Goal: Task Accomplishment & Management: Use online tool/utility

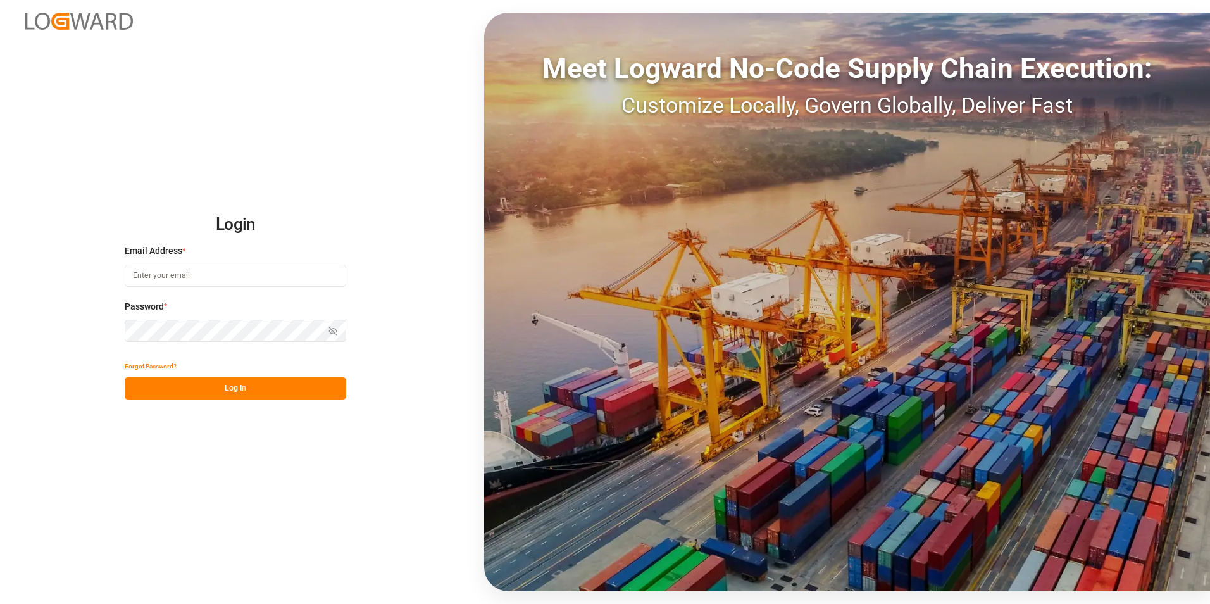
click at [199, 275] on input at bounding box center [236, 276] width 222 height 22
type input "f"
paste input "[EMAIL_ADDRESS][PERSON_NAME][DOMAIN_NAME]"
type input "[EMAIL_ADDRESS][PERSON_NAME][DOMAIN_NAME]"
click at [267, 389] on button "Log In" at bounding box center [236, 388] width 222 height 22
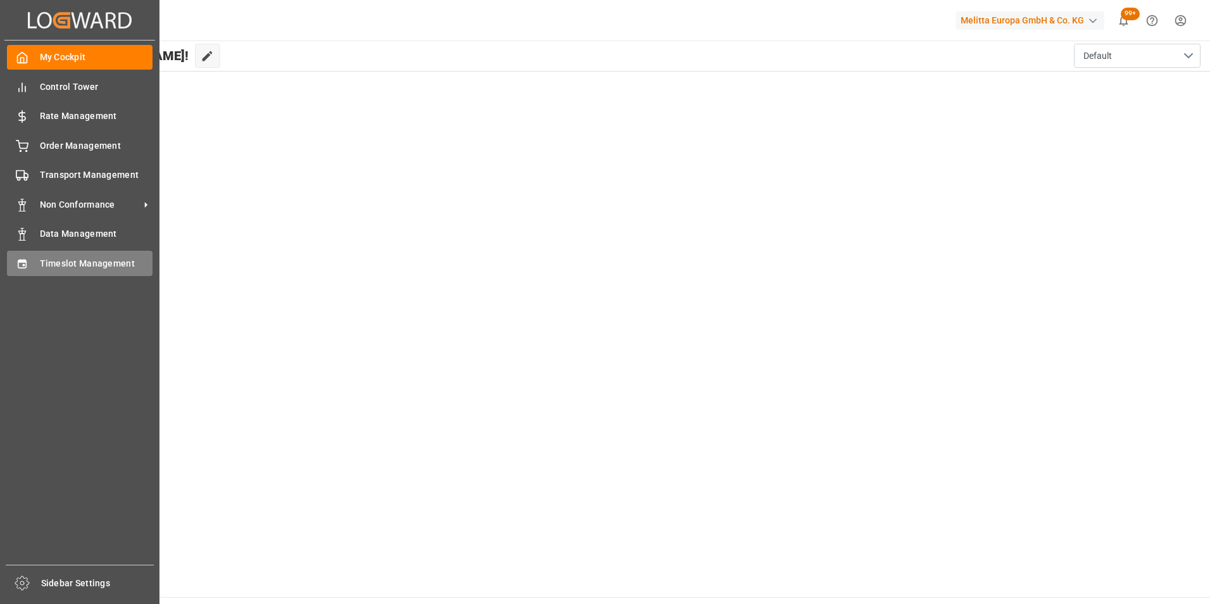
click at [72, 261] on span "Timeslot Management" at bounding box center [96, 263] width 113 height 13
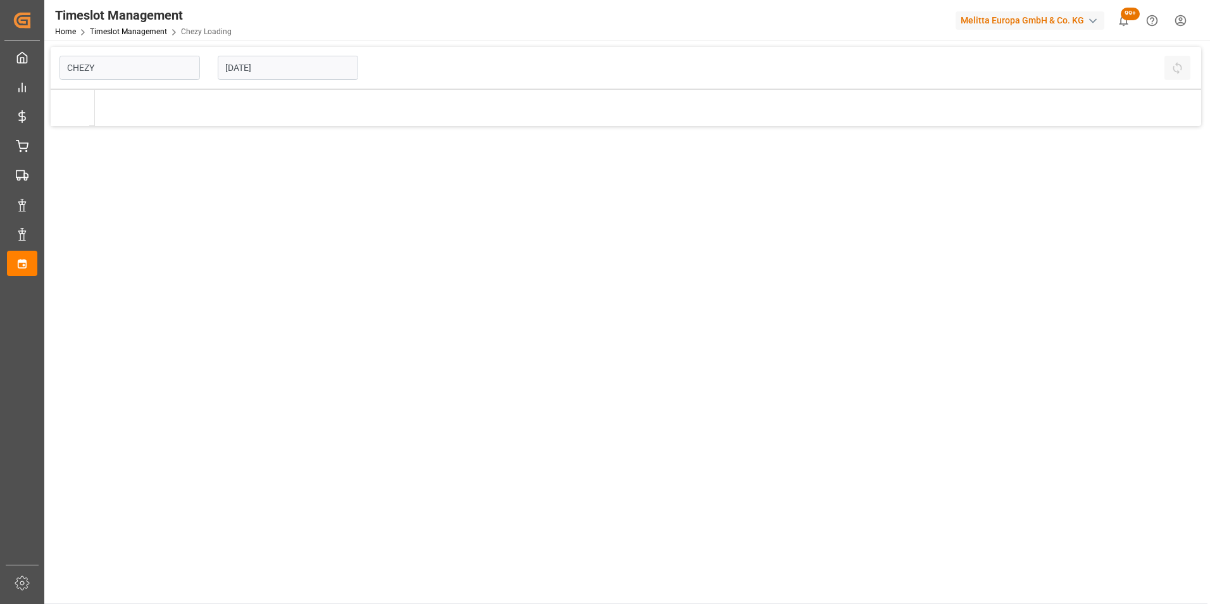
type input "Chezy Loading"
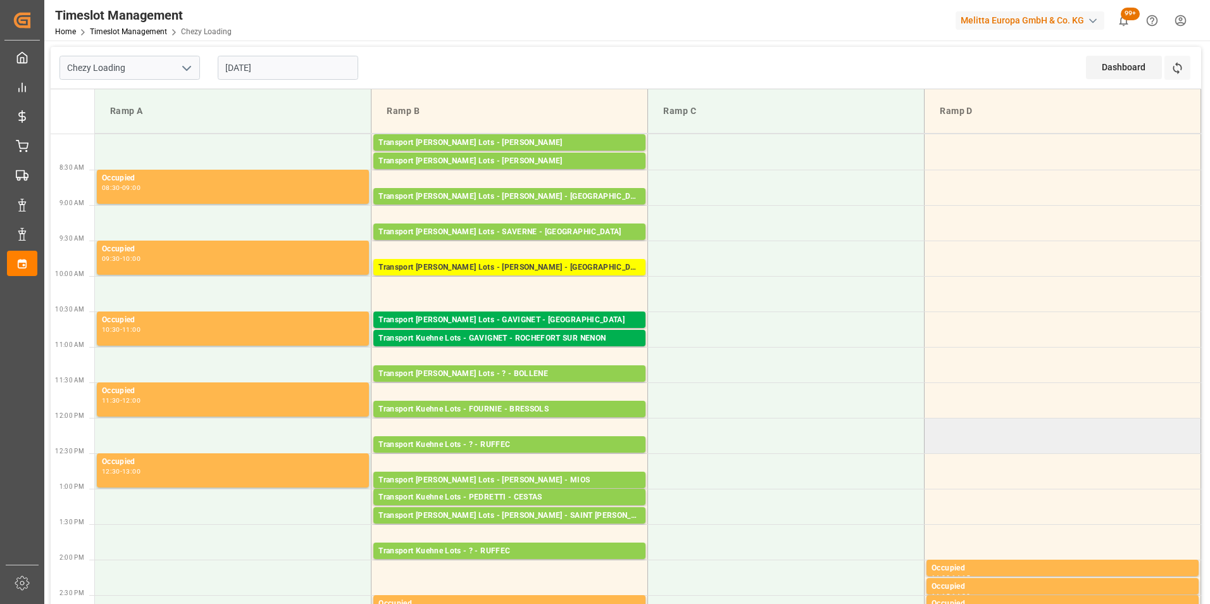
click at [1199, 422] on td at bounding box center [1063, 435] width 277 height 35
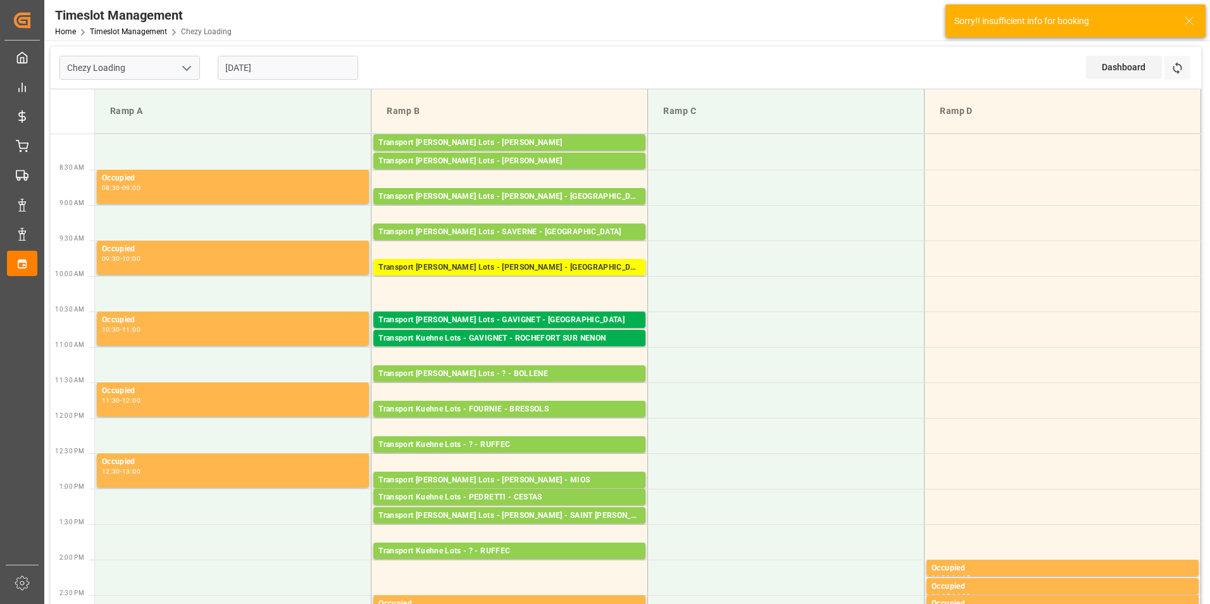
click at [265, 73] on input "[DATE]" at bounding box center [288, 68] width 141 height 24
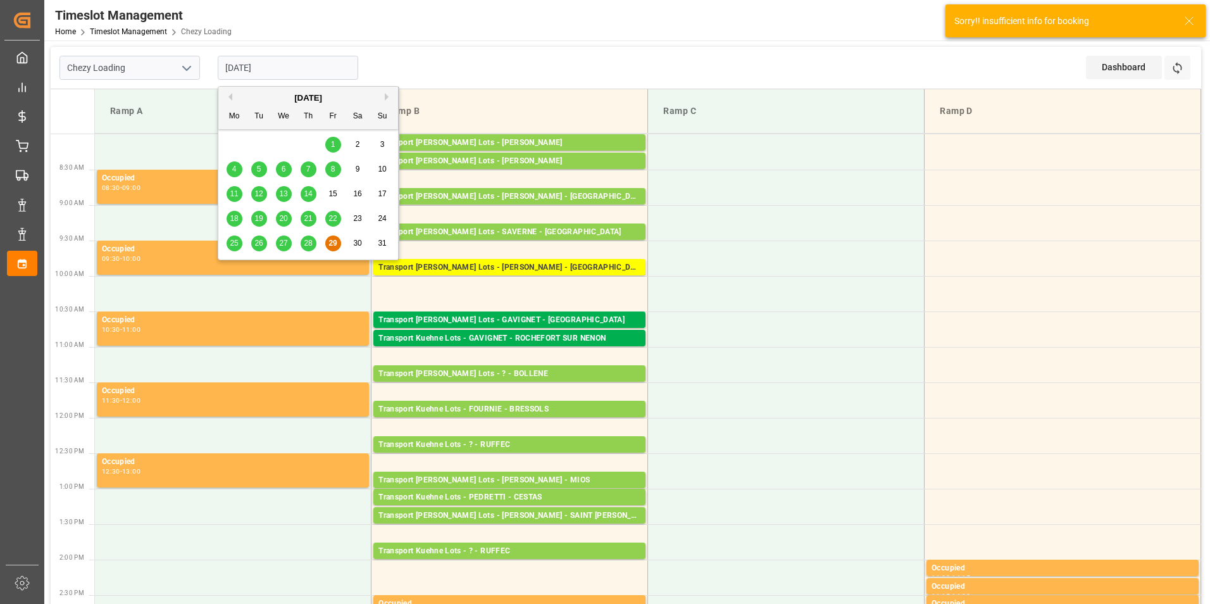
click at [385, 97] on button "Next Month" at bounding box center [389, 97] width 8 height 8
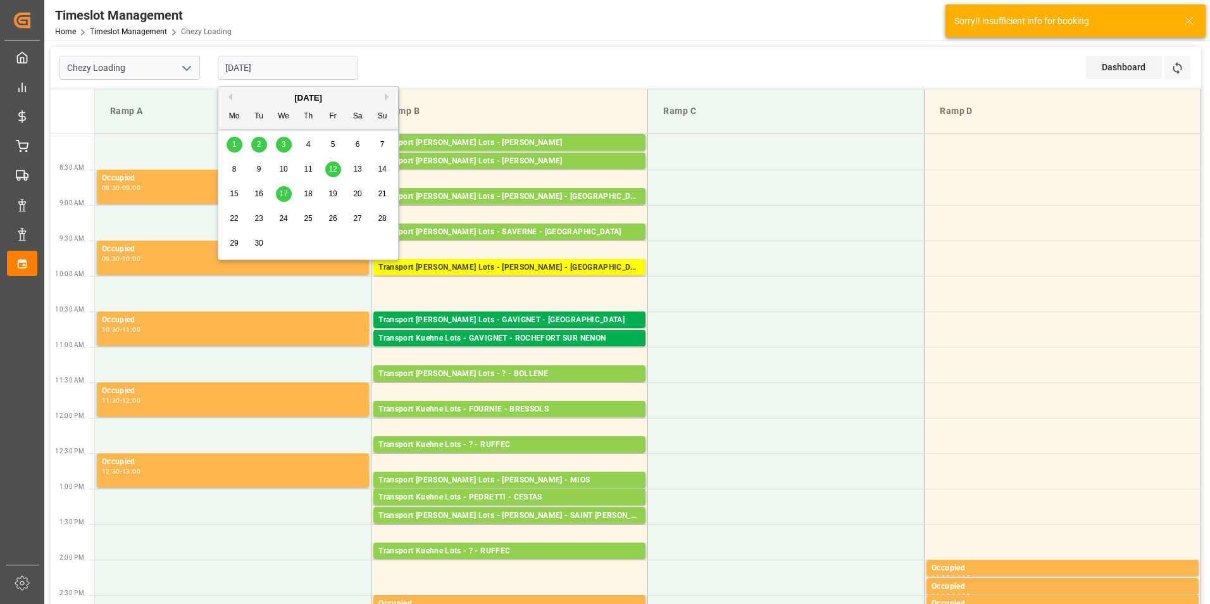
click at [232, 144] on span "1" at bounding box center [234, 144] width 4 height 9
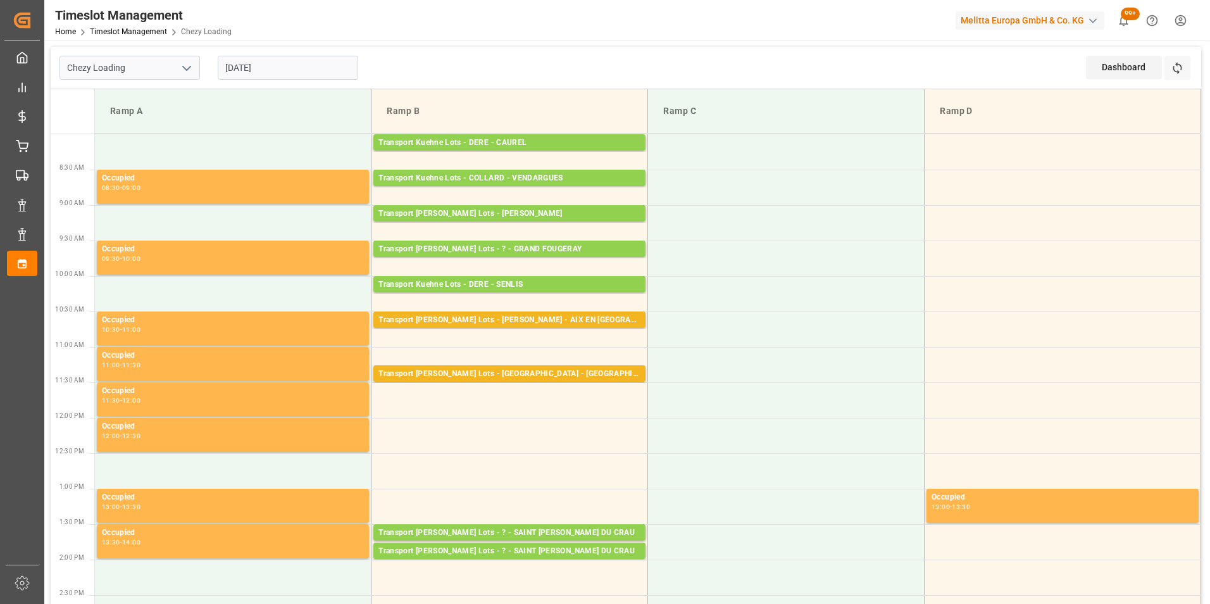
click at [244, 65] on input "[DATE]" at bounding box center [288, 68] width 141 height 24
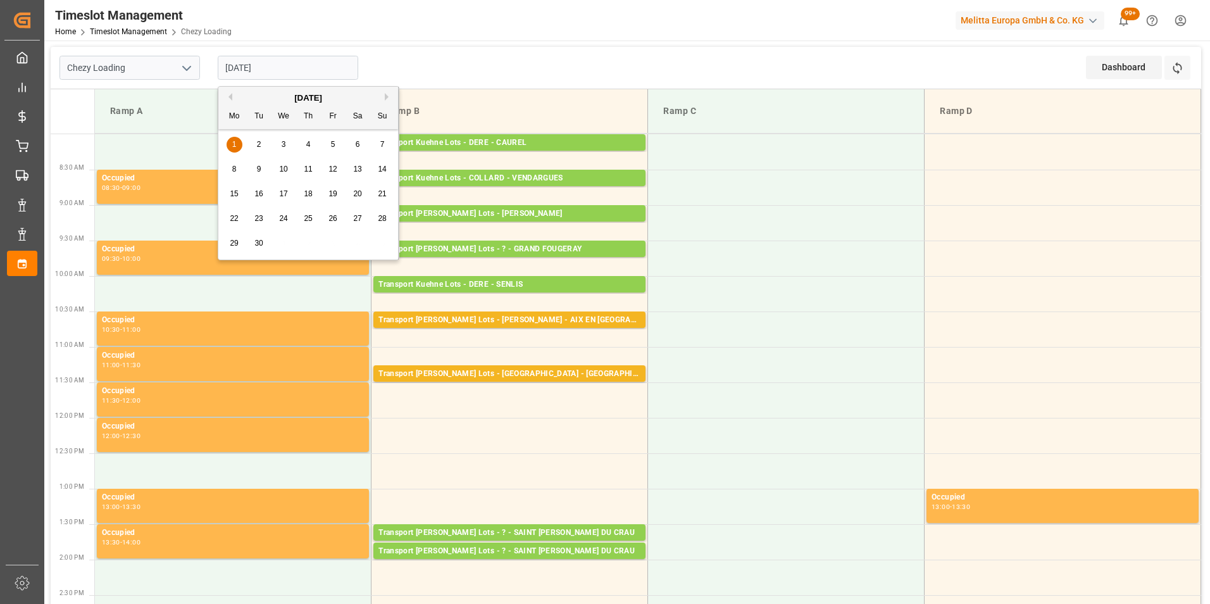
click at [232, 95] on div "[DATE]" at bounding box center [308, 98] width 180 height 13
click at [232, 94] on button "Previous Month" at bounding box center [229, 97] width 8 height 8
click at [332, 240] on span "29" at bounding box center [333, 243] width 8 height 9
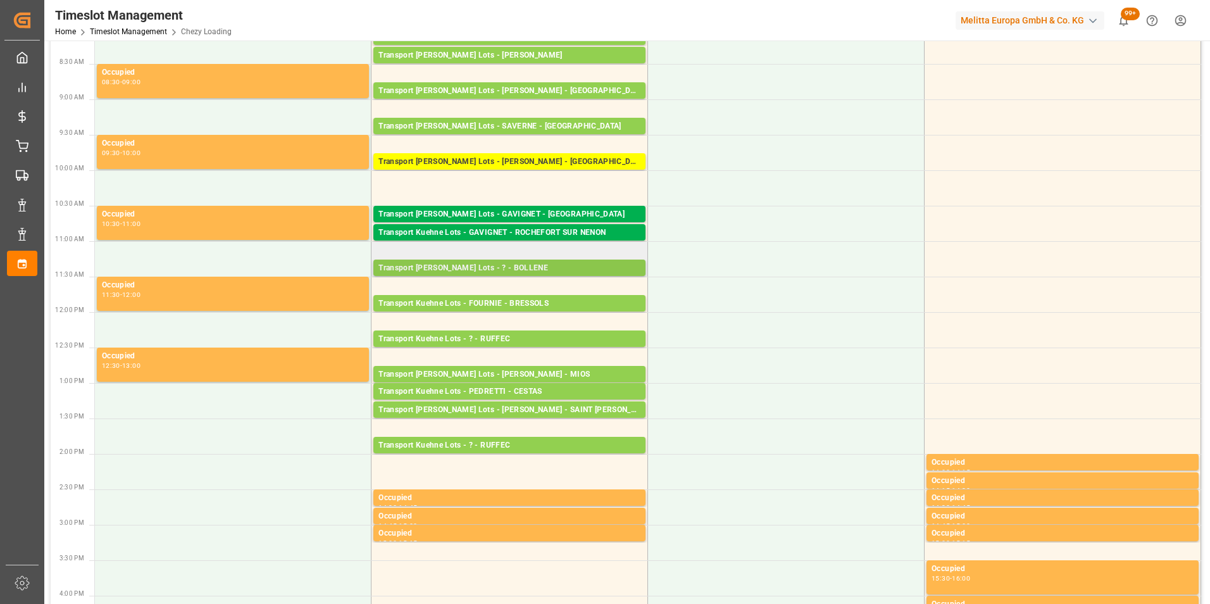
scroll to position [253, 0]
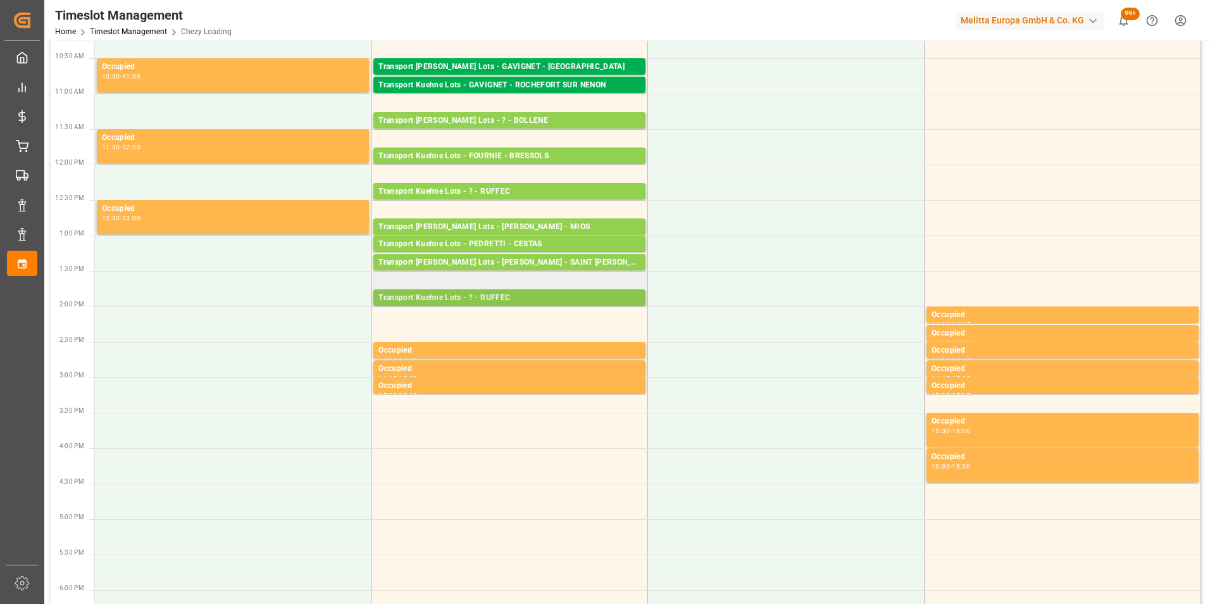
click at [518, 302] on div "Transport Kuehne Lots - ? - RUFFEC" at bounding box center [510, 298] width 262 height 13
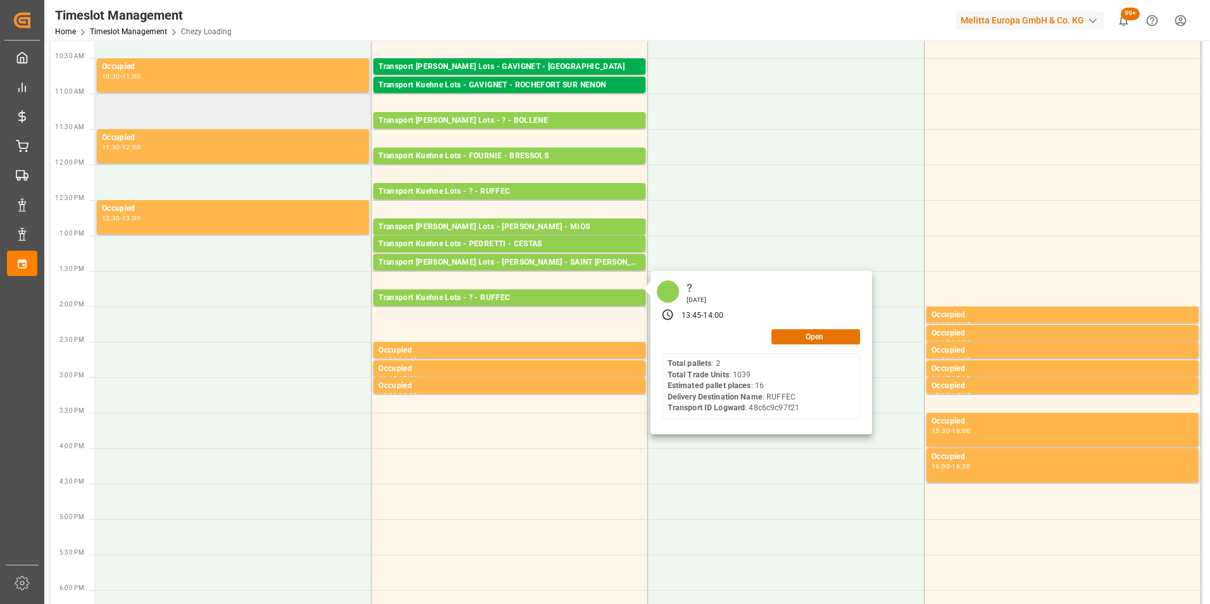
scroll to position [0, 0]
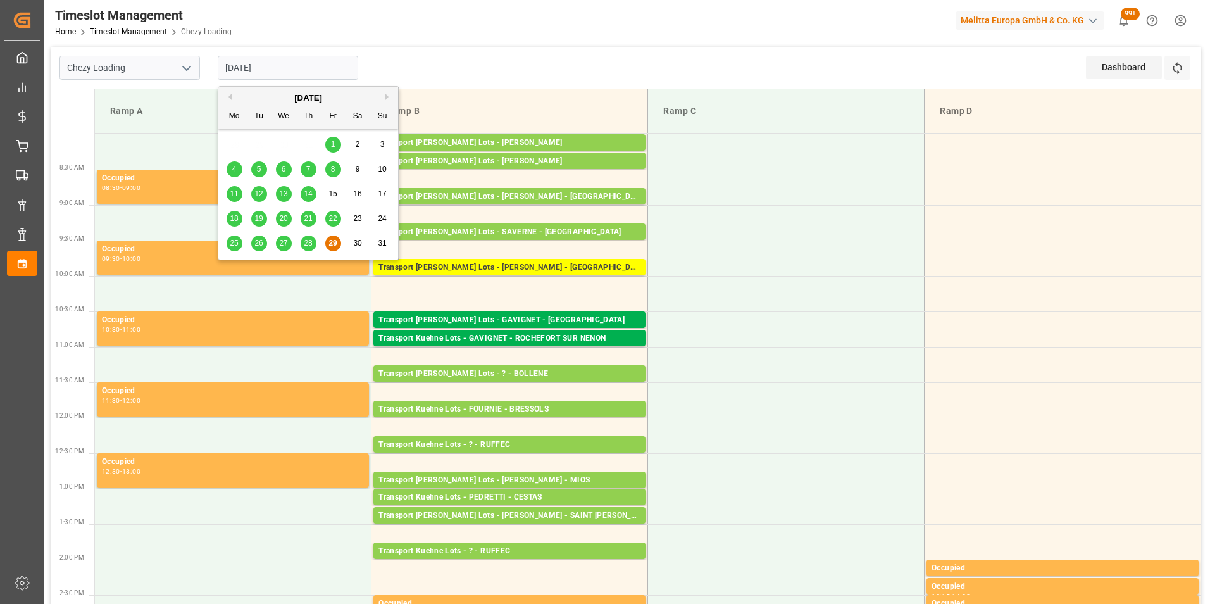
click at [262, 74] on input "[DATE]" at bounding box center [288, 68] width 141 height 24
click at [389, 98] on button "Next Month" at bounding box center [389, 97] width 8 height 8
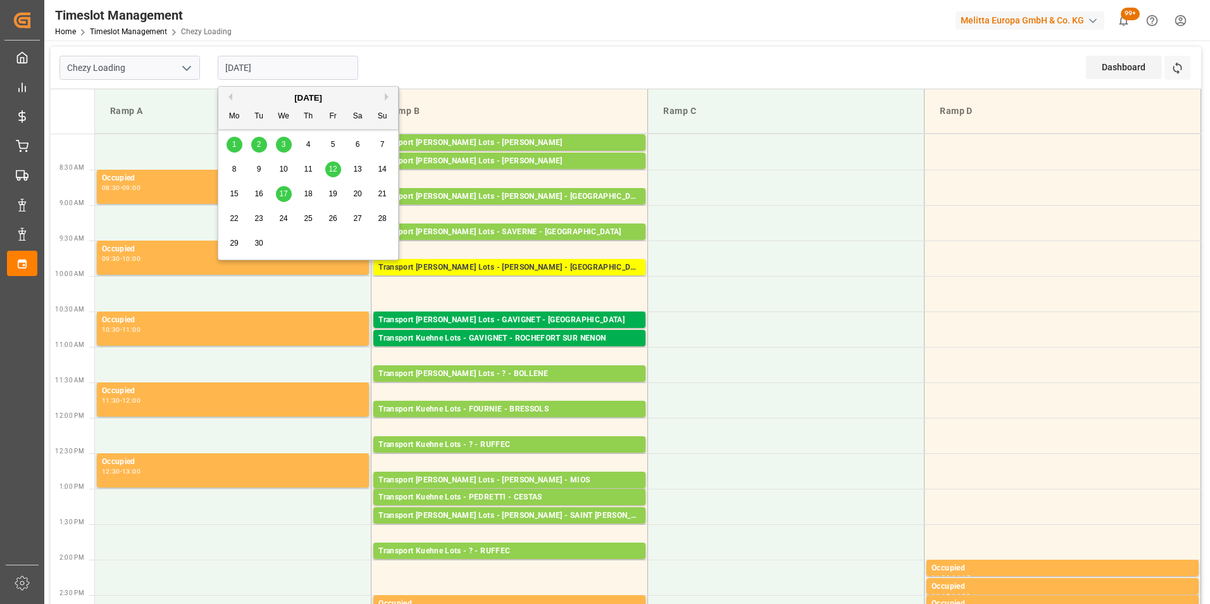
click at [235, 141] on span "1" at bounding box center [234, 144] width 4 height 9
type input "[DATE]"
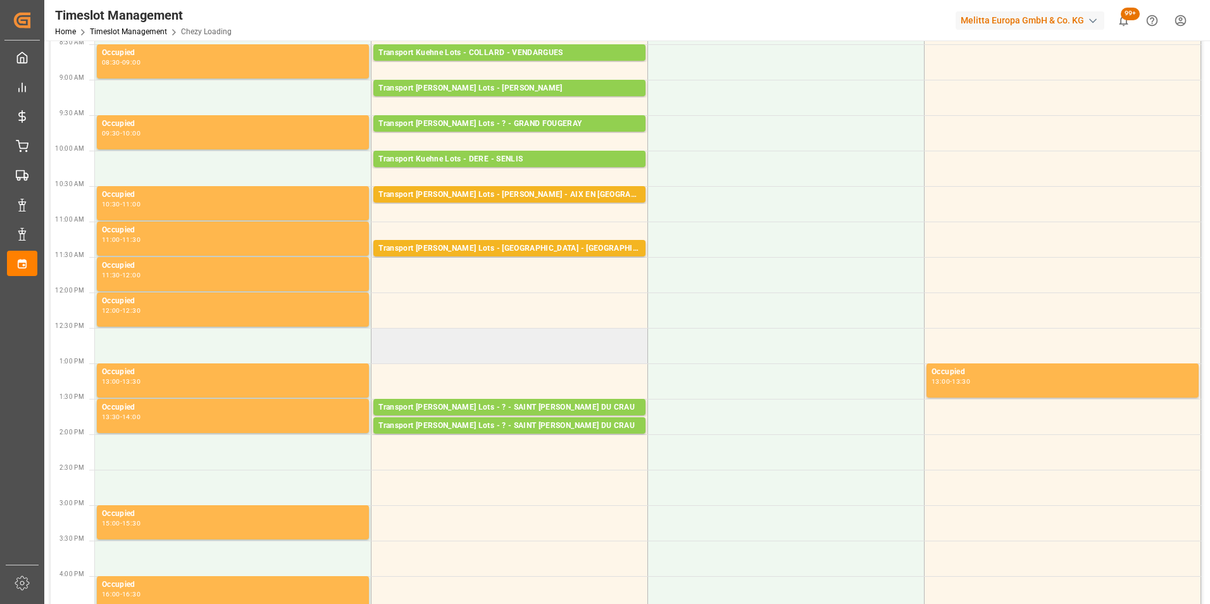
scroll to position [127, 0]
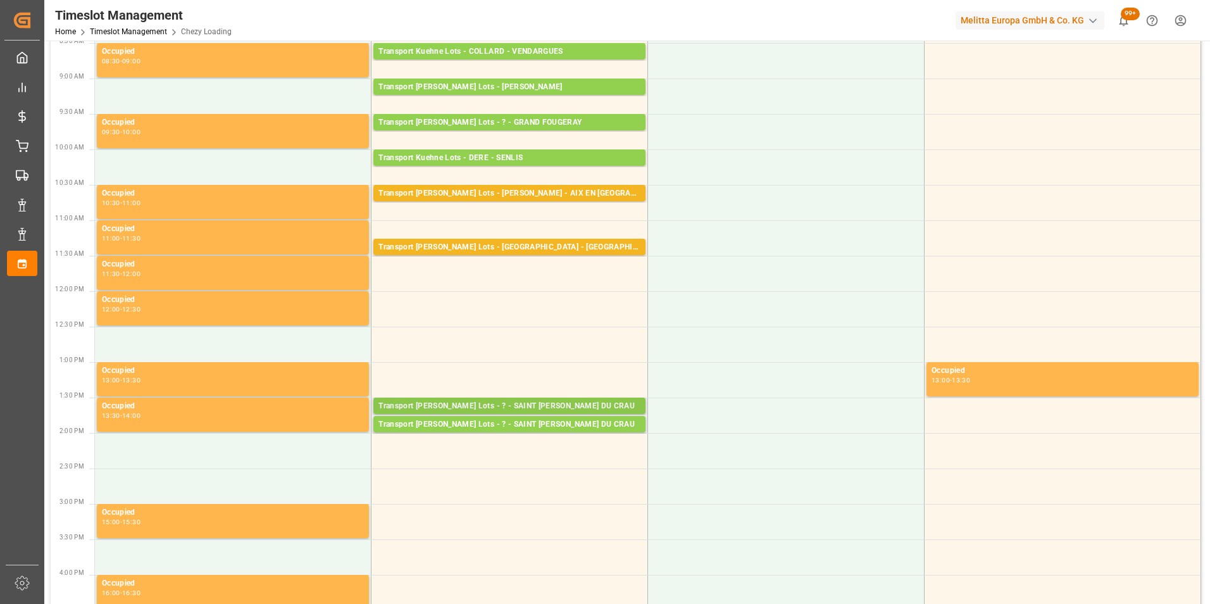
click at [549, 403] on div "Transport [PERSON_NAME] Lots - ? - SAINT [PERSON_NAME] DU CRAU" at bounding box center [510, 406] width 262 height 13
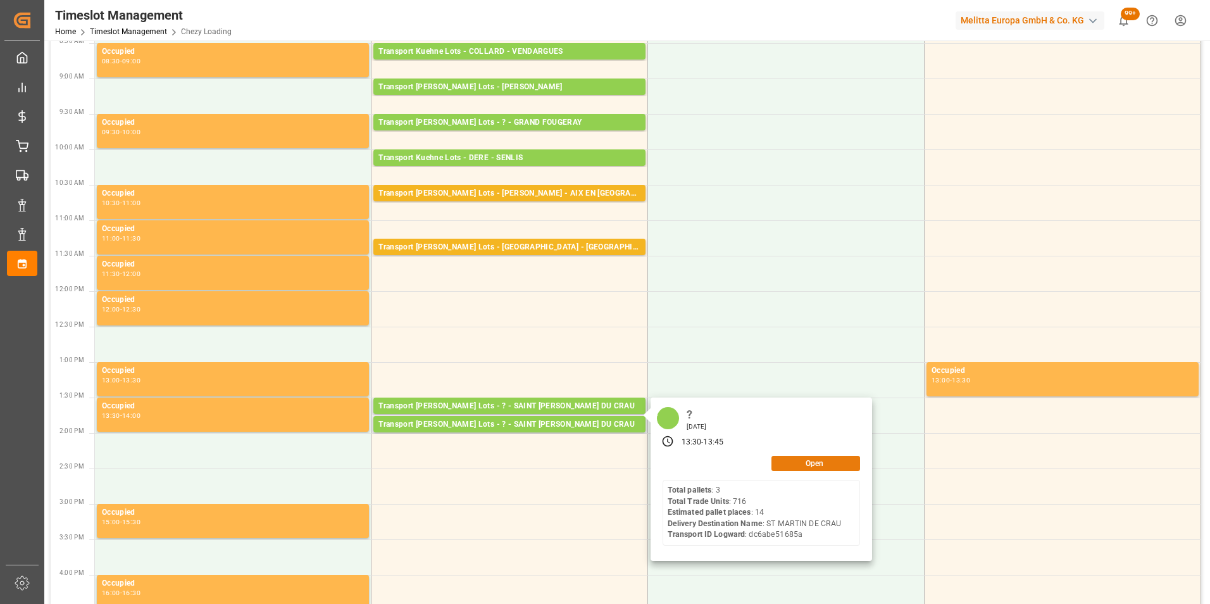
click at [827, 461] on button "Open" at bounding box center [816, 463] width 89 height 15
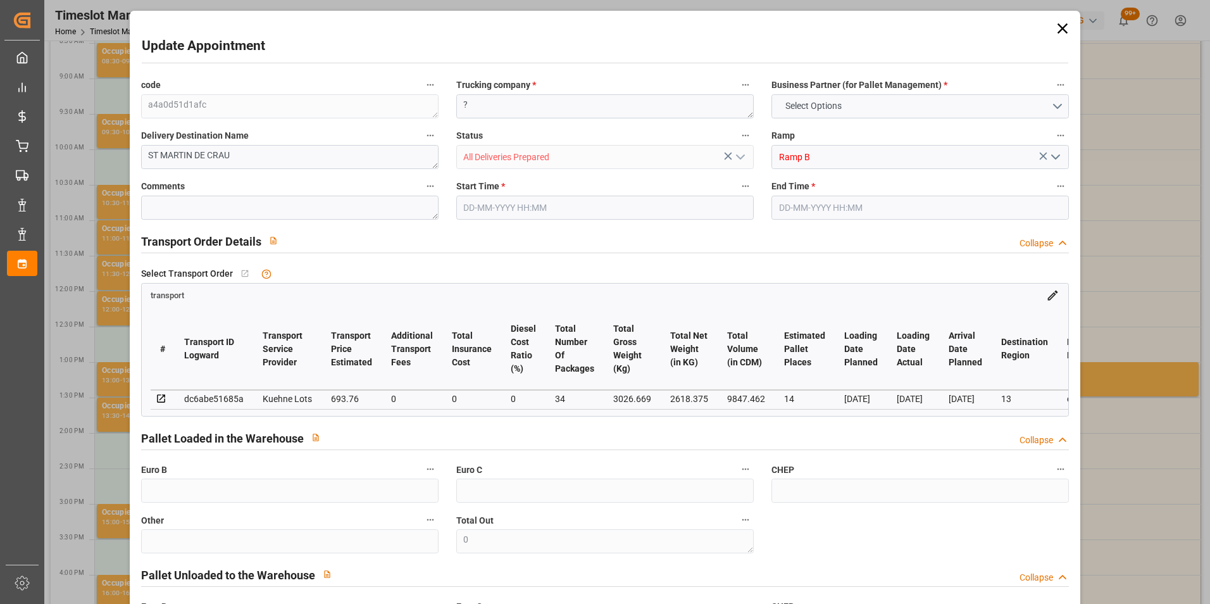
type input "14"
type input "693.76"
type input "0"
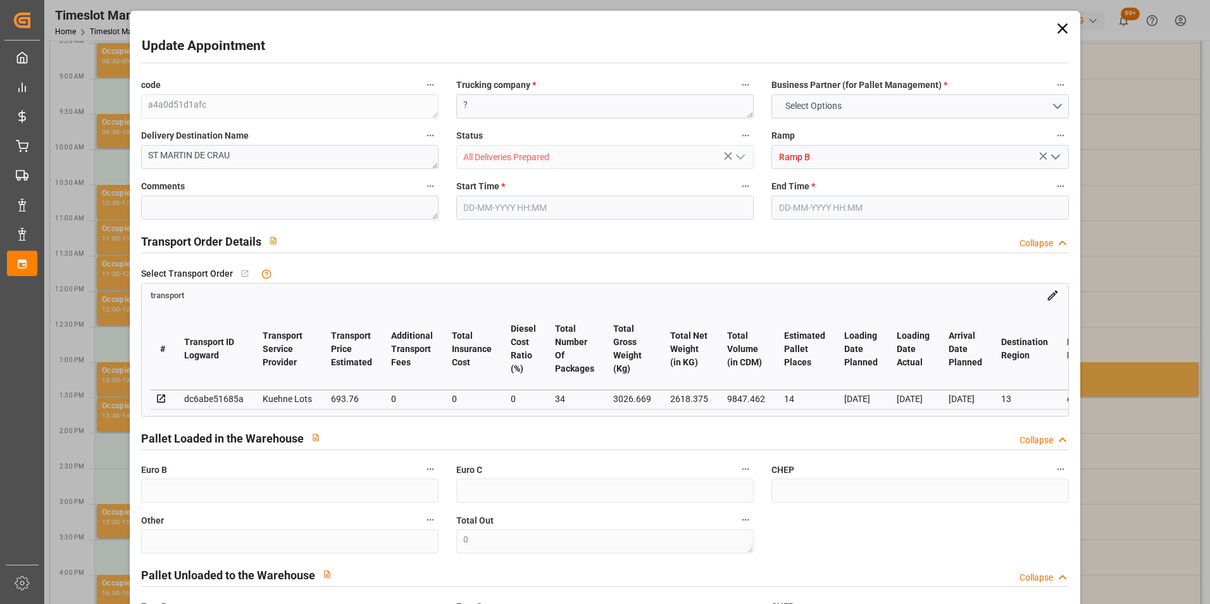
type input "693.76"
type input "0"
type input "34"
type input "2618.375"
type input "4305.709"
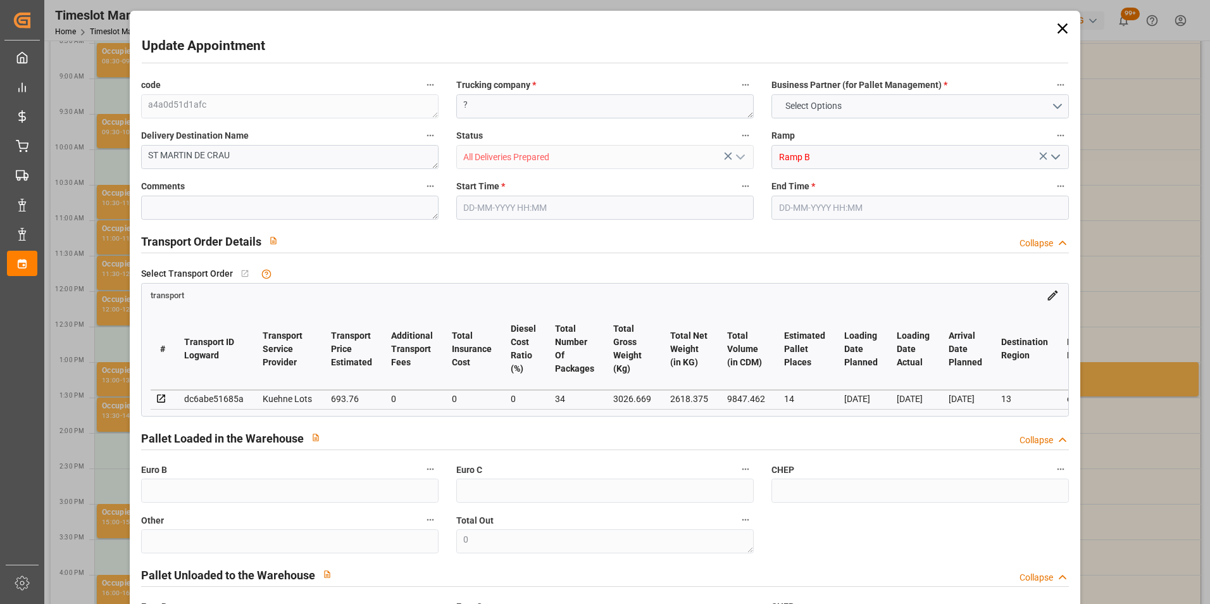
type input "9847.462"
type input "13"
type input "3"
type input "716"
type input "54"
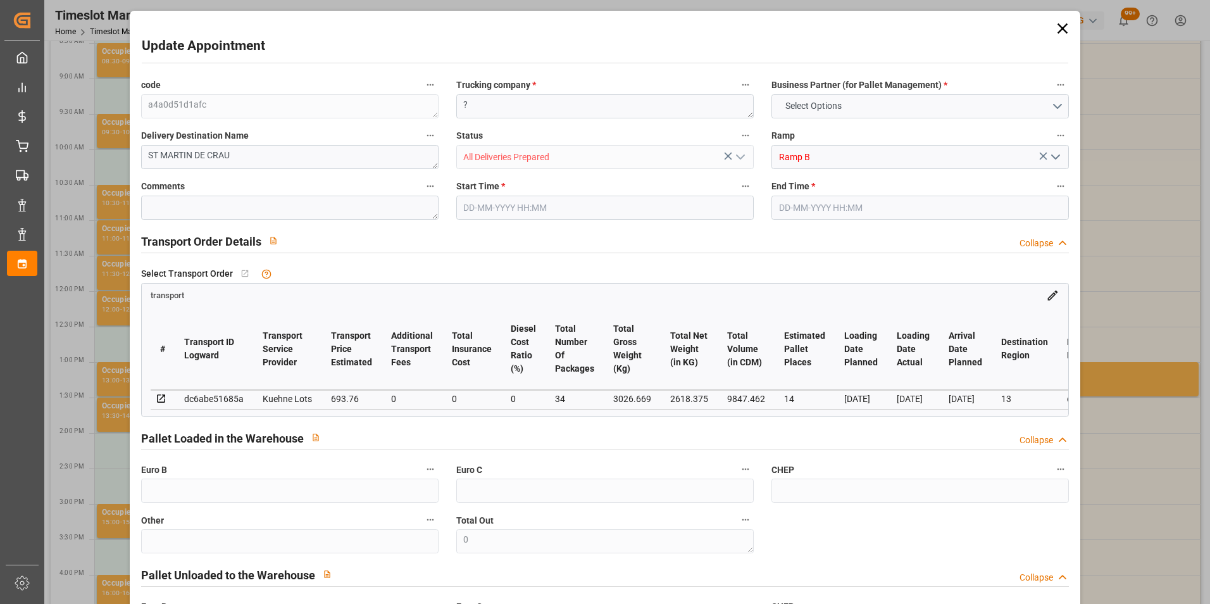
type input "101"
type input "3026.669"
type input "0"
type input "4710.8598"
type input "0"
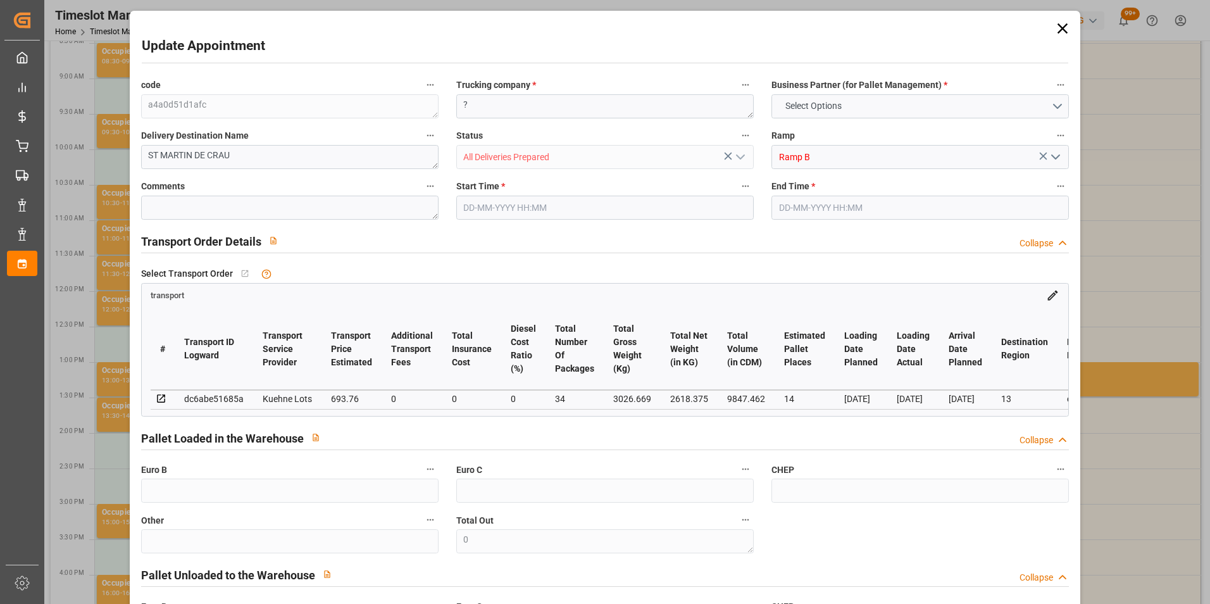
type input "0"
type input "21"
type input "35"
type input "[DATE] 13:30"
type input "[DATE] 13:45"
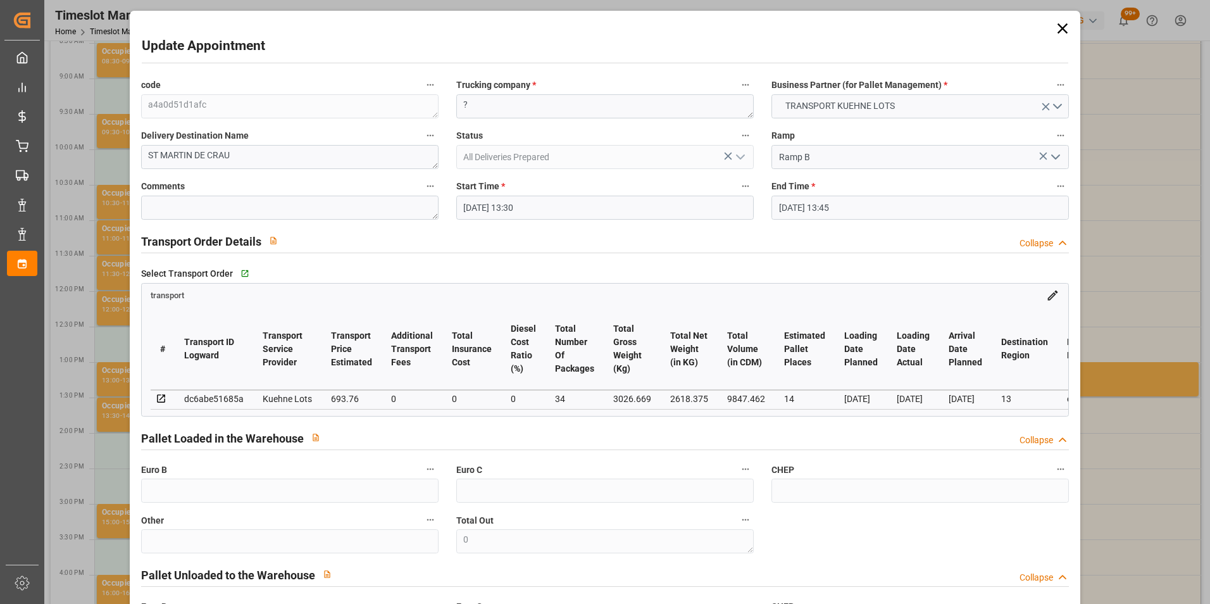
type input "[DATE] 15:07"
type input "[DATE] 11:26"
type input "[DATE]"
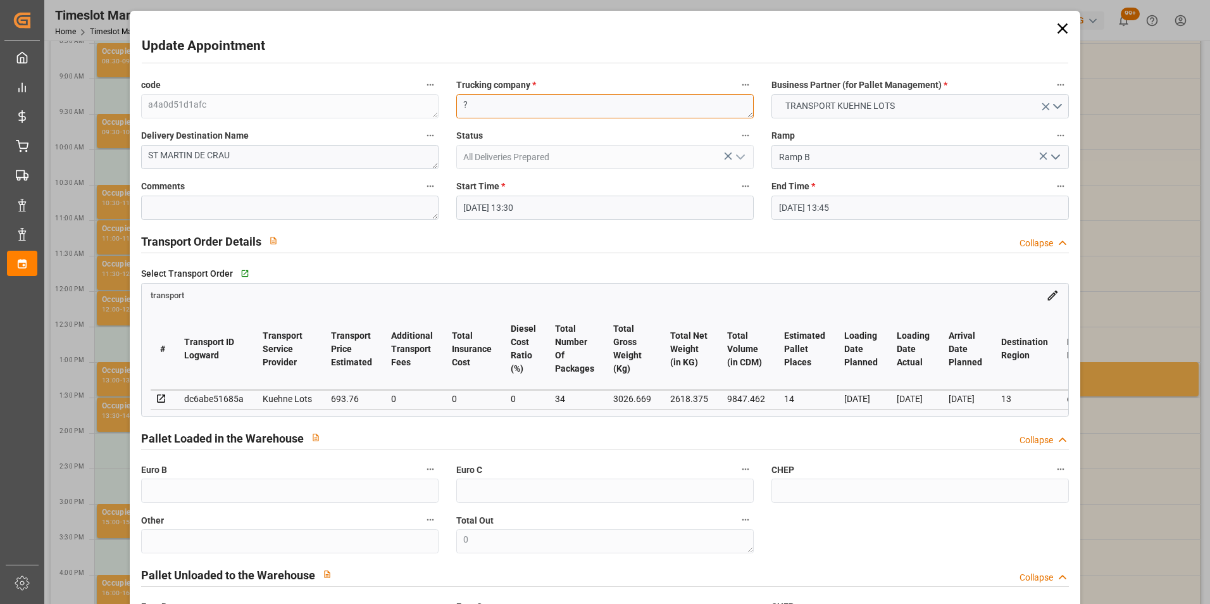
click at [379, 105] on div "code a4a0d51d1afc Trucking company * ? Business Partner (for Pallet Management)…" at bounding box center [605, 383] width 946 height 623
type textarea "[DATE]"
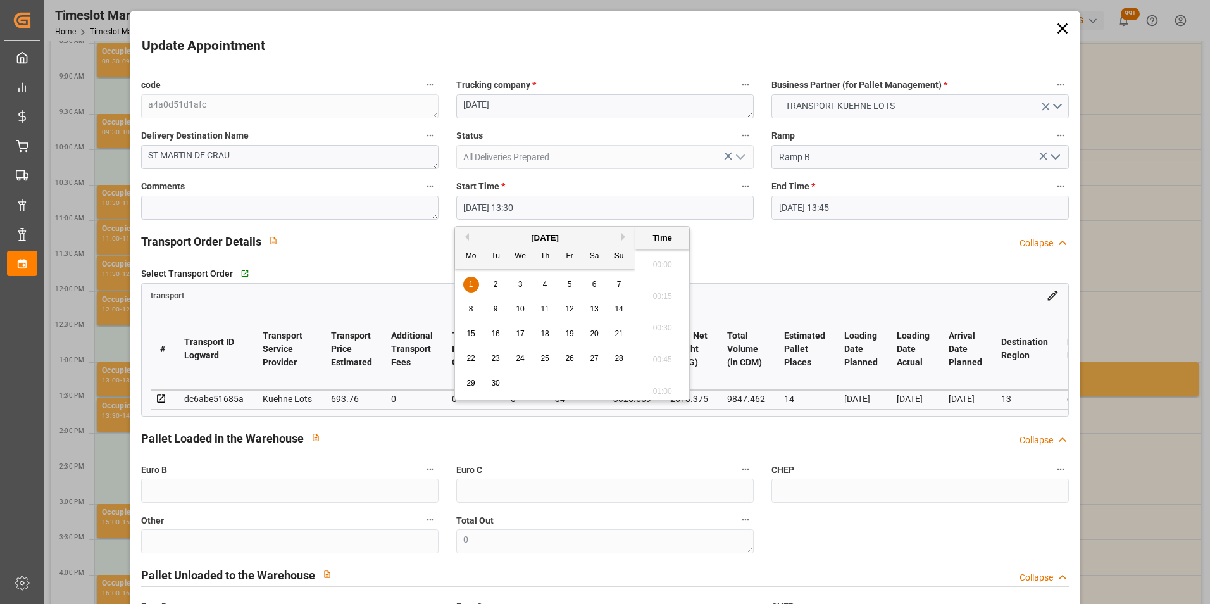
click at [465, 199] on input "[DATE] 13:30" at bounding box center [604, 208] width 297 height 24
click at [468, 237] on button "Previous Month" at bounding box center [465, 237] width 8 height 8
click at [572, 382] on span "29" at bounding box center [569, 383] width 8 height 9
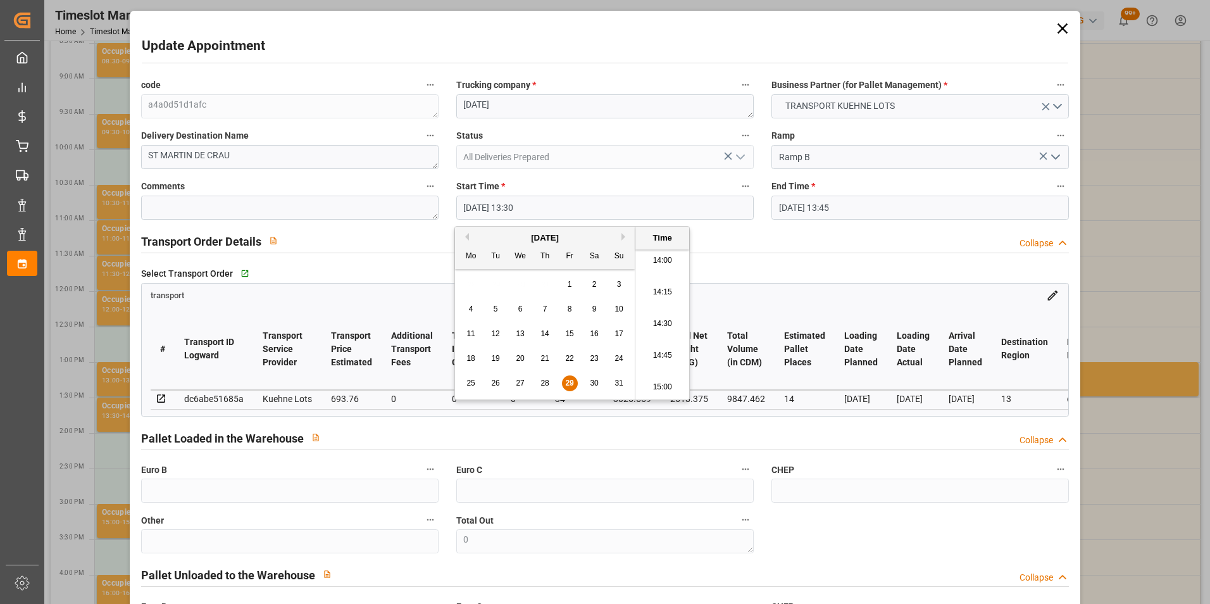
click at [661, 286] on li "14:15" at bounding box center [662, 293] width 54 height 32
type input "[DATE] 14:15"
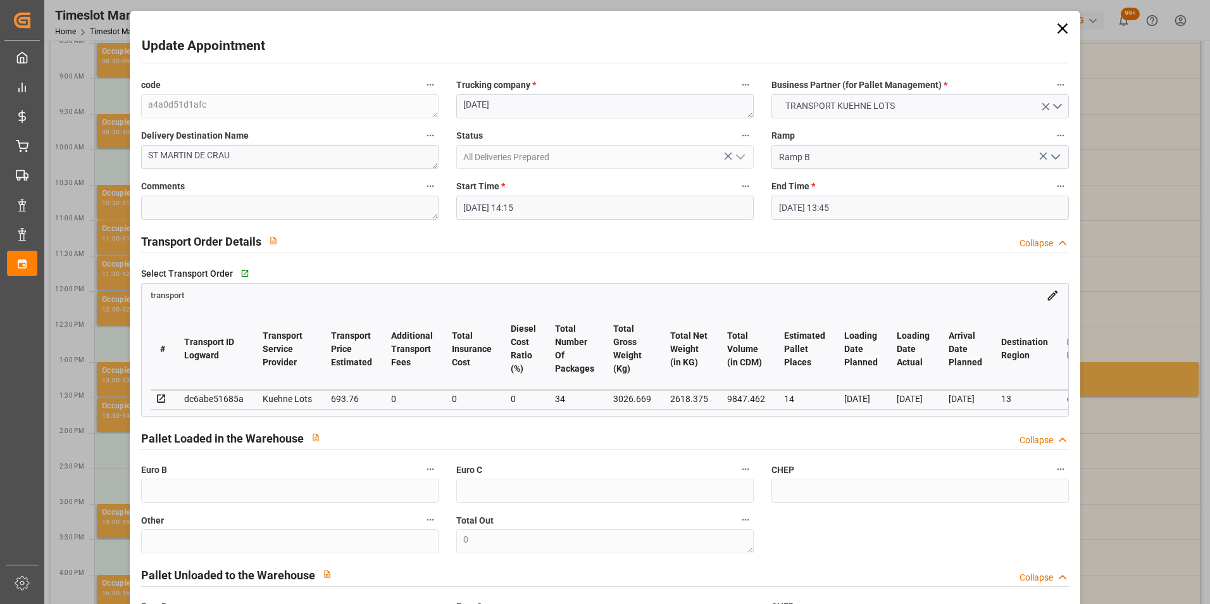
click at [789, 208] on input "[DATE] 13:45" at bounding box center [920, 208] width 297 height 24
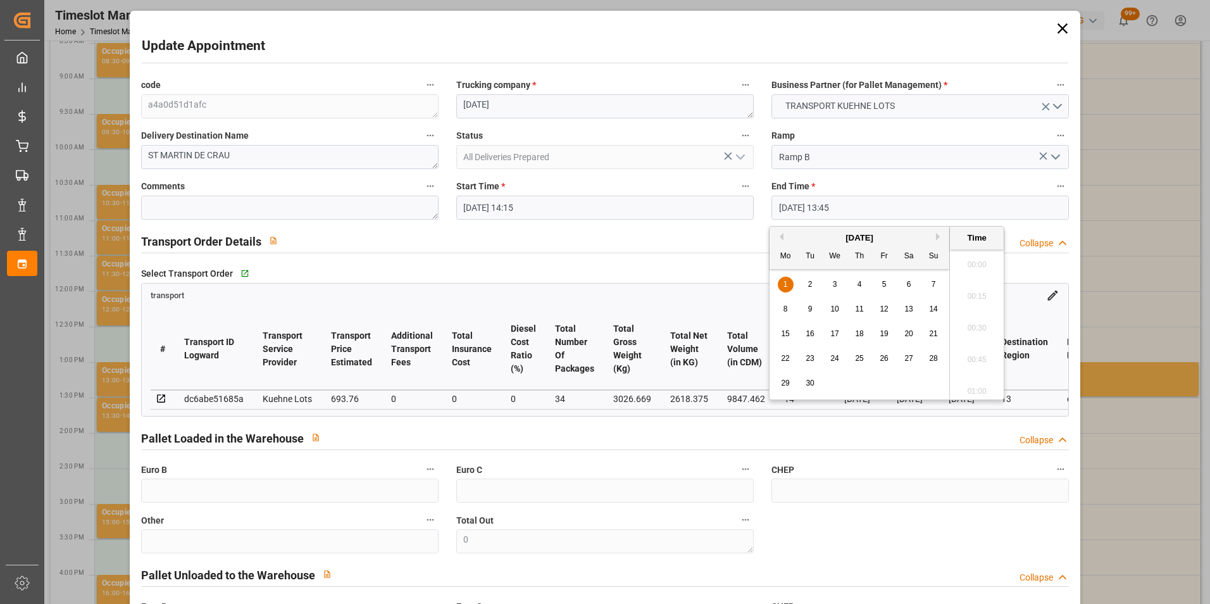
scroll to position [1682, 0]
click at [784, 235] on div "[DATE]" at bounding box center [860, 238] width 180 height 13
click at [784, 236] on div "[DATE]" at bounding box center [860, 238] width 180 height 13
click at [781, 237] on button "Previous Month" at bounding box center [780, 237] width 8 height 8
click at [883, 380] on span "29" at bounding box center [884, 383] width 8 height 9
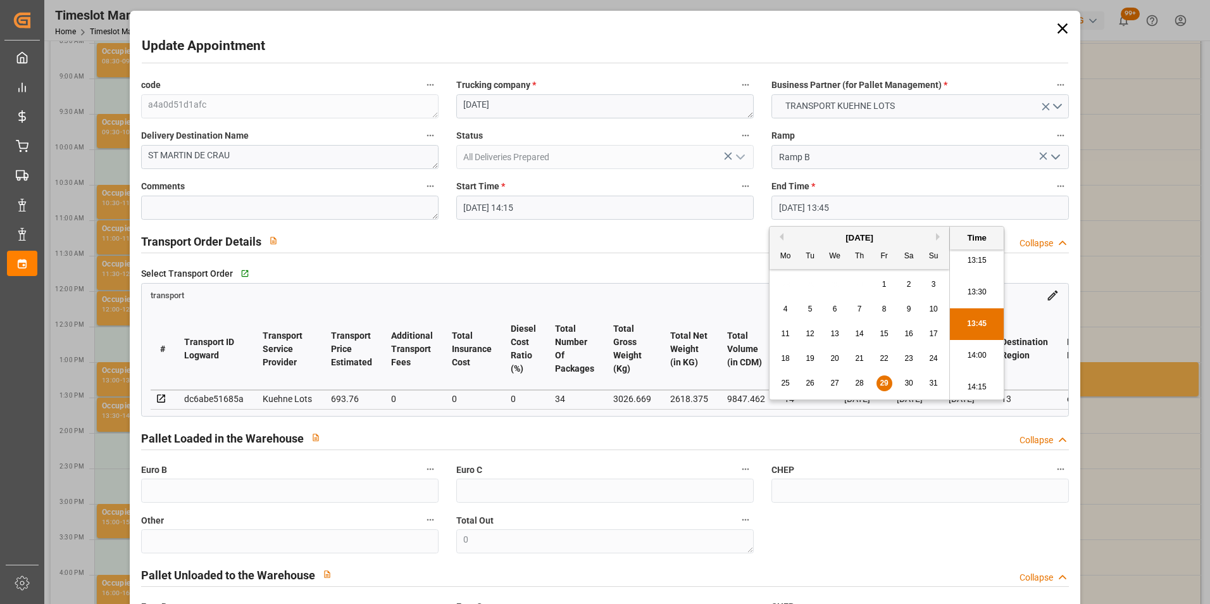
scroll to position [1745, 0]
click at [975, 353] on li "14:30" at bounding box center [977, 356] width 54 height 32
type input "[DATE] 14:30"
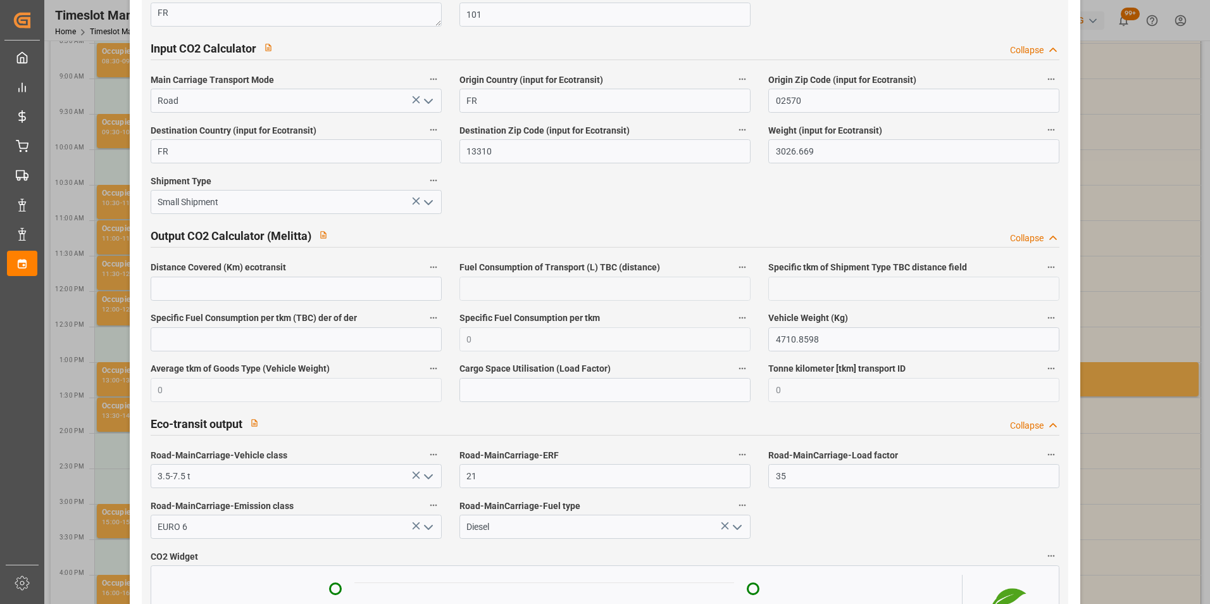
scroll to position [2084, 0]
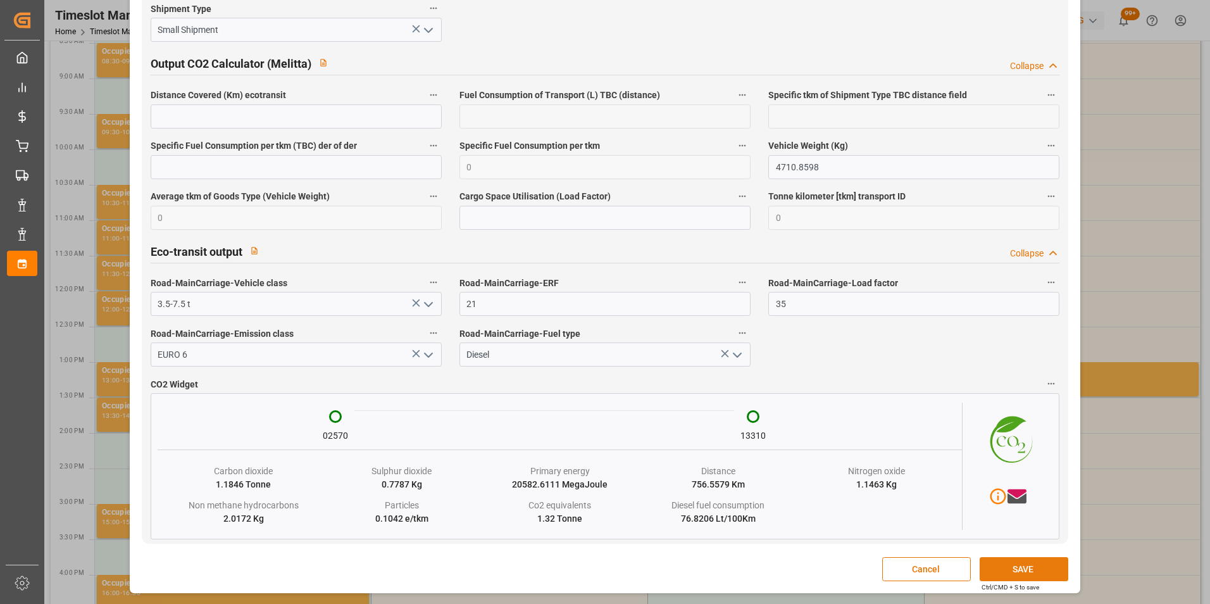
click at [1001, 573] on button "SAVE" at bounding box center [1024, 569] width 89 height 24
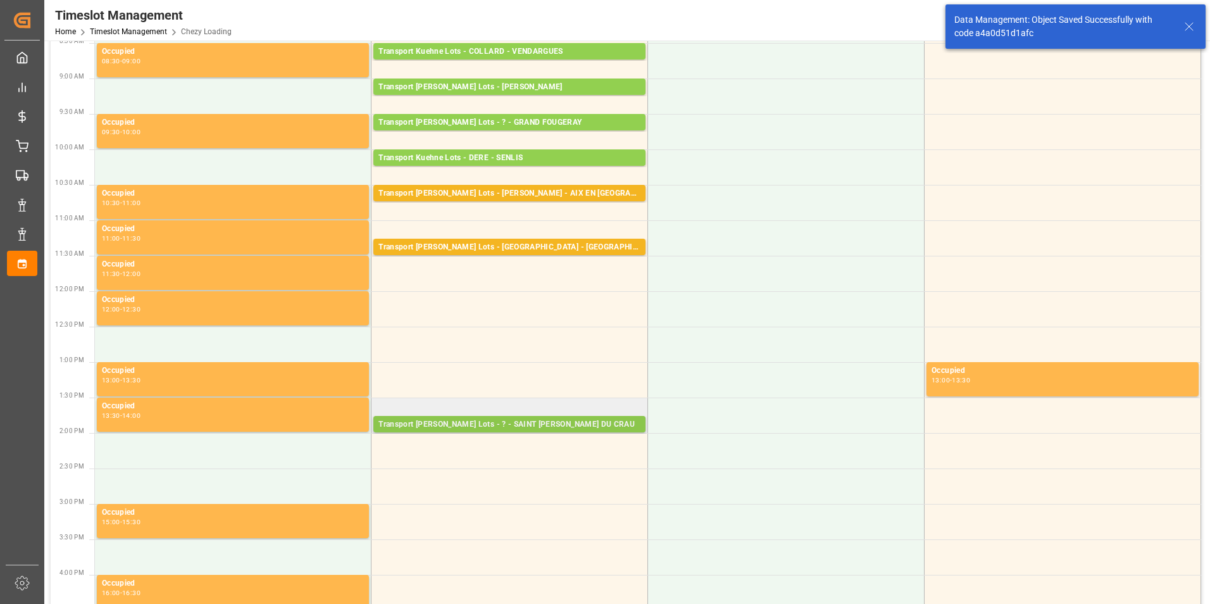
click at [565, 422] on div "Transport [PERSON_NAME] Lots - ? - SAINT [PERSON_NAME] DU CRAU" at bounding box center [510, 424] width 262 height 13
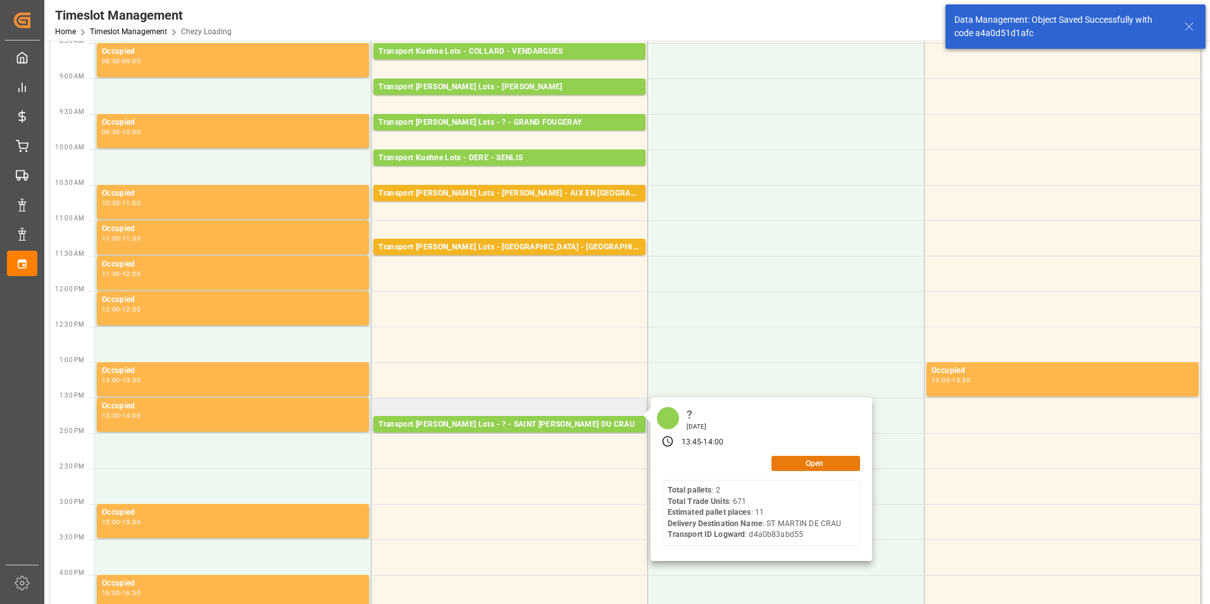
click at [809, 463] on button "Open" at bounding box center [816, 463] width 89 height 15
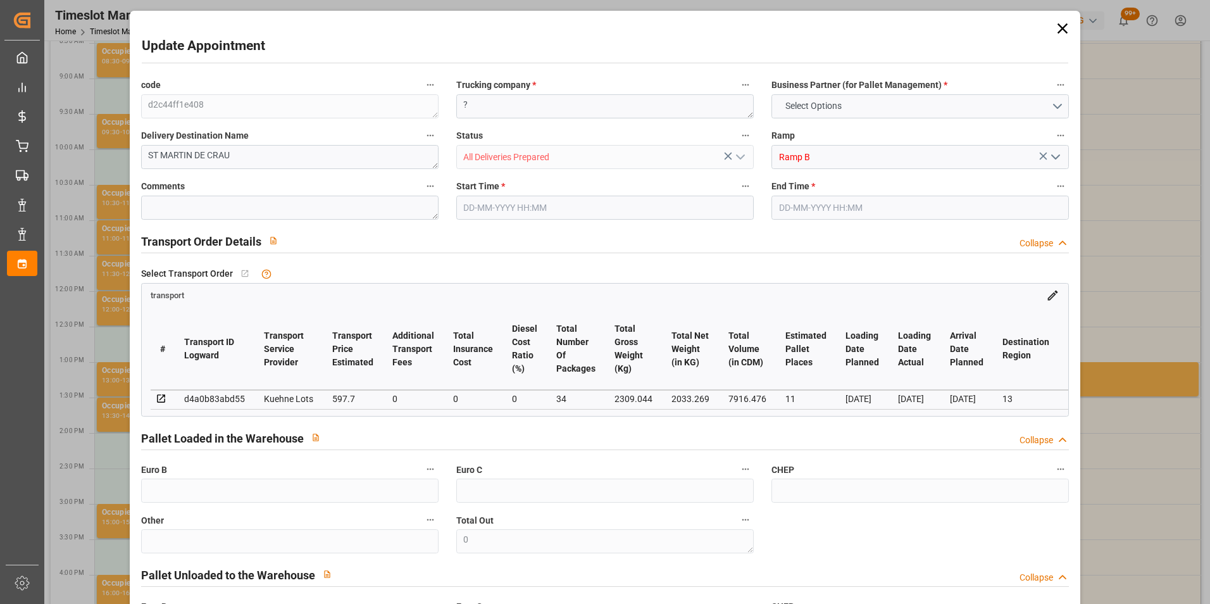
type input "11"
type input "597.7"
type input "0"
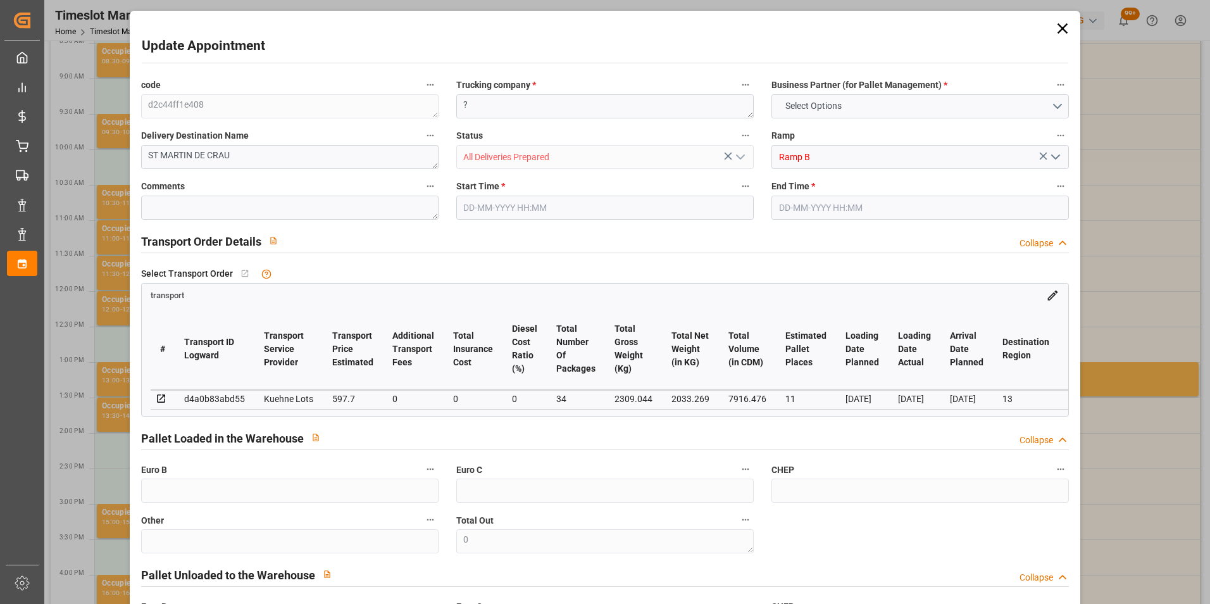
type input "597.7"
type input "0"
type input "34"
type input "2033.269"
type input "3403.876"
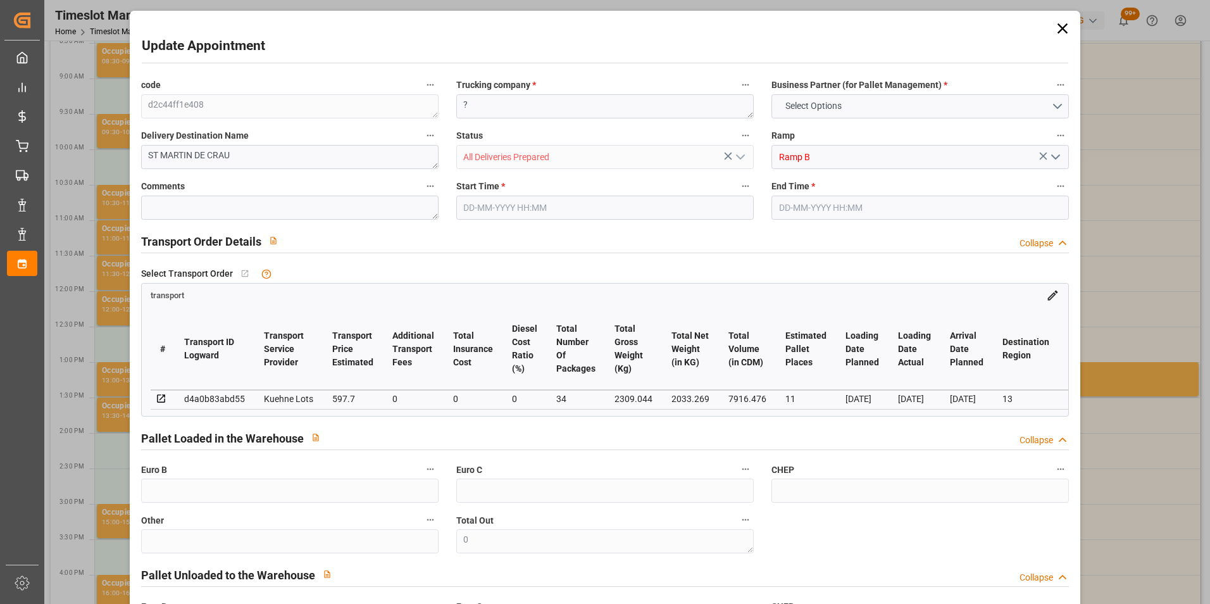
type input "7916.476"
type input "13"
type input "2"
type input "671"
type input "47"
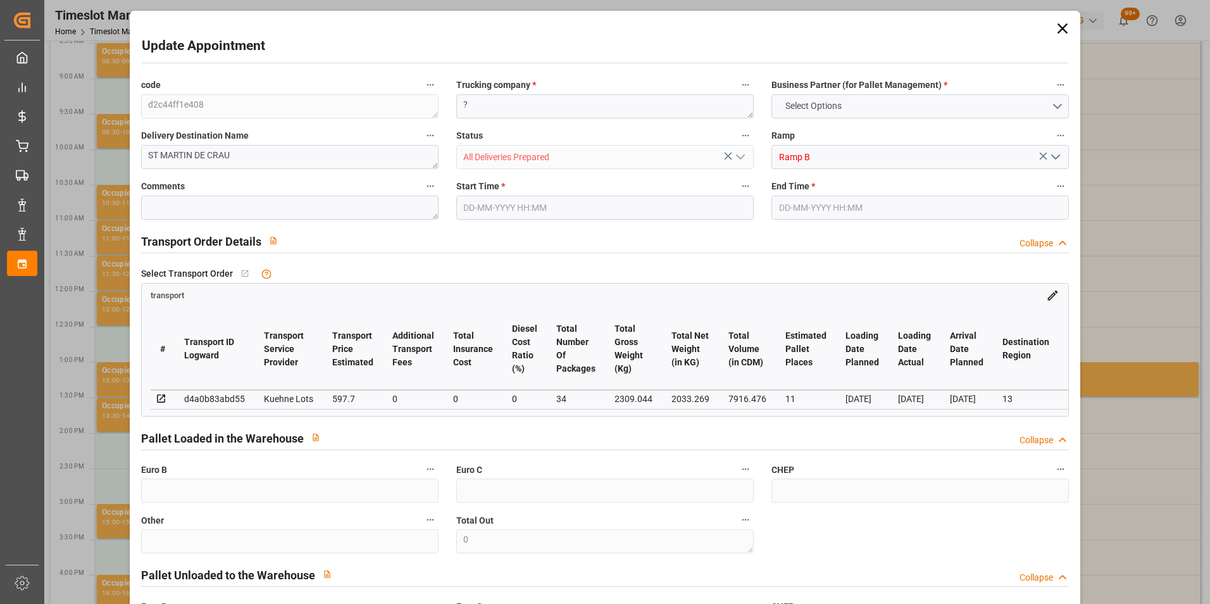
type input "101"
type input "2309.044"
type input "0"
type input "4710.8598"
type input "0"
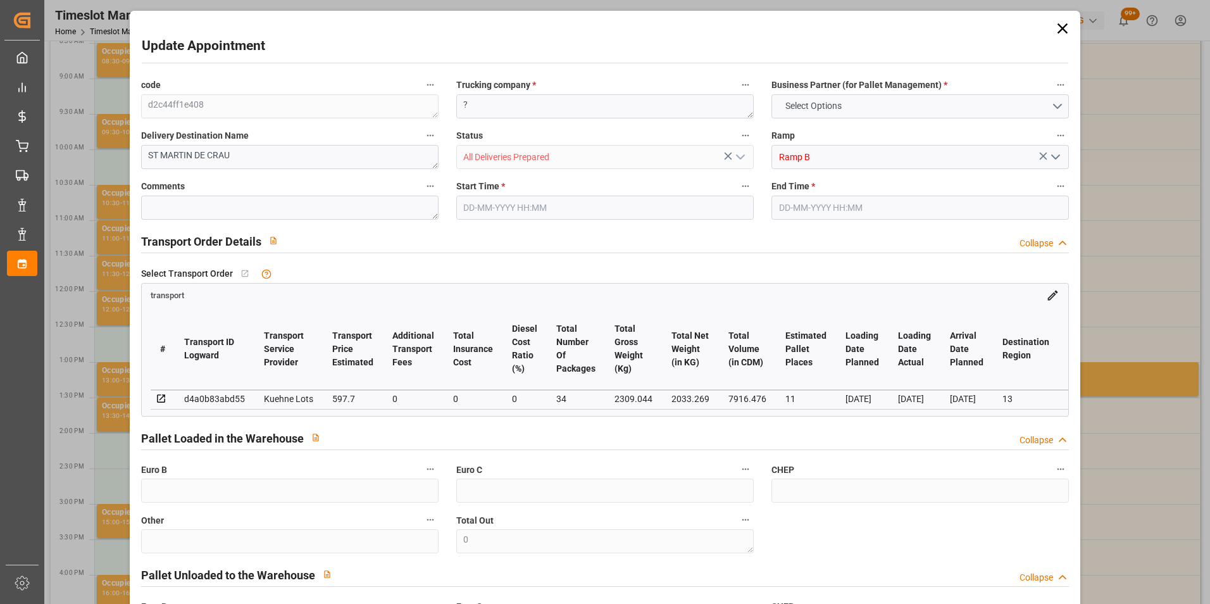
type input "0"
type input "21"
type input "35"
type input "[DATE] 13:45"
type input "[DATE] 14:00"
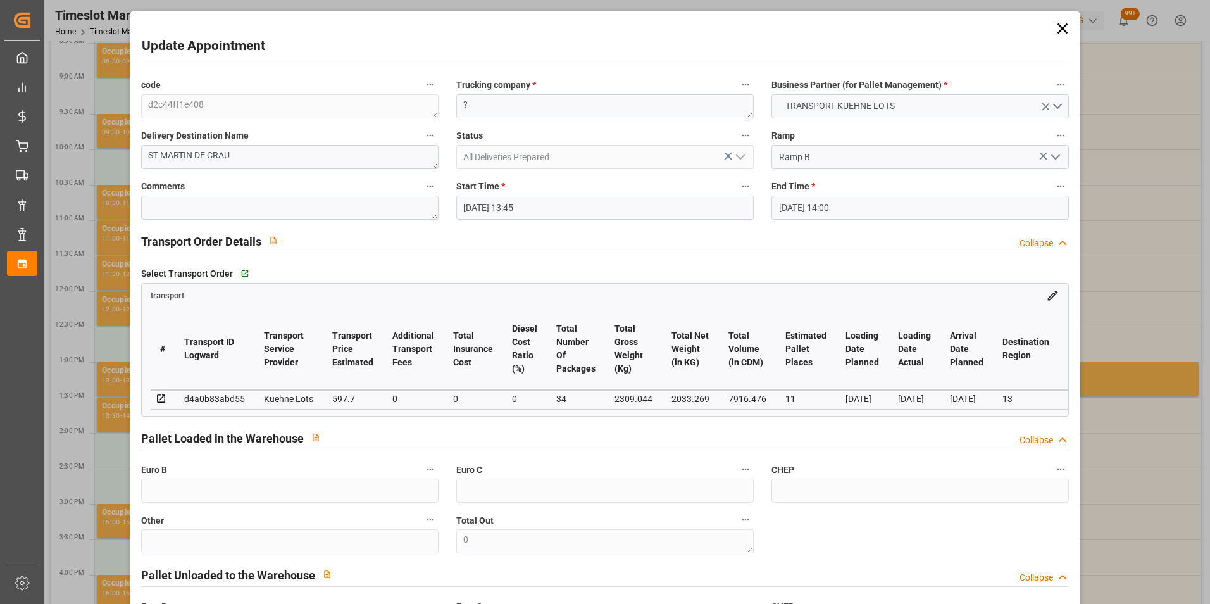
type input "[DATE] 15:06"
type input "[DATE] 12:19"
type input "[DATE]"
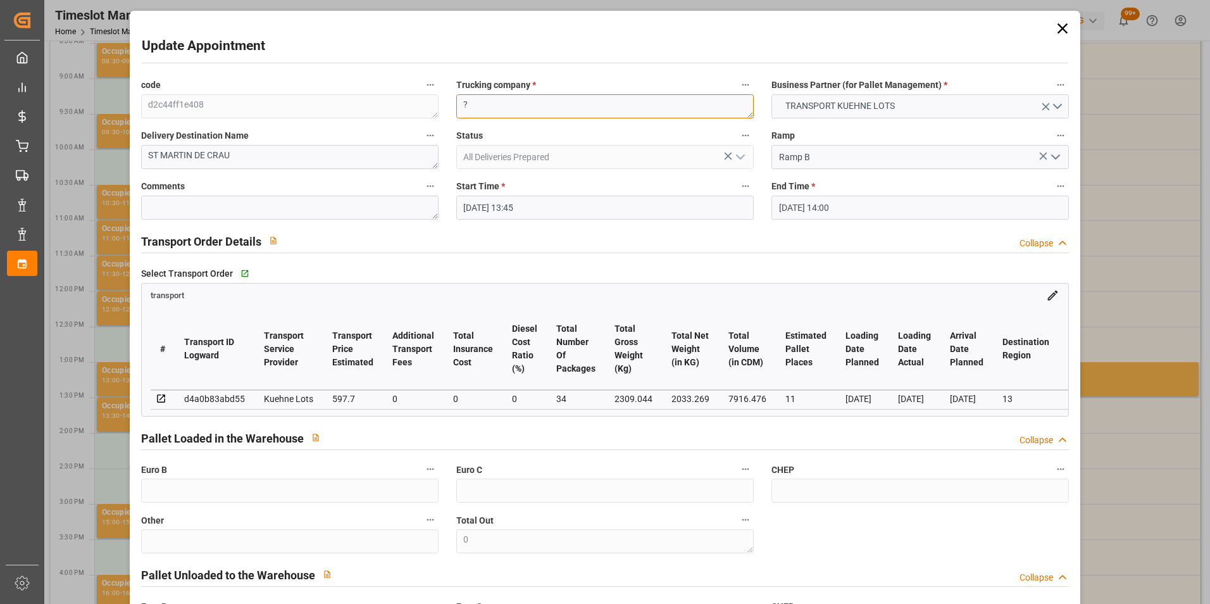
click at [383, 110] on div "code d2c44ff1e408 Trucking company * ? Business Partner (for Pallet Management)…" at bounding box center [605, 383] width 946 height 623
type textarea "[DATE]"
click at [509, 211] on input "[DATE] 13:45" at bounding box center [604, 208] width 297 height 24
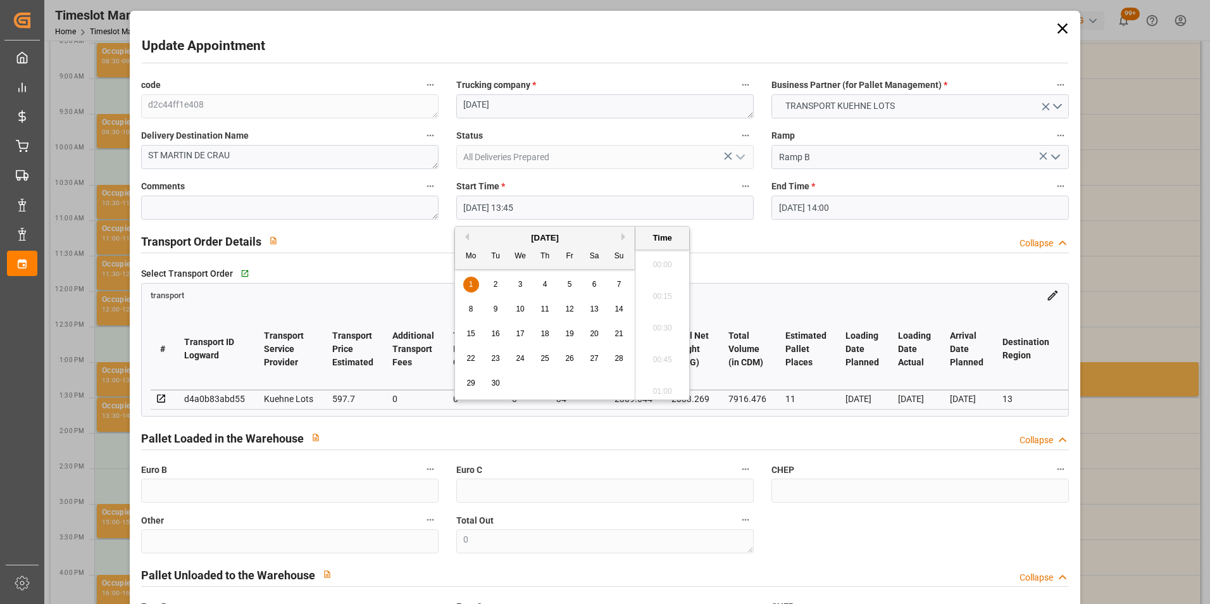
scroll to position [1682, 0]
click at [467, 237] on button "Previous Month" at bounding box center [465, 237] width 8 height 8
click at [570, 379] on span "29" at bounding box center [569, 383] width 8 height 9
click at [667, 352] on li "14:30" at bounding box center [662, 356] width 54 height 32
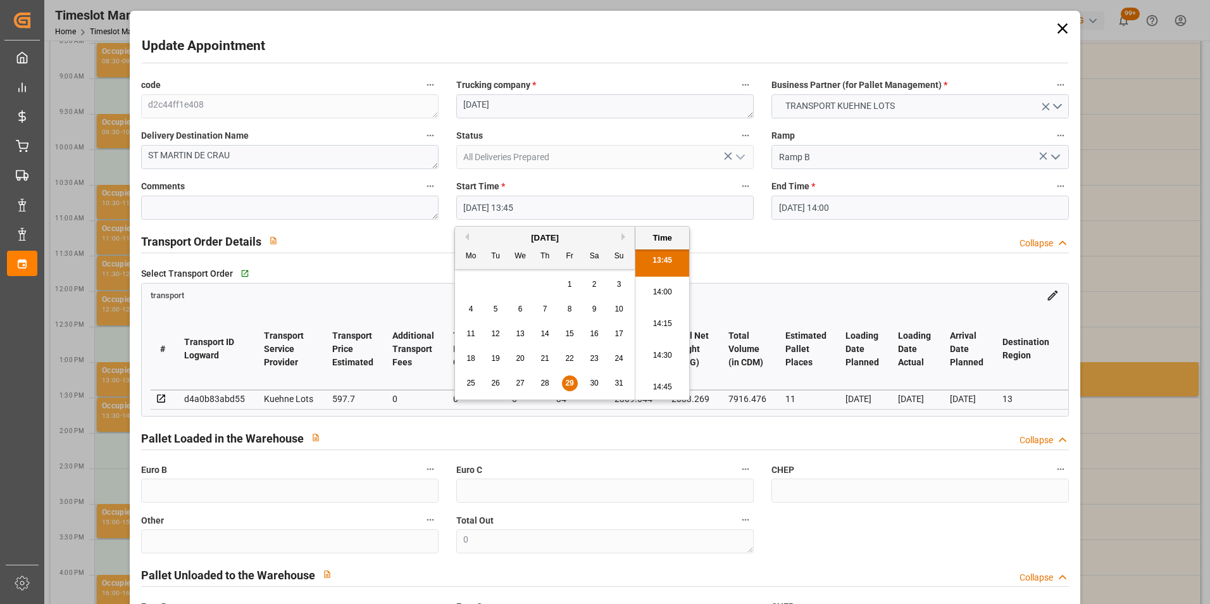
type input "[DATE] 14:30"
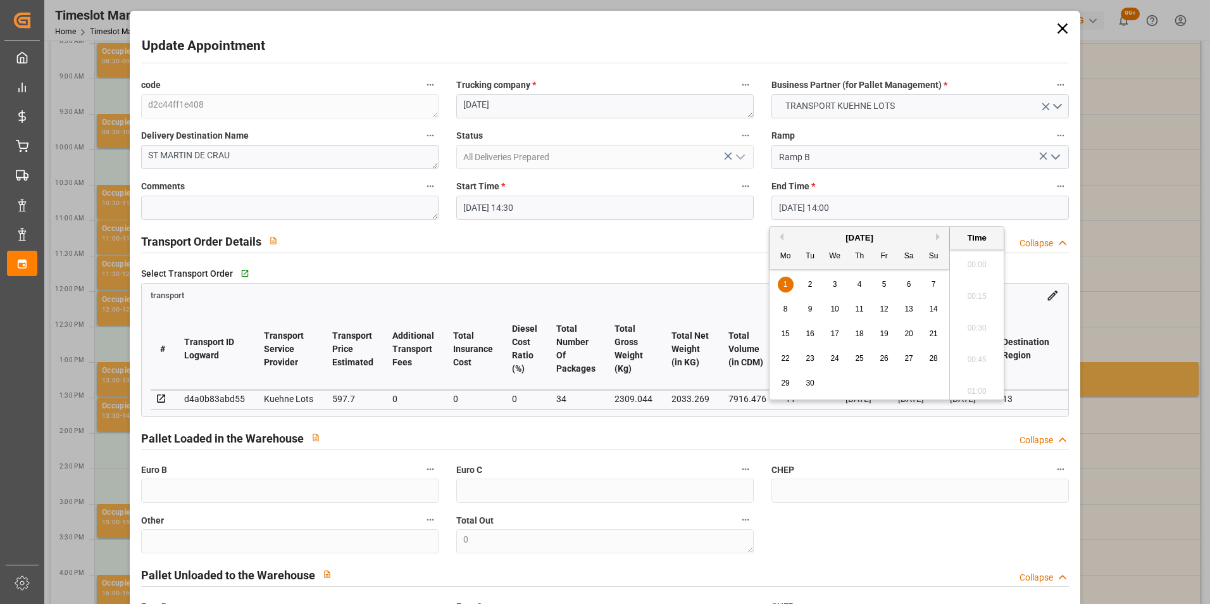
click at [780, 207] on input "[DATE] 14:00" at bounding box center [920, 208] width 297 height 24
click at [782, 236] on button "Previous Month" at bounding box center [780, 237] width 8 height 8
click at [887, 384] on span "29" at bounding box center [884, 383] width 8 height 9
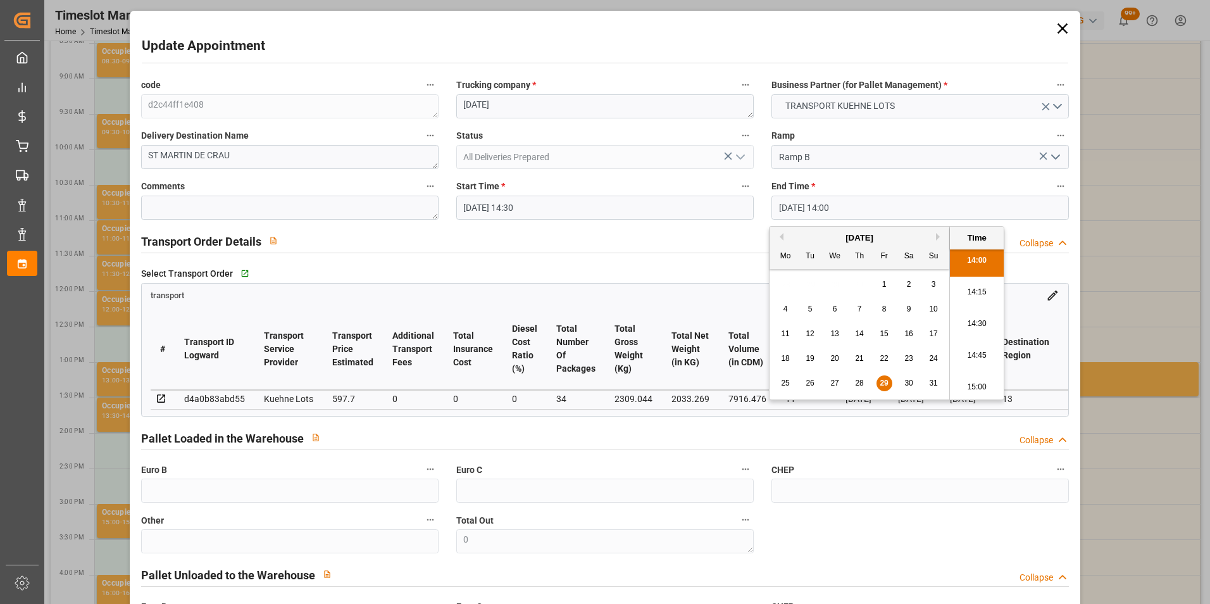
click at [975, 355] on li "14:45" at bounding box center [977, 356] width 54 height 32
type input "[DATE] 14:45"
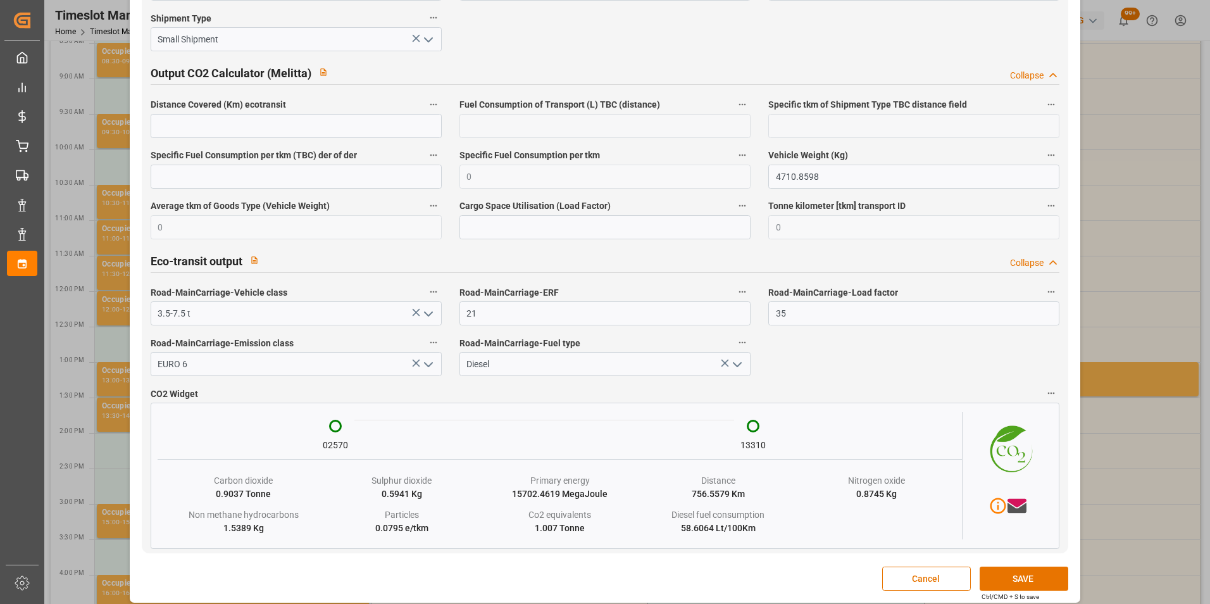
scroll to position [2084, 0]
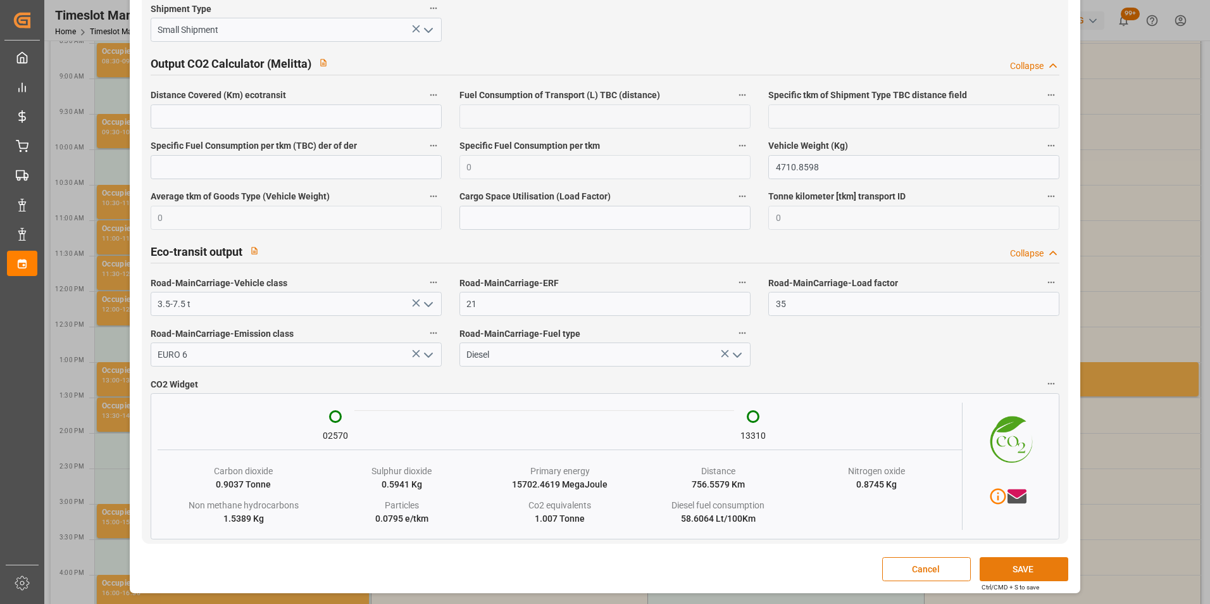
click at [1026, 572] on button "SAVE" at bounding box center [1024, 569] width 89 height 24
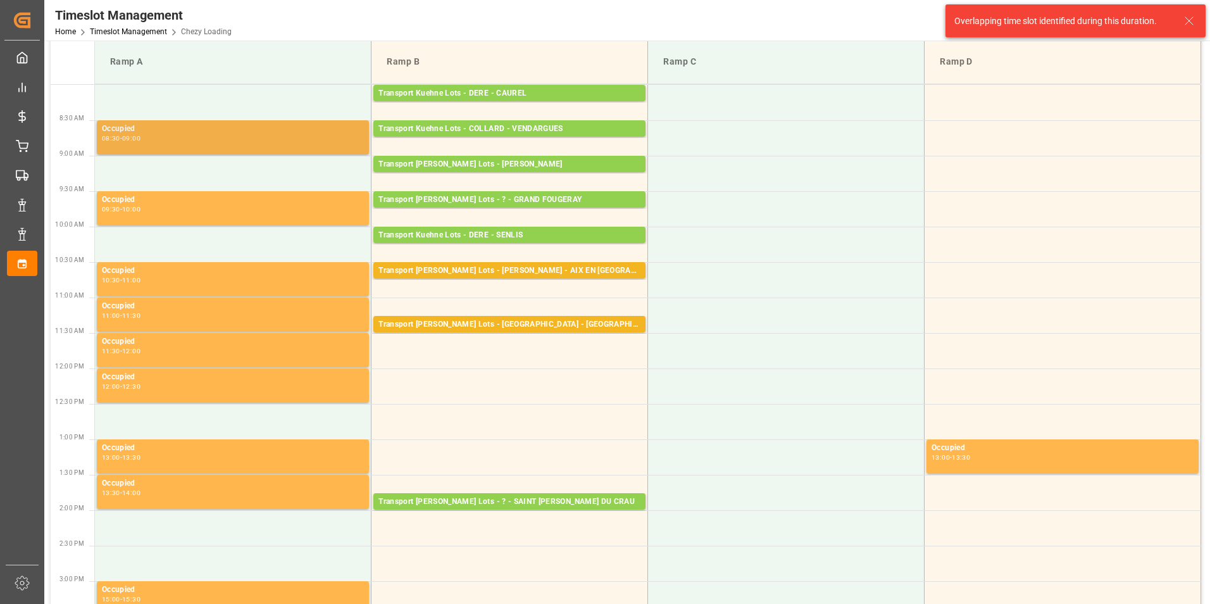
scroll to position [0, 0]
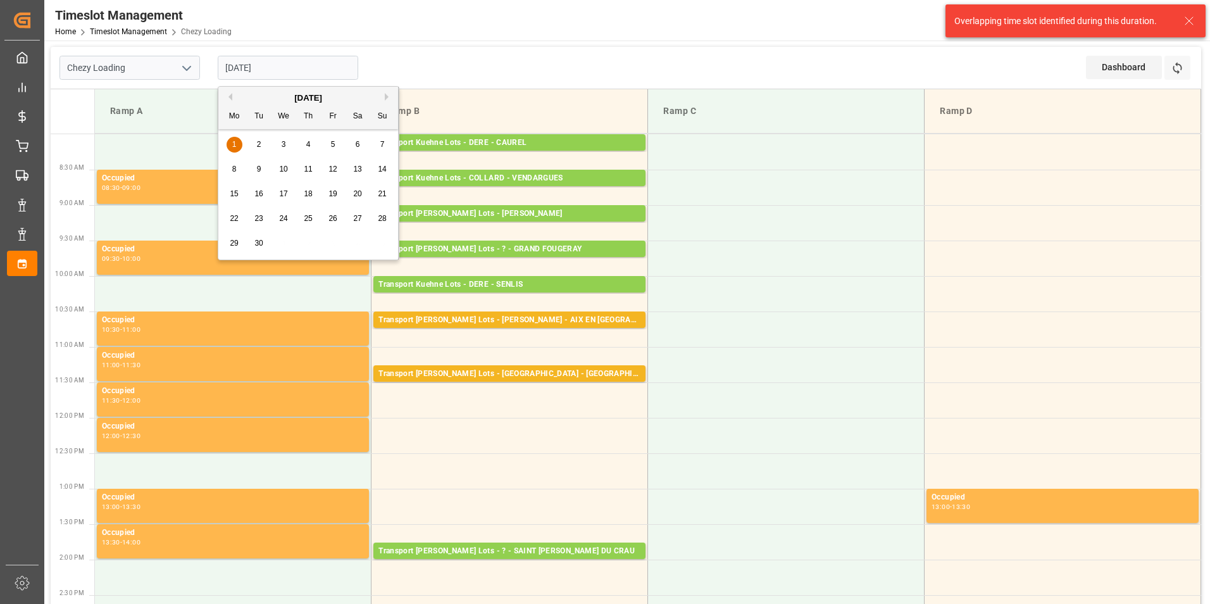
click at [263, 70] on input "[DATE]" at bounding box center [288, 68] width 141 height 24
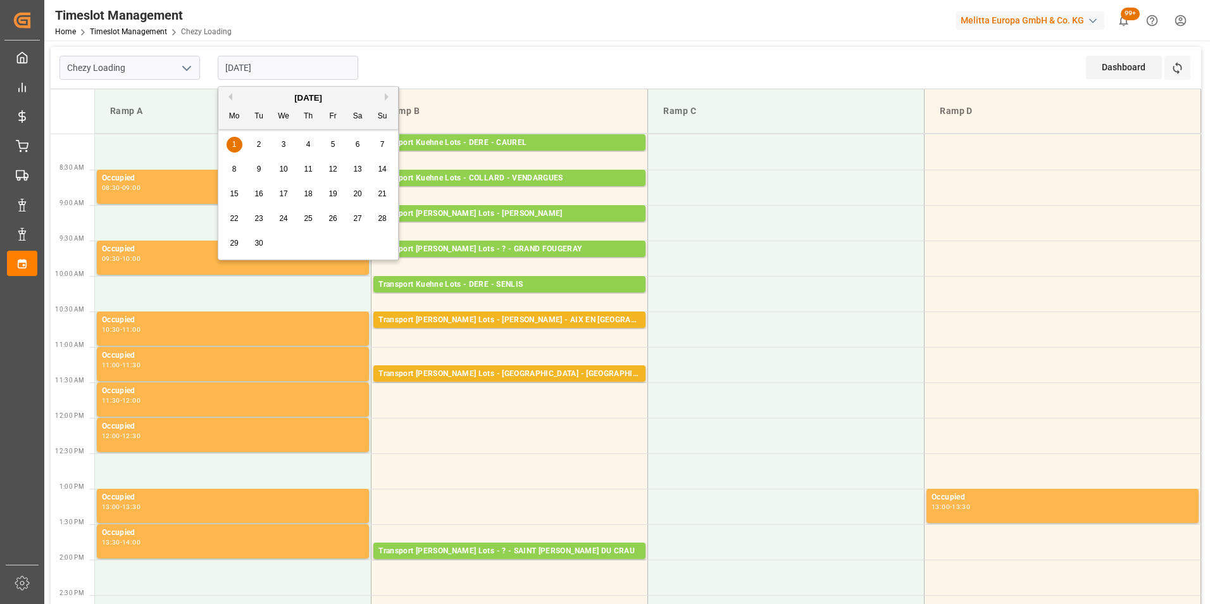
click at [228, 96] on button "Previous Month" at bounding box center [229, 97] width 8 height 8
click at [329, 242] on span "29" at bounding box center [333, 243] width 8 height 9
type input "[DATE]"
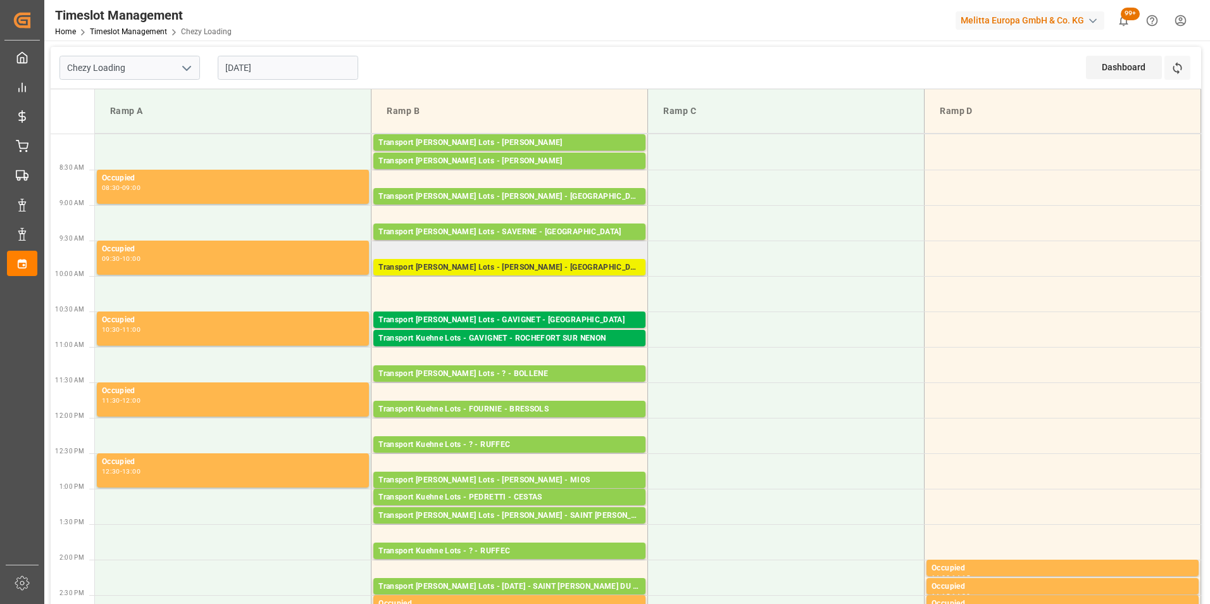
click at [542, 265] on div "Transport [PERSON_NAME] Lots - [PERSON_NAME] - [GEOGRAPHIC_DATA]" at bounding box center [510, 267] width 262 height 13
click at [540, 338] on div "Transport Kuehne Lots - GAVIGNET - ROCHEFORT SUR NENON" at bounding box center [510, 338] width 262 height 13
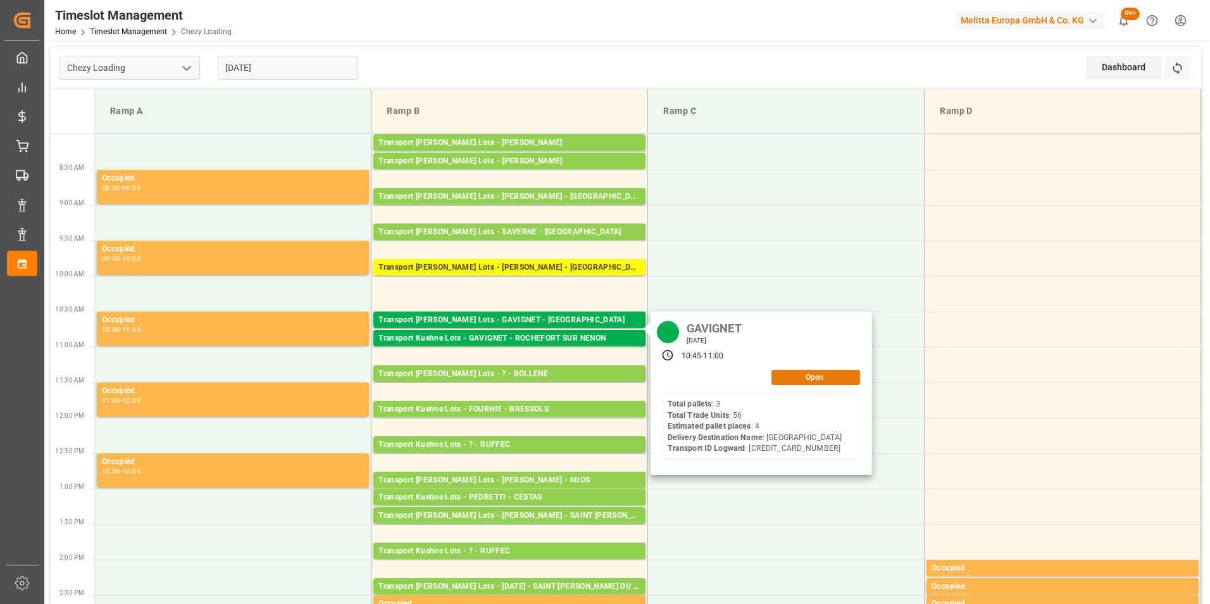
click at [791, 378] on button "Open" at bounding box center [816, 377] width 89 height 15
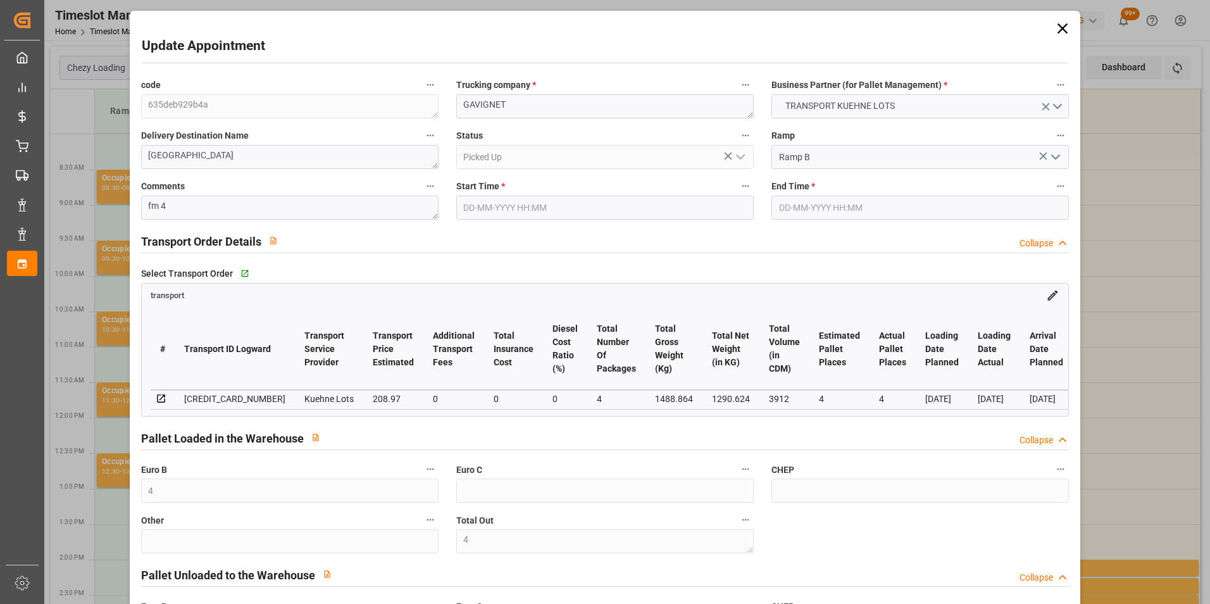
type input "[DATE] 10:45"
type input "[DATE] 11:00"
type input "[DATE] 12:45"
type input "[DATE] 11:27"
type input "[DATE]"
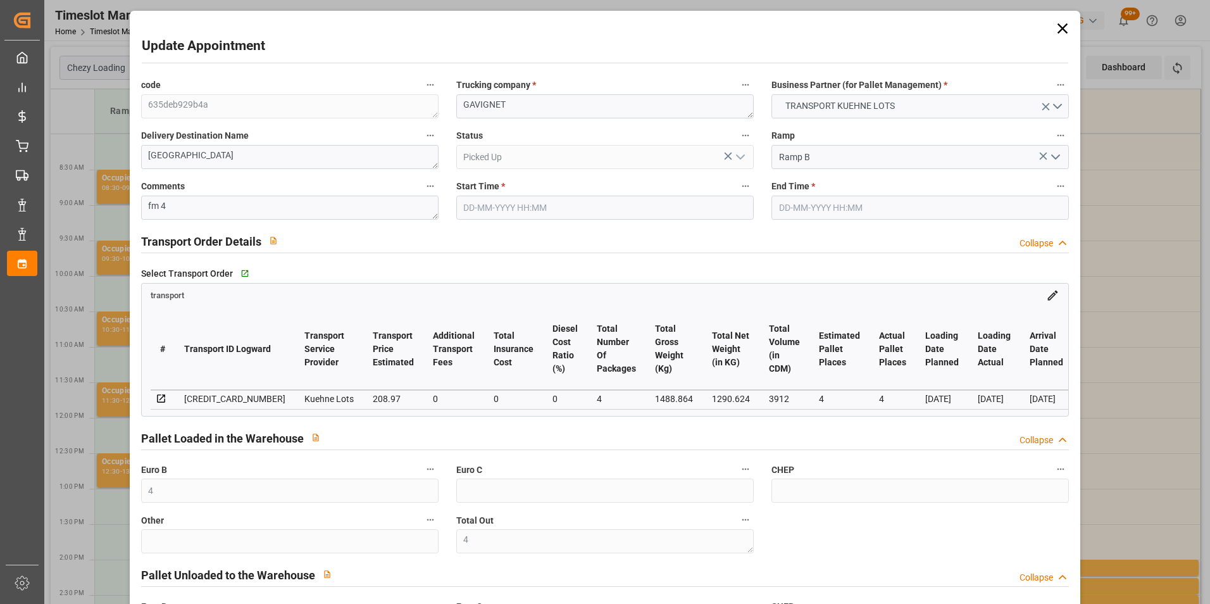
type input "[DATE]"
click at [504, 208] on input "[DATE] 10:45" at bounding box center [604, 208] width 297 height 24
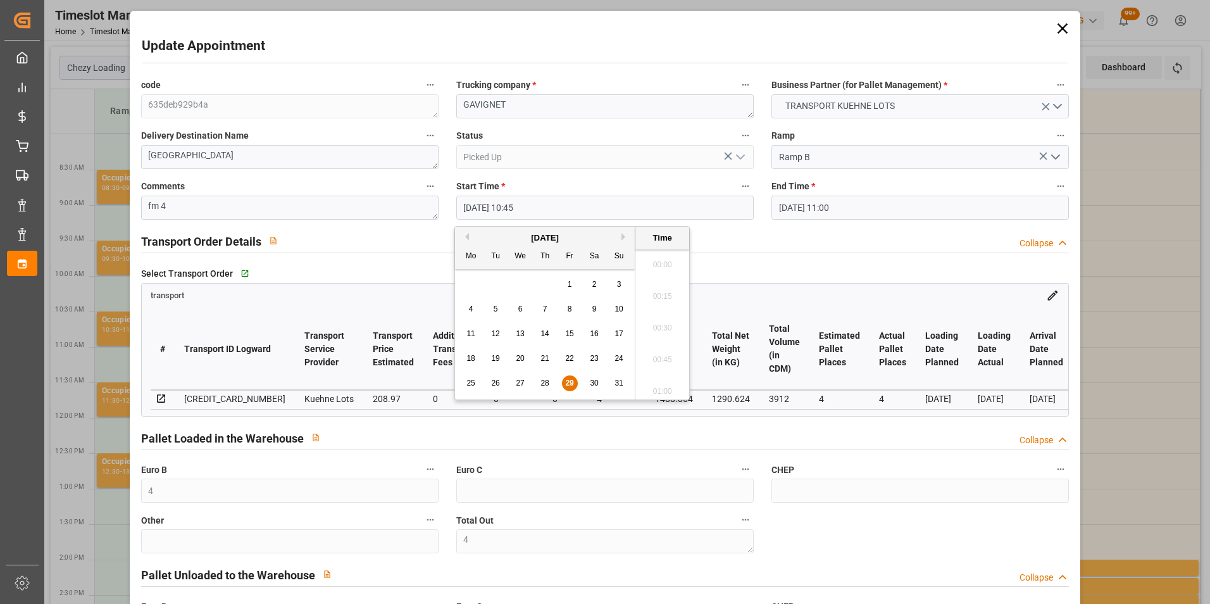
scroll to position [1302, 0]
click at [572, 384] on span "29" at bounding box center [569, 383] width 8 height 9
drag, startPoint x: 670, startPoint y: 260, endPoint x: 677, endPoint y: 257, distance: 6.8
click at [670, 259] on li "10:15" at bounding box center [662, 261] width 54 height 32
type input "[DATE] 10:15"
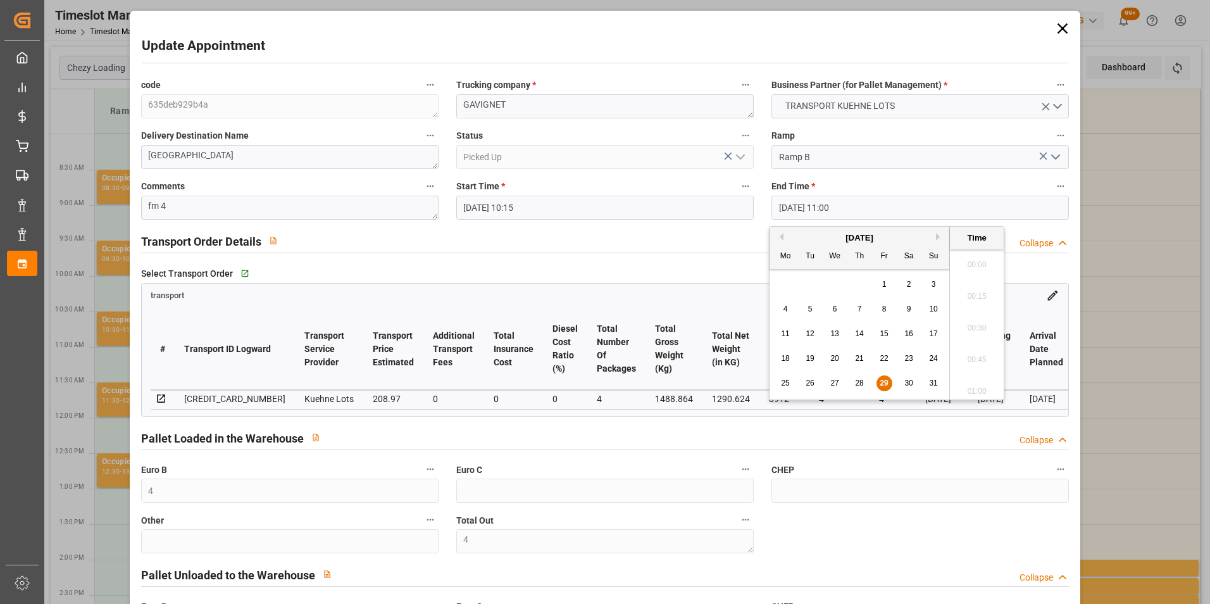
click at [786, 204] on input "[DATE] 11:00" at bounding box center [920, 208] width 297 height 24
click at [885, 382] on span "29" at bounding box center [884, 383] width 8 height 9
click at [976, 257] on li "10:30" at bounding box center [977, 261] width 54 height 32
type input "[DATE] 10:30"
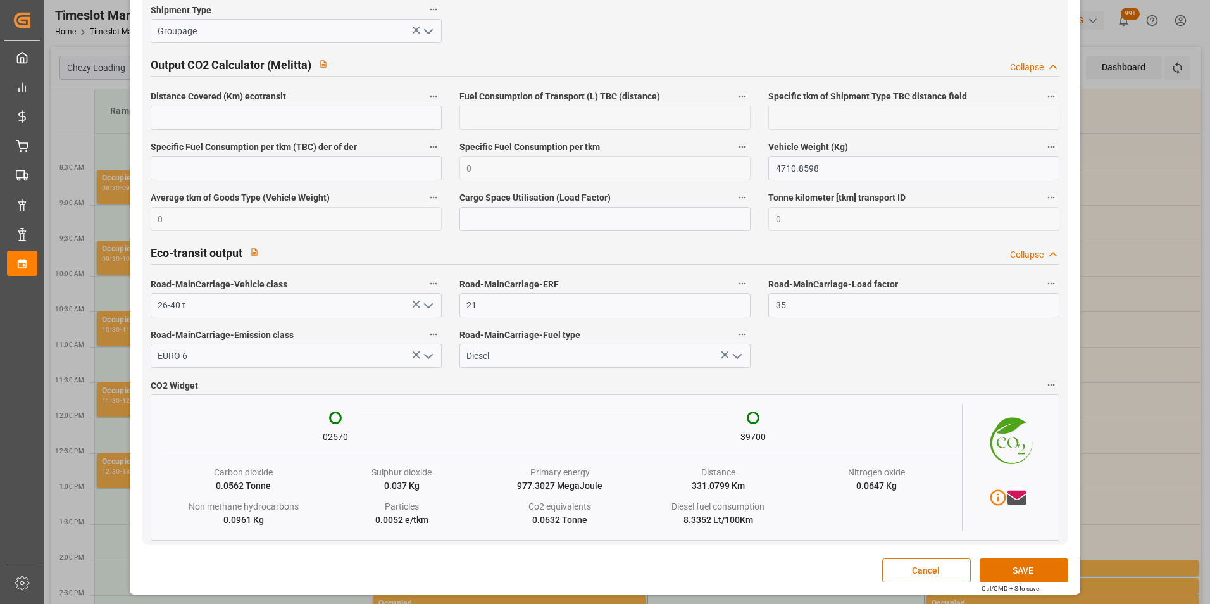
scroll to position [2105, 0]
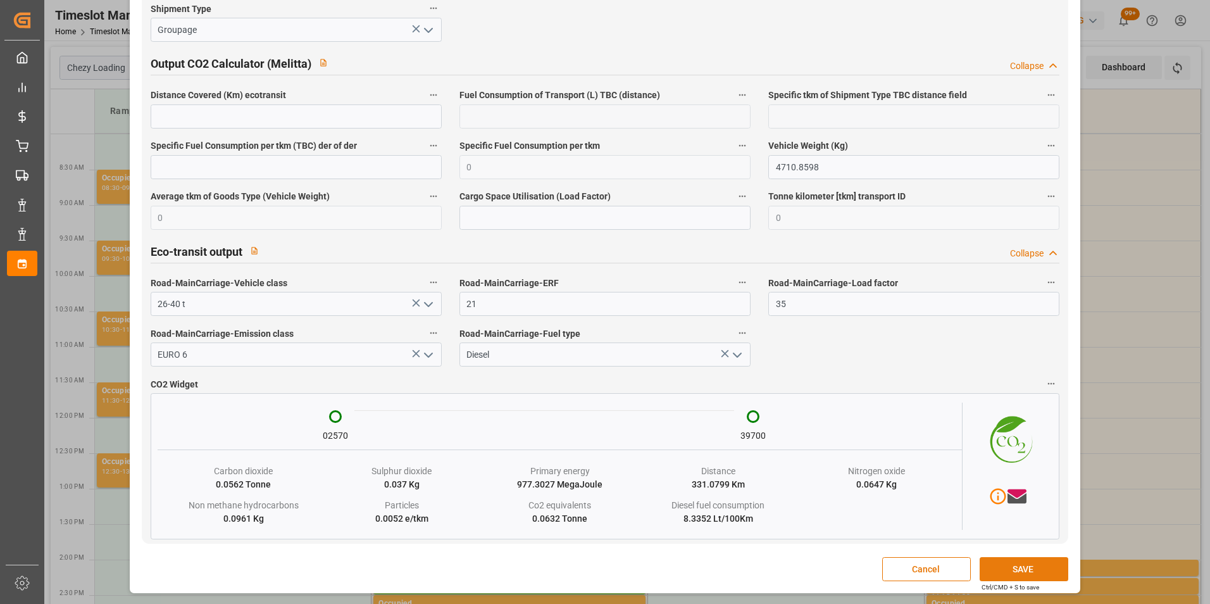
click at [1022, 569] on button "SAVE" at bounding box center [1024, 569] width 89 height 24
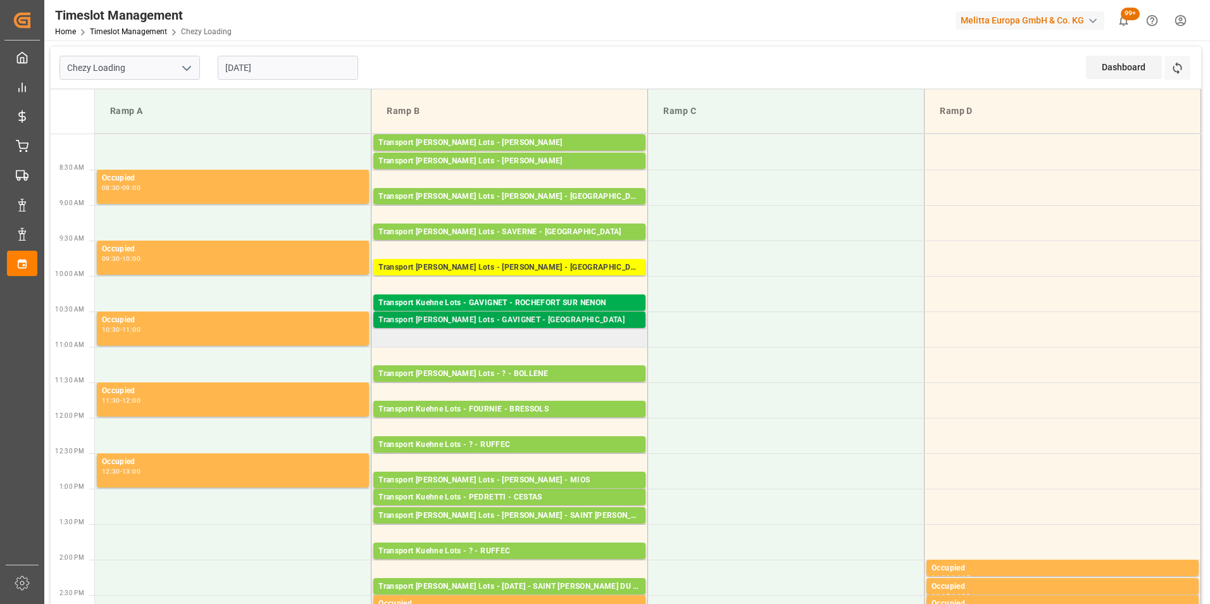
click at [535, 322] on div "Transport [PERSON_NAME] Lots - GAVIGNET - [GEOGRAPHIC_DATA]" at bounding box center [510, 320] width 262 height 13
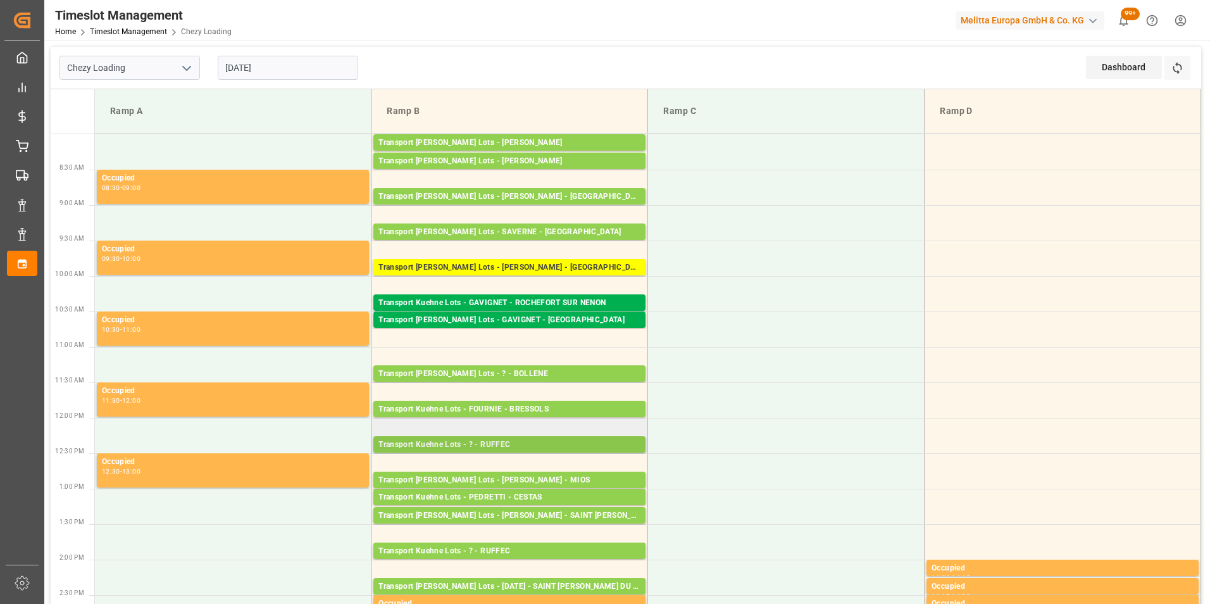
click at [511, 444] on div "Transport Kuehne Lots - ? - RUFFEC" at bounding box center [510, 445] width 262 height 13
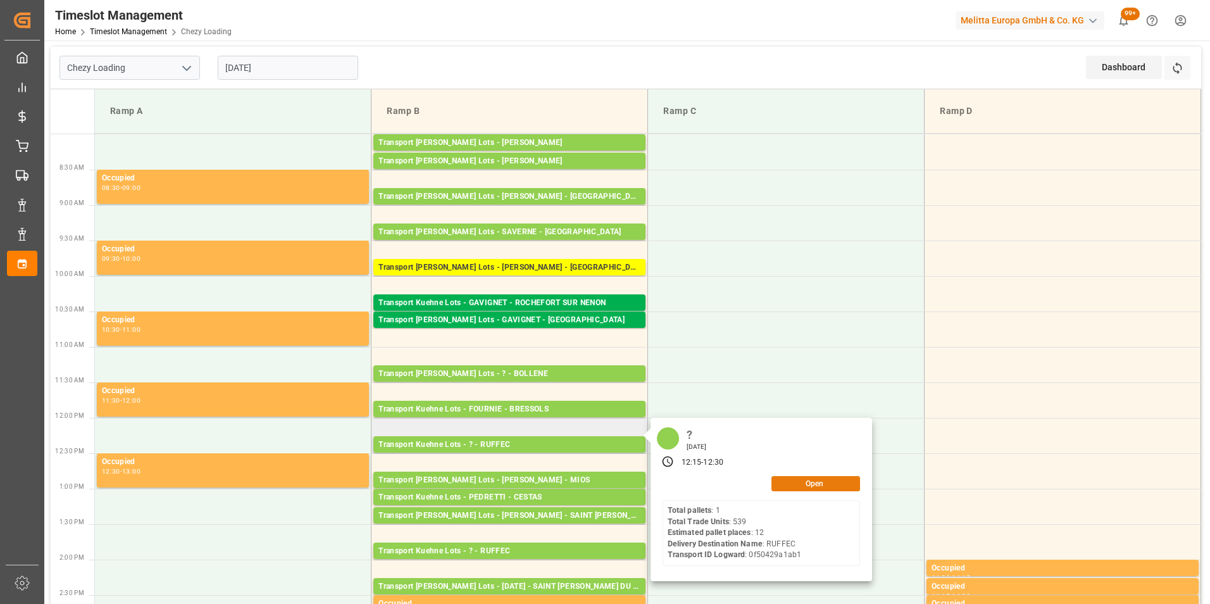
click at [799, 480] on button "Open" at bounding box center [816, 483] width 89 height 15
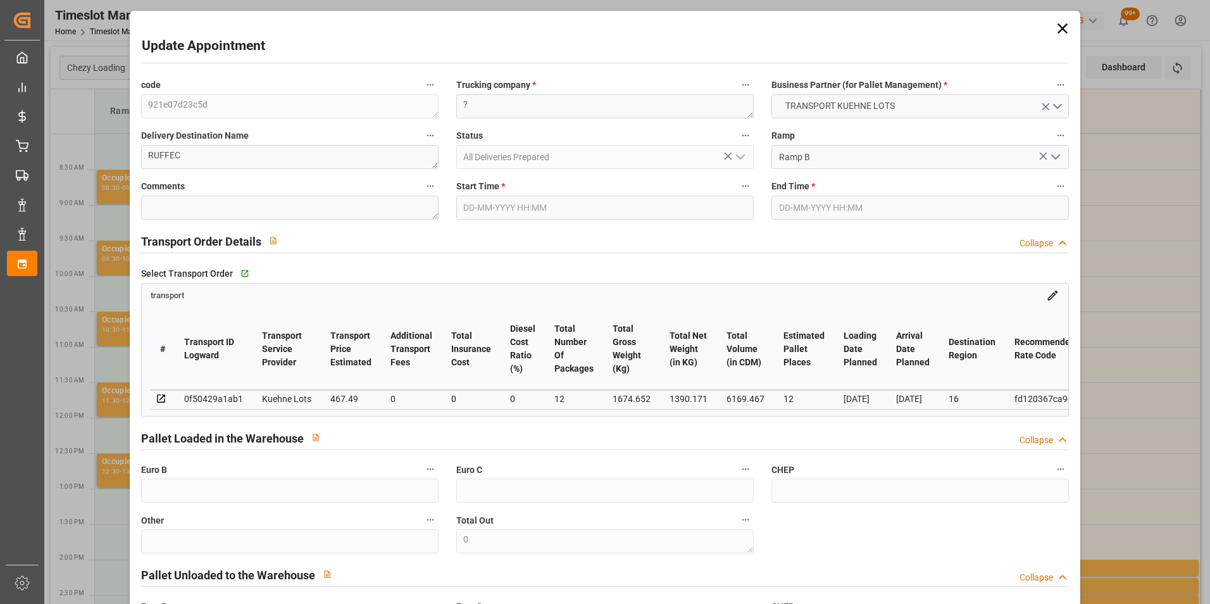
type input "[DATE] 12:15"
type input "[DATE] 12:30"
type input "[DATE] 14:52"
type input "[DATE] 11:27"
type input "[DATE]"
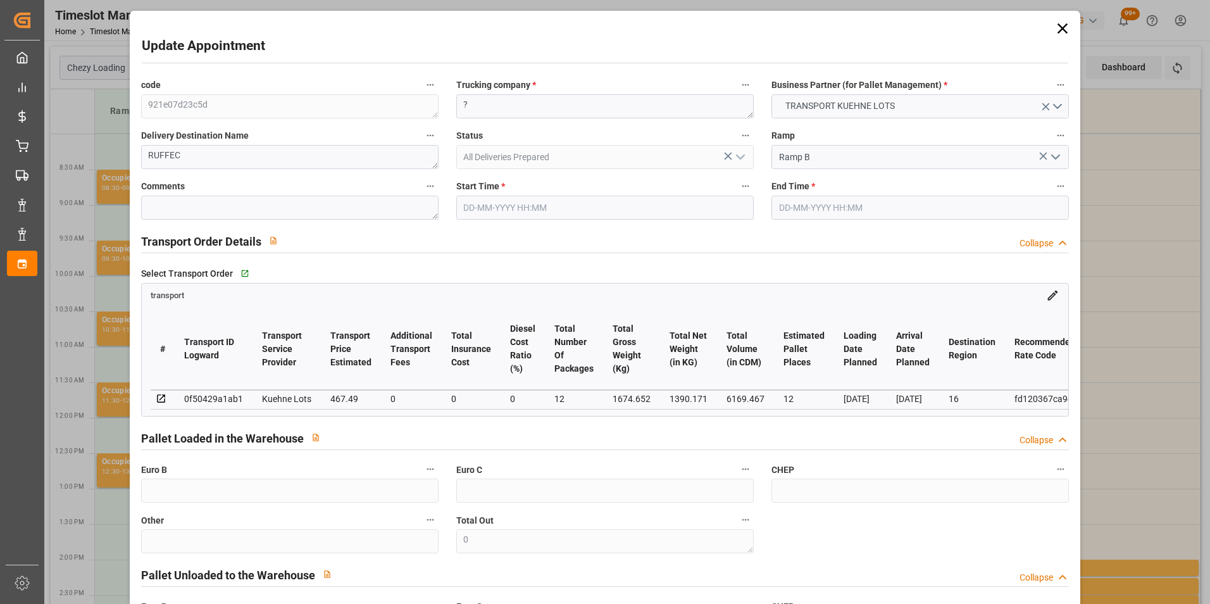
type input "[DATE]"
click at [492, 211] on input "[DATE] 12:15" at bounding box center [604, 208] width 297 height 24
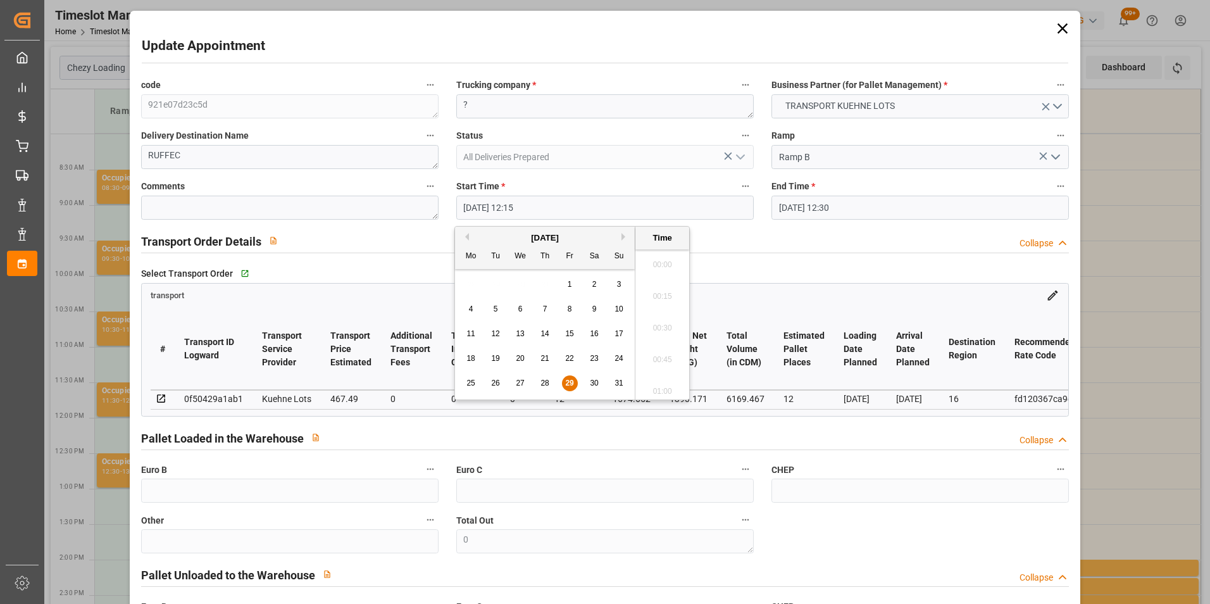
scroll to position [1492, 0]
click at [569, 380] on span "29" at bounding box center [569, 383] width 8 height 9
click at [670, 294] on li "11:00" at bounding box center [662, 293] width 54 height 32
type input "[DATE] 11:00"
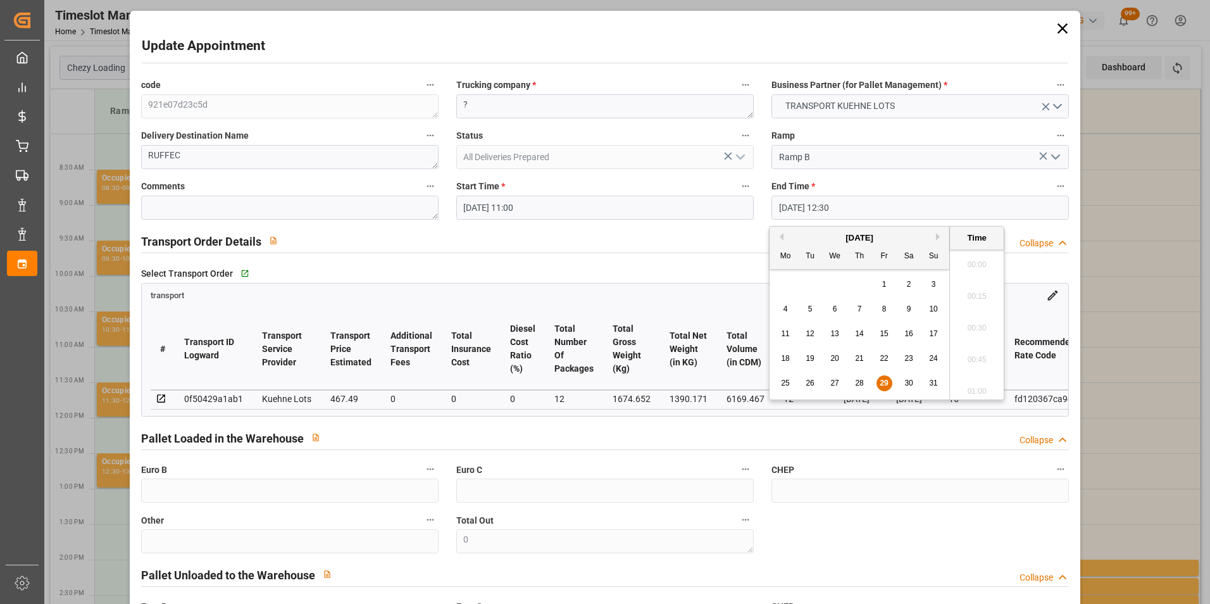
click at [804, 202] on input "[DATE] 12:30" at bounding box center [920, 208] width 297 height 24
click at [885, 383] on span "29" at bounding box center [884, 383] width 8 height 9
click at [978, 354] on li "11:15" at bounding box center [977, 356] width 54 height 32
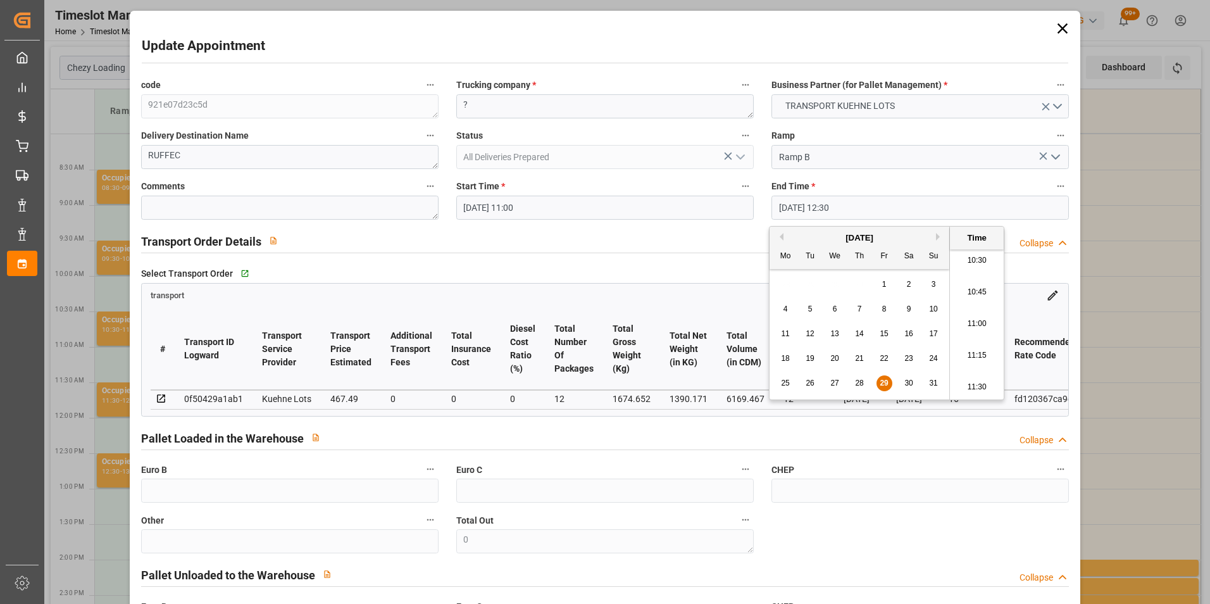
type input "[DATE] 11:15"
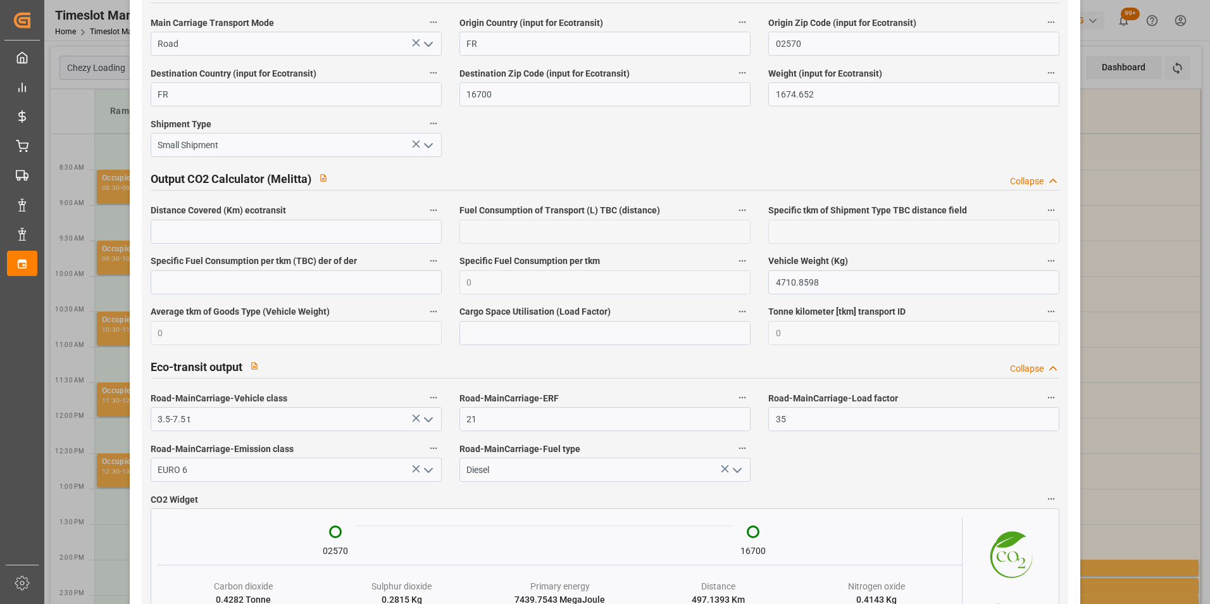
scroll to position [2084, 0]
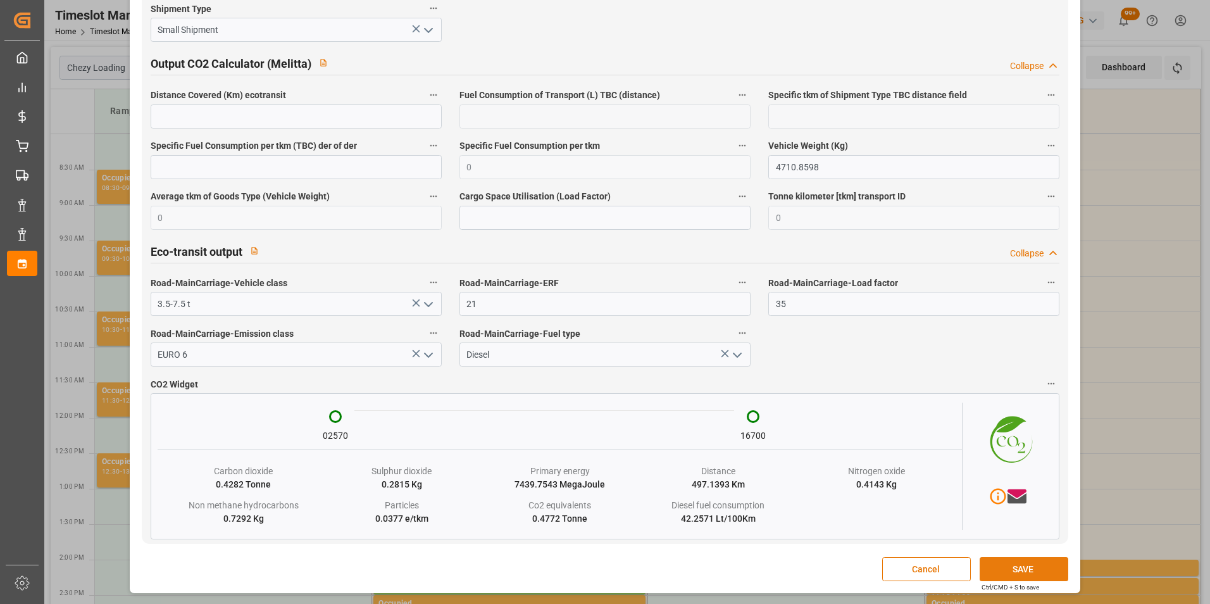
click at [1014, 566] on button "SAVE" at bounding box center [1024, 569] width 89 height 24
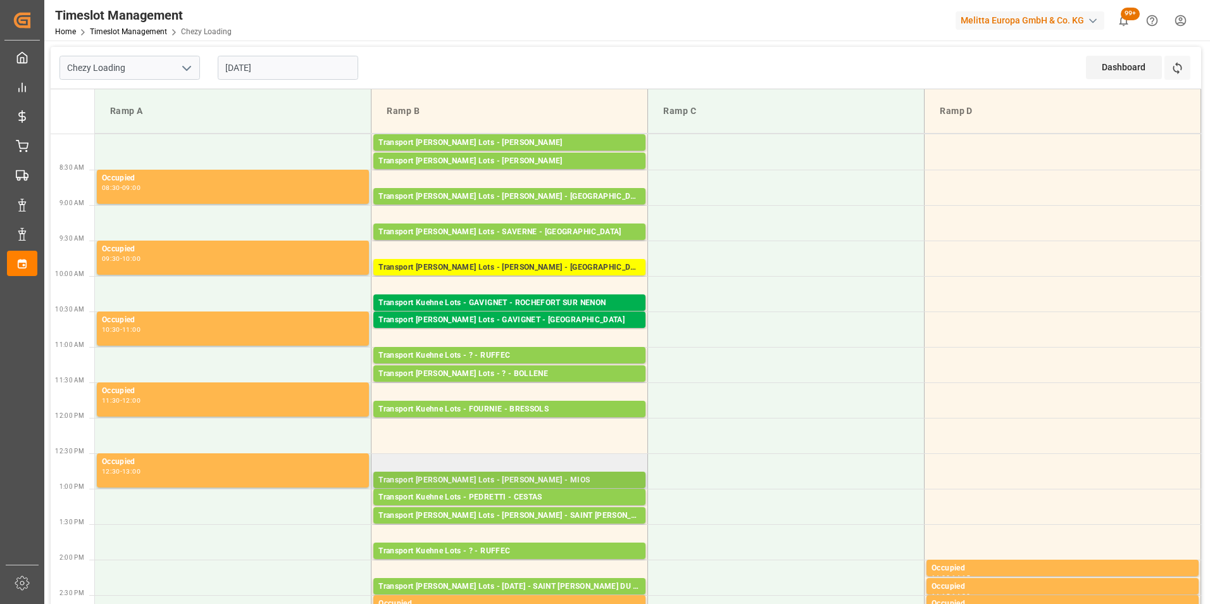
click at [531, 480] on div "Transport [PERSON_NAME] Lots - [PERSON_NAME] - MIOS" at bounding box center [510, 480] width 262 height 13
click at [513, 370] on div "Transport [PERSON_NAME] Lots - ? - BOLLENE" at bounding box center [510, 374] width 262 height 13
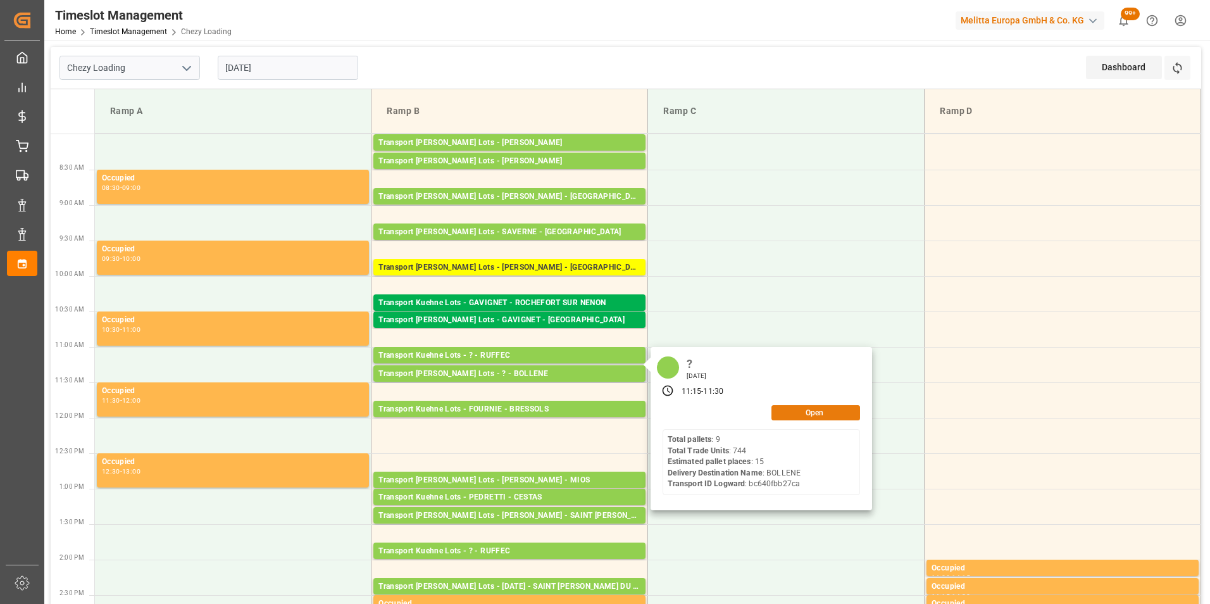
click at [794, 413] on button "Open" at bounding box center [816, 412] width 89 height 15
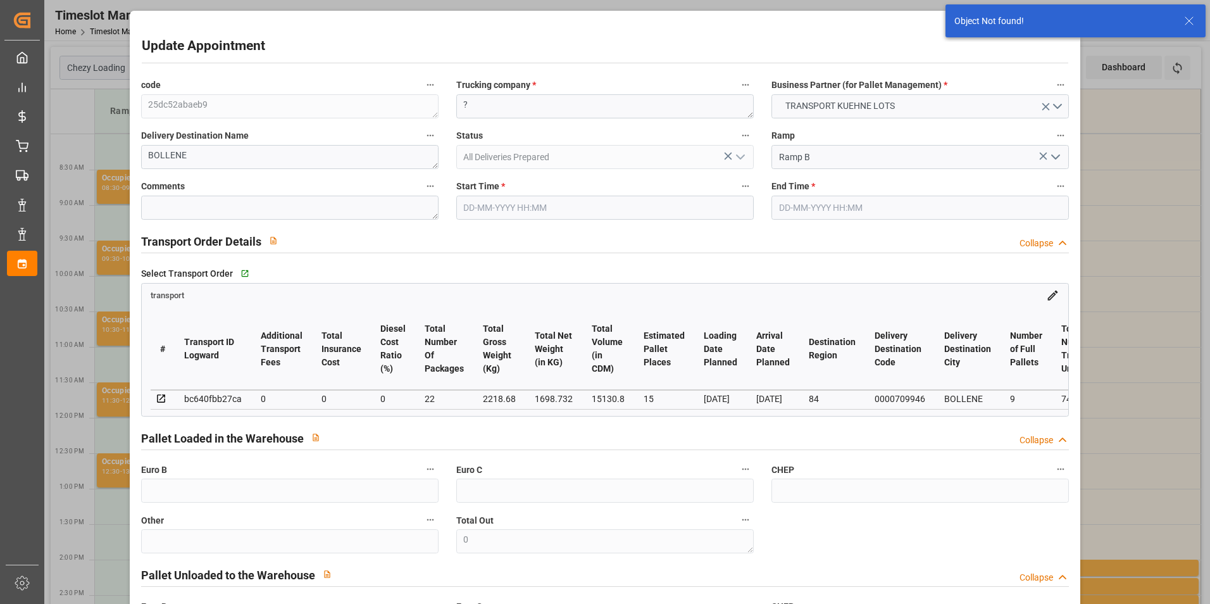
type input "[DATE] 11:15"
type input "[DATE] 11:30"
type input "[DATE] 14:50"
type input "[DATE] 11:27"
type input "[DATE]"
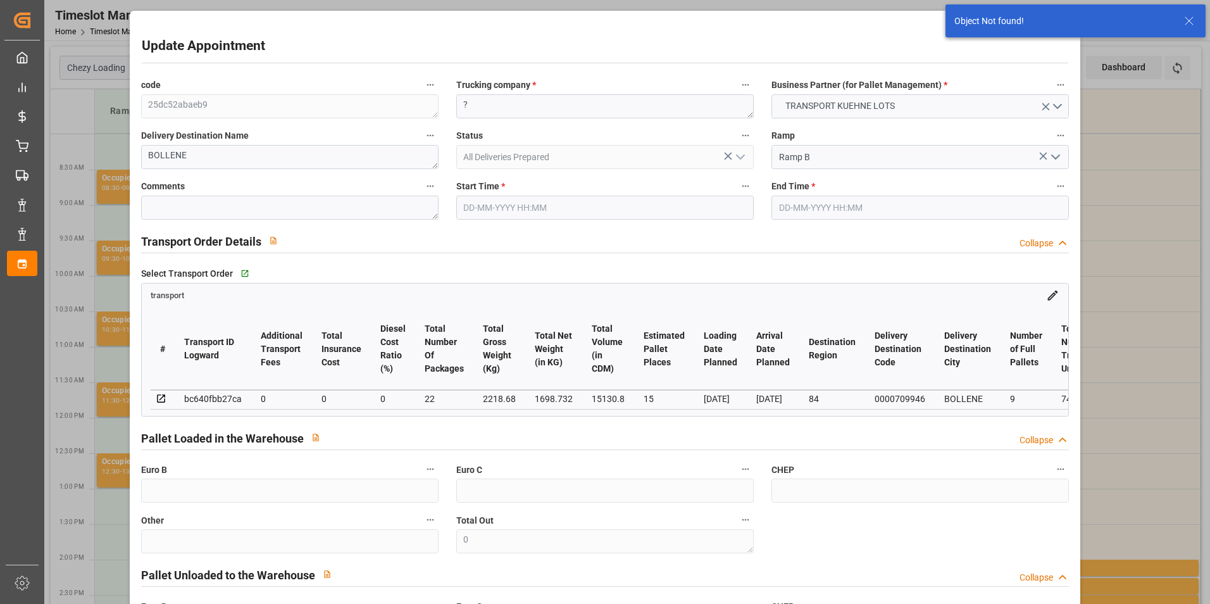
type input "[DATE]"
click at [523, 207] on input "[DATE] 11:15" at bounding box center [604, 208] width 297 height 24
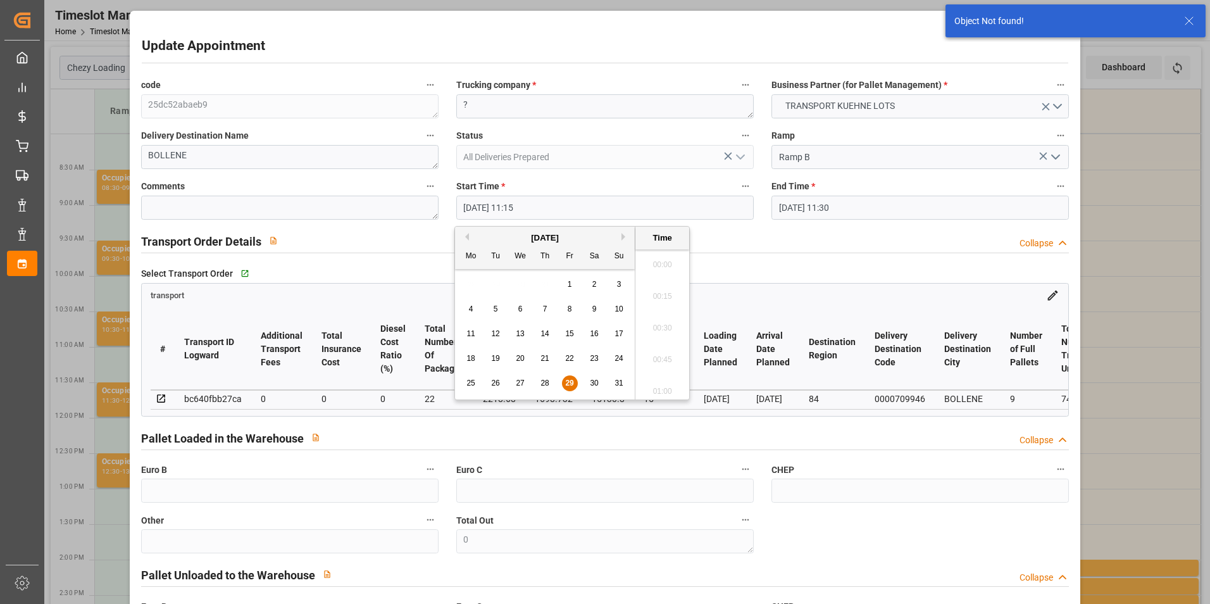
scroll to position [1365, 0]
click at [566, 379] on span "29" at bounding box center [569, 383] width 8 height 9
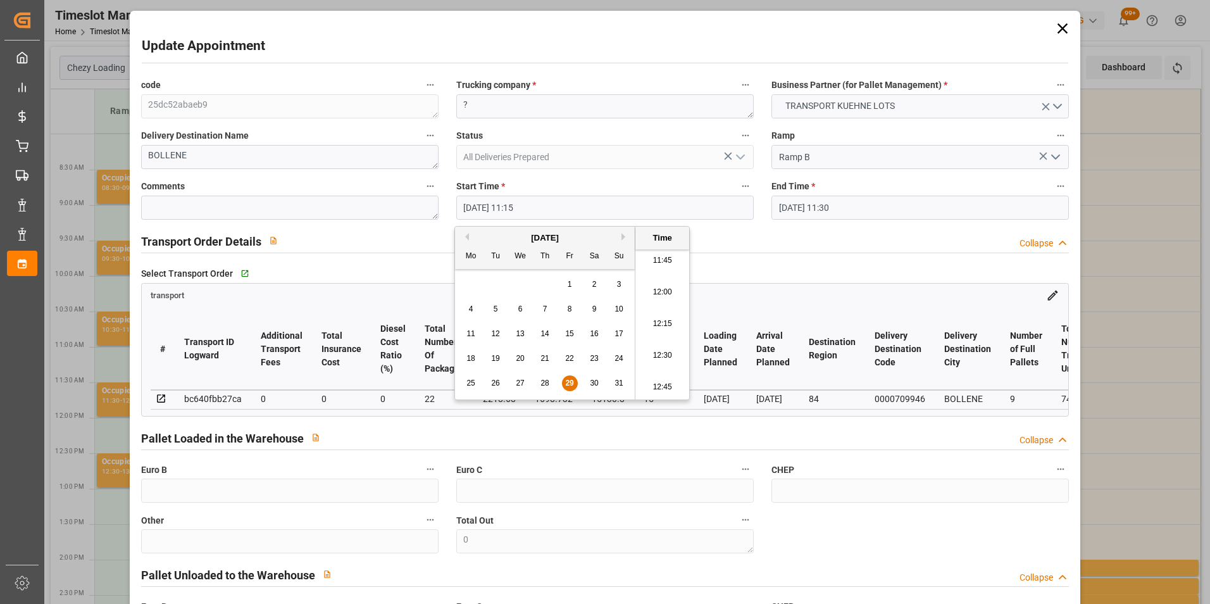
click at [666, 323] on li "12:15" at bounding box center [662, 324] width 54 height 32
type input "[DATE] 12:15"
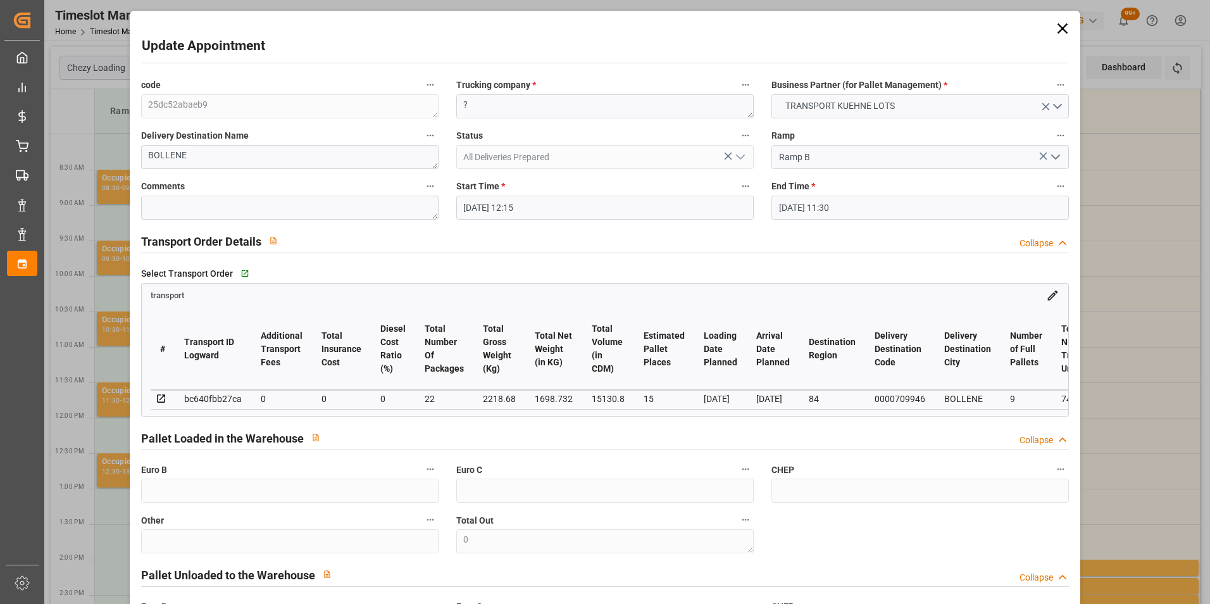
click at [813, 205] on input "[DATE] 11:30" at bounding box center [920, 208] width 297 height 24
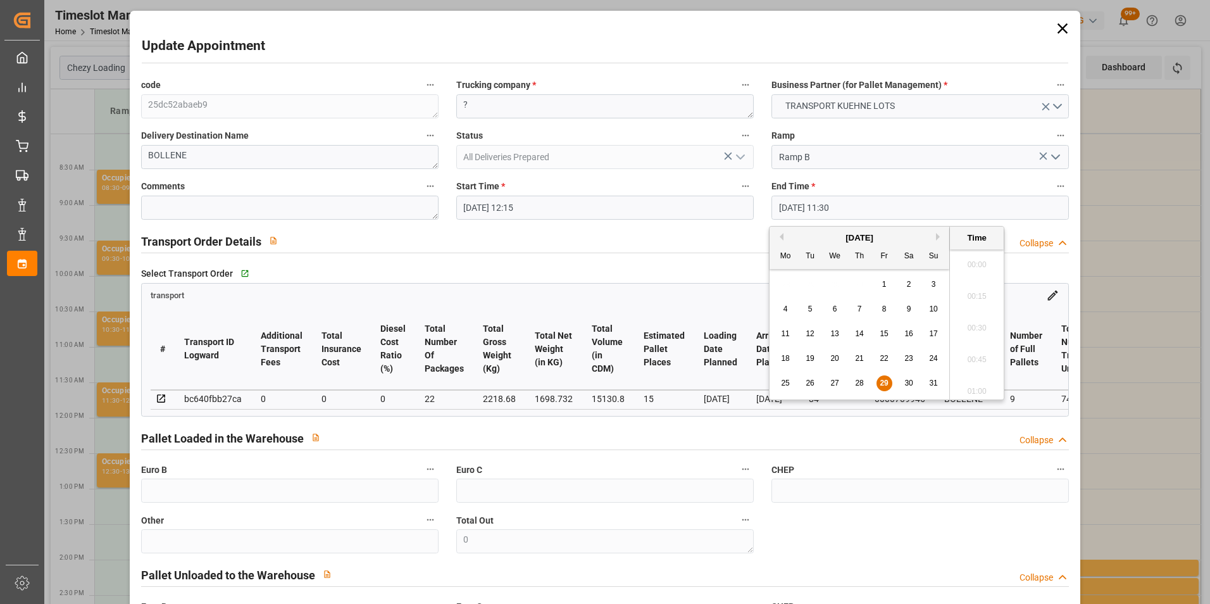
scroll to position [1397, 0]
click at [887, 383] on span "29" at bounding box center [884, 383] width 8 height 9
click at [979, 315] on li "12:30" at bounding box center [977, 324] width 54 height 32
type input "[DATE] 12:30"
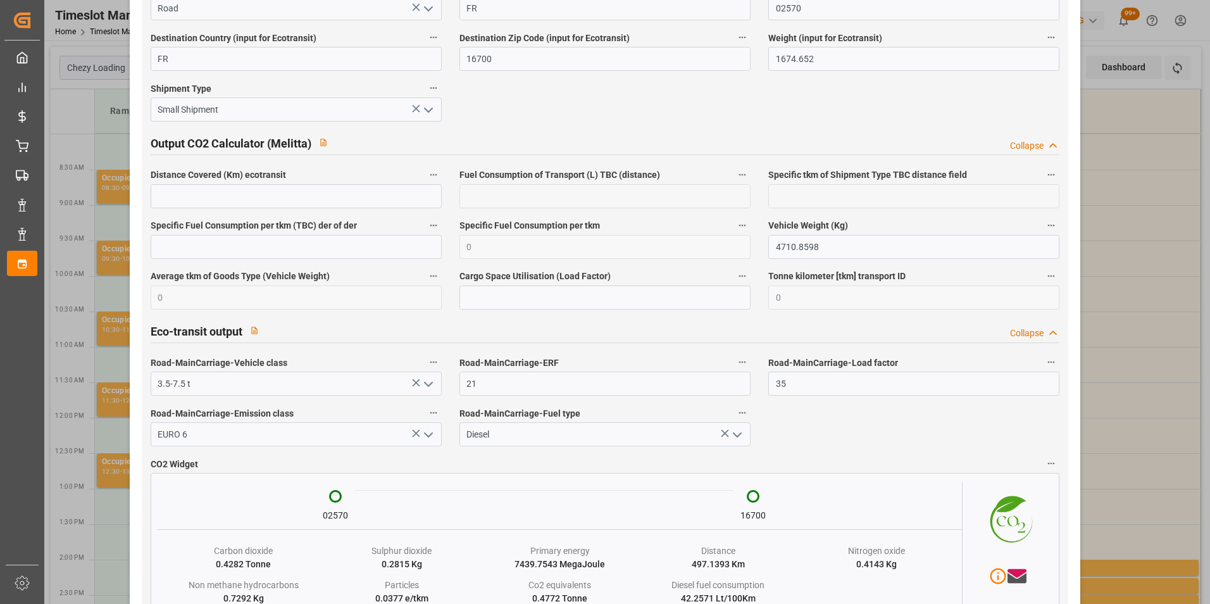
scroll to position [2084, 0]
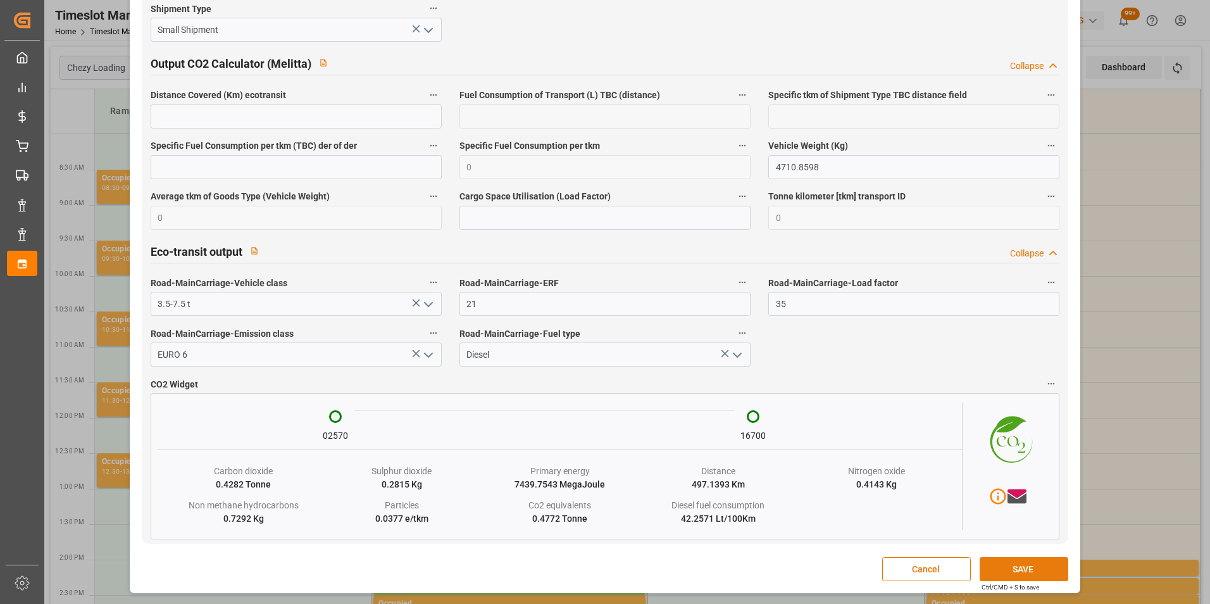
click at [1008, 572] on button "SAVE" at bounding box center [1024, 569] width 89 height 24
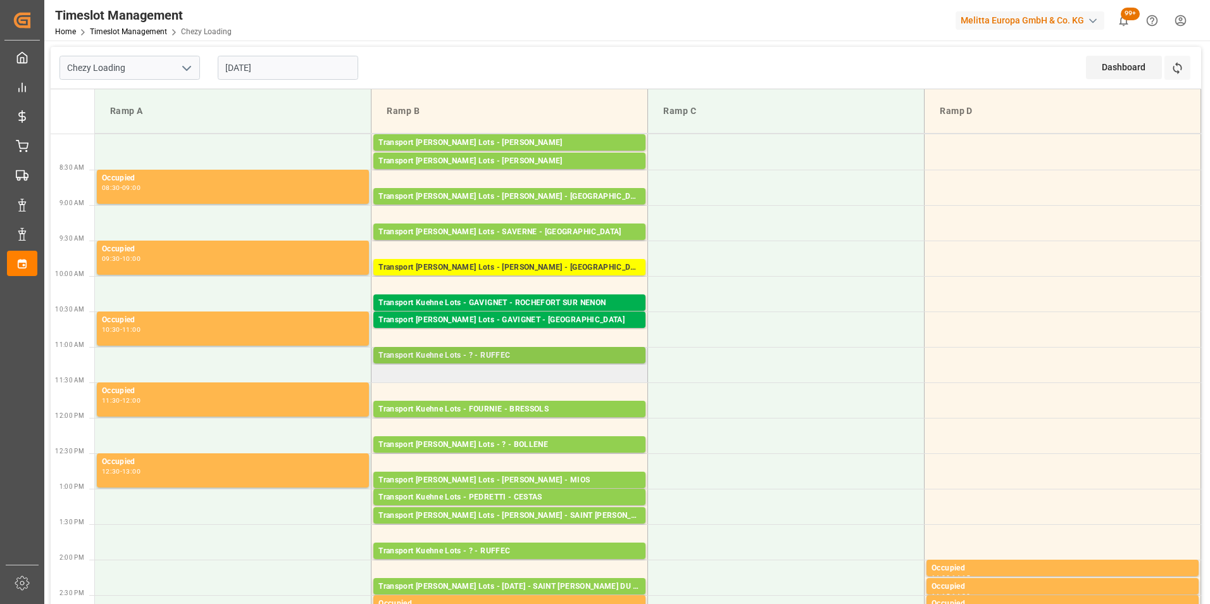
click at [504, 356] on div "Transport Kuehne Lots - ? - RUFFEC" at bounding box center [510, 355] width 262 height 13
click at [492, 551] on div "Transport Kuehne Lots - ? - RUFFEC" at bounding box center [510, 551] width 262 height 13
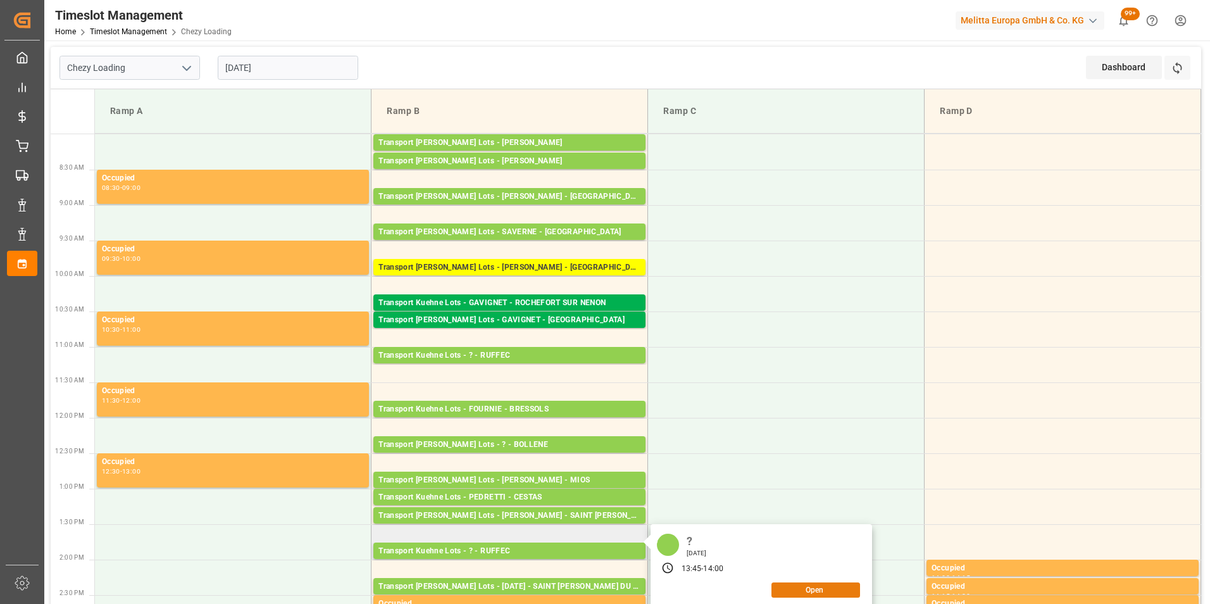
click at [809, 589] on button "Open" at bounding box center [816, 589] width 89 height 15
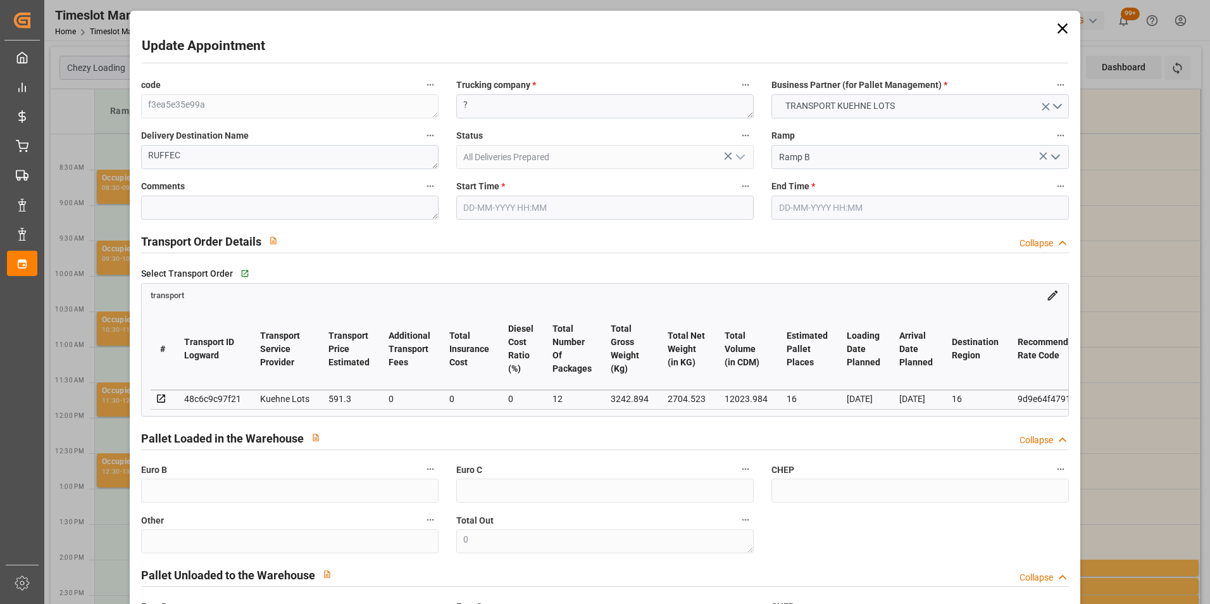
type input "[DATE] 13:45"
type input "[DATE] 14:00"
type input "[DATE] 13:26"
type input "[DATE] 11:59"
type input "[DATE]"
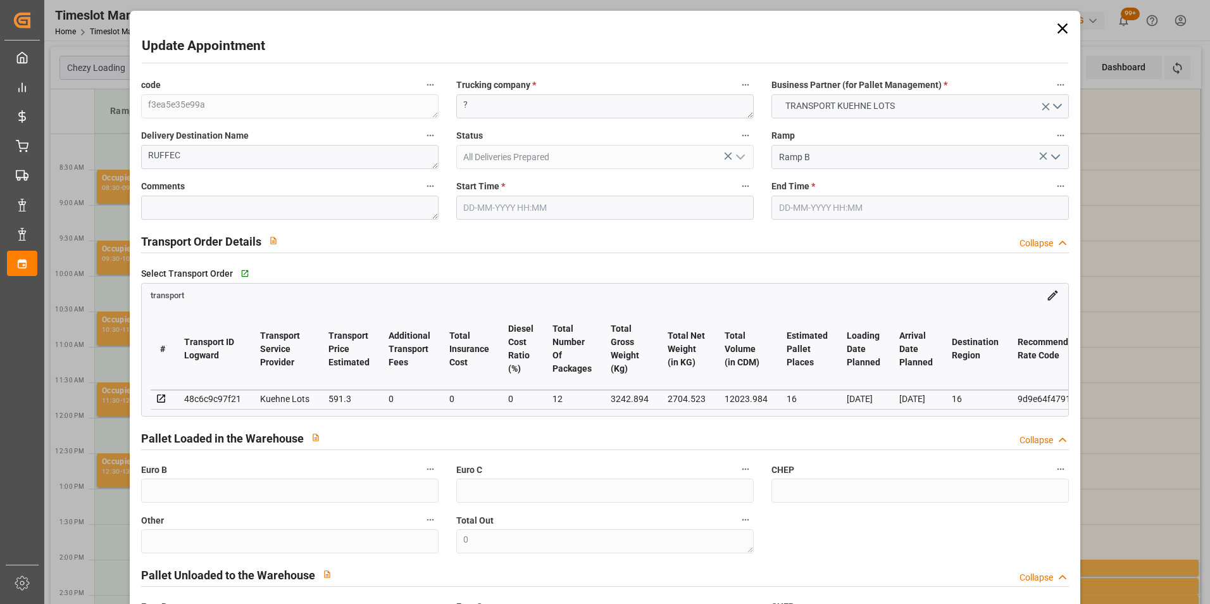
type input "[DATE]"
click at [511, 212] on input "[DATE] 13:45" at bounding box center [604, 208] width 297 height 24
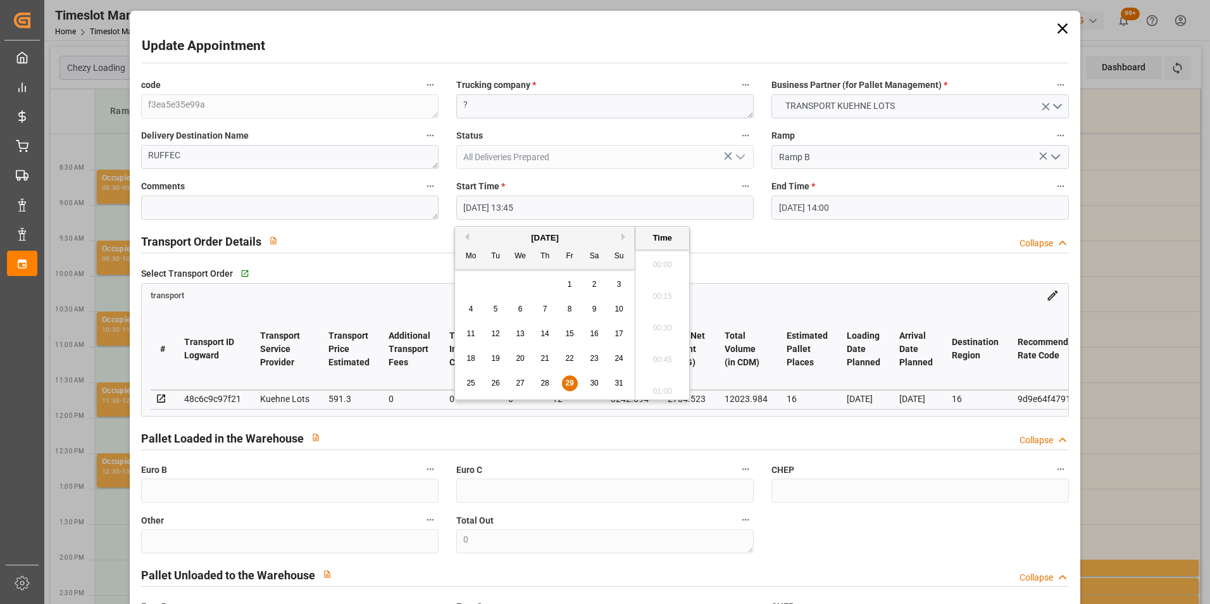
scroll to position [1682, 0]
click at [570, 384] on span "29" at bounding box center [569, 383] width 8 height 9
click at [663, 318] on li "11:15" at bounding box center [662, 324] width 54 height 32
type input "[DATE] 11:15"
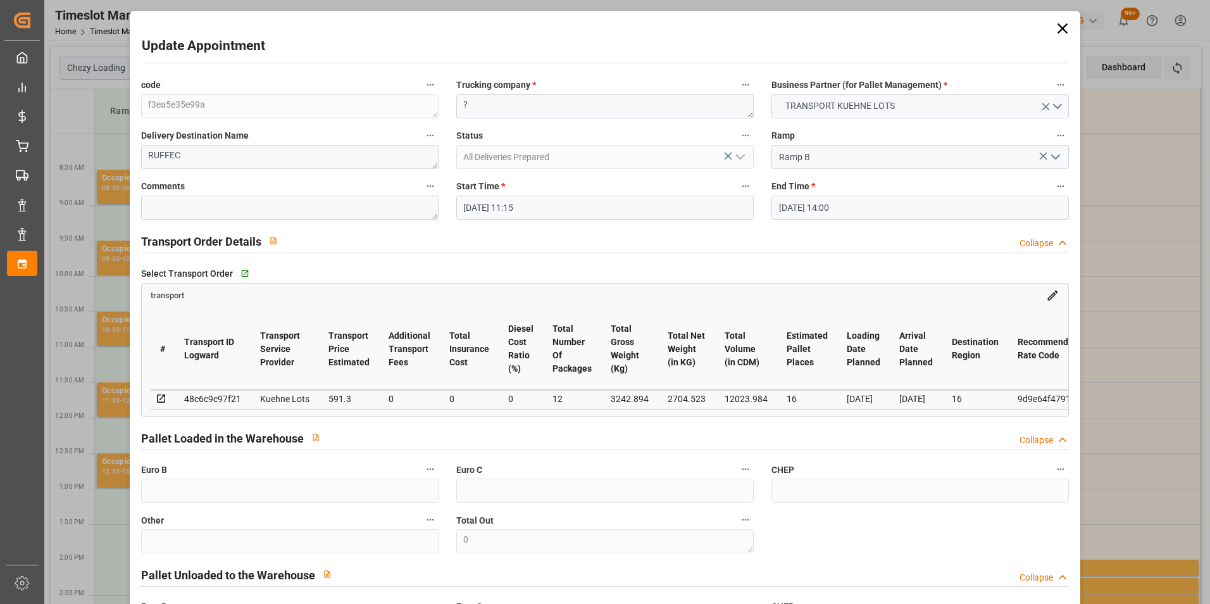
click at [784, 200] on input "[DATE] 14:00" at bounding box center [920, 208] width 297 height 24
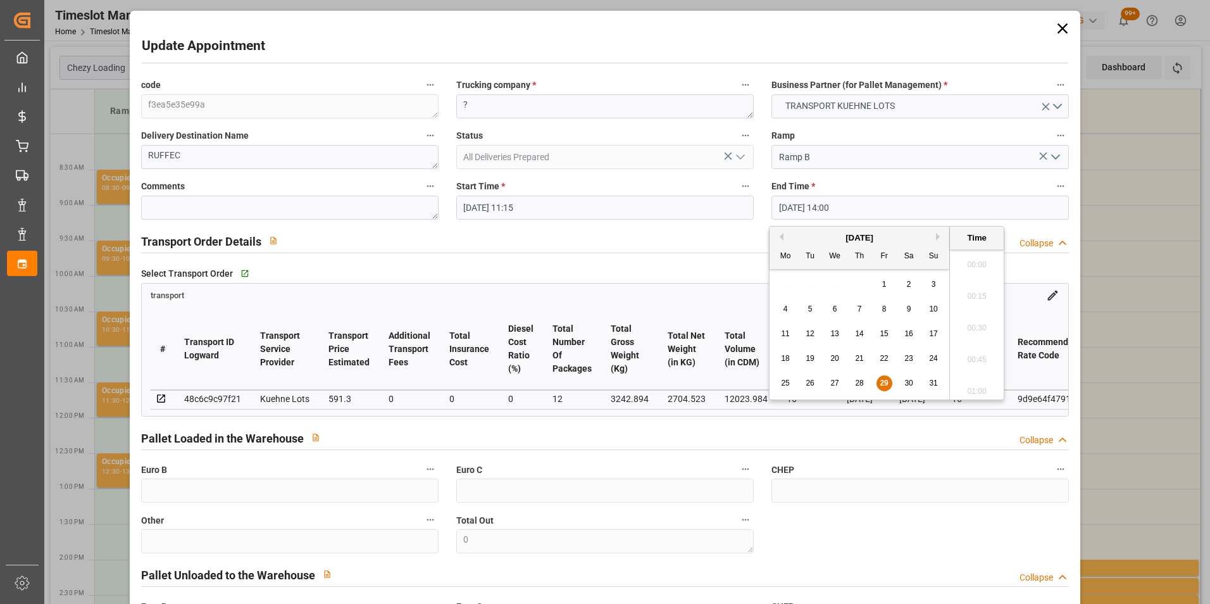
scroll to position [1713, 0]
click at [886, 382] on span "29" at bounding box center [884, 383] width 8 height 9
click at [979, 260] on li "11:30" at bounding box center [977, 261] width 54 height 32
type input "[DATE] 11:30"
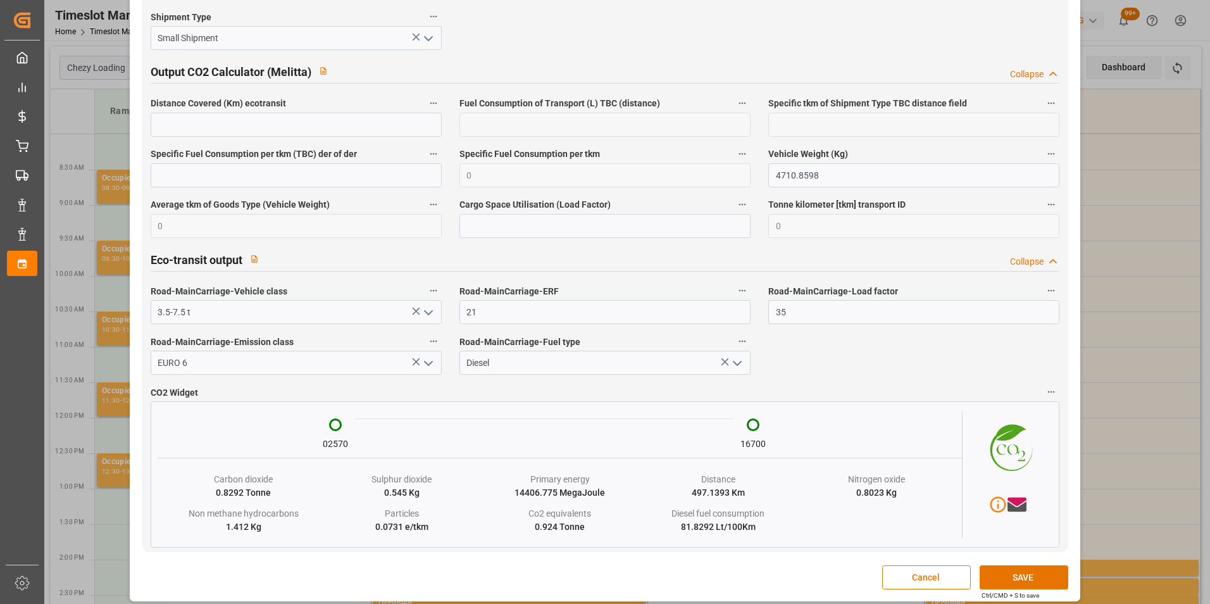
scroll to position [2084, 0]
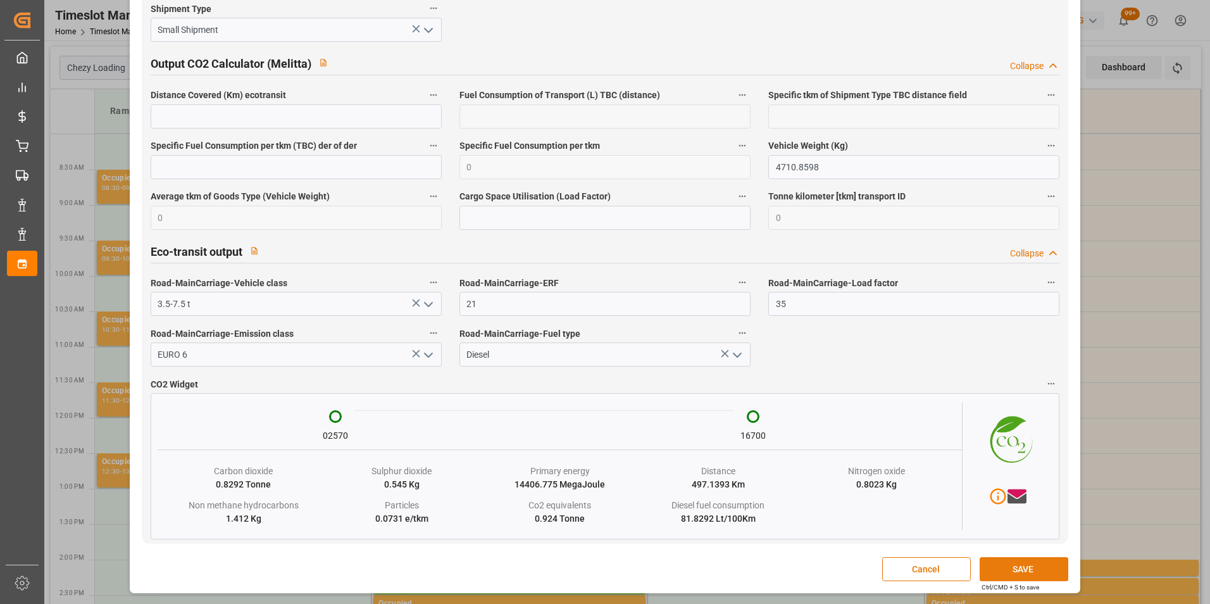
click at [996, 561] on button "SAVE" at bounding box center [1024, 569] width 89 height 24
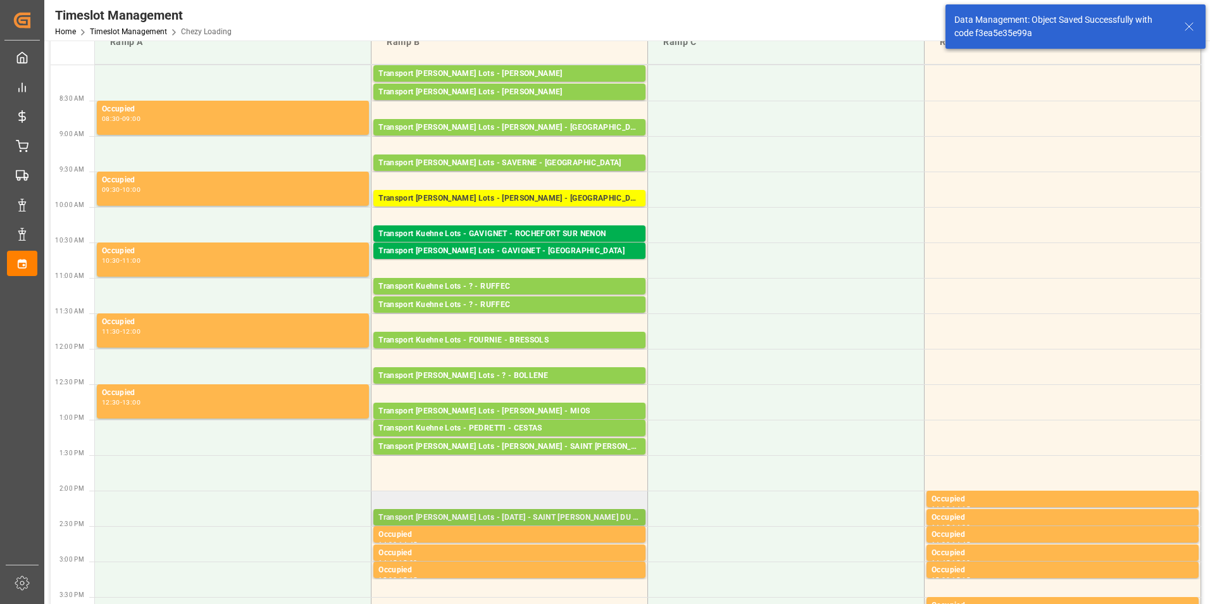
scroll to position [253, 0]
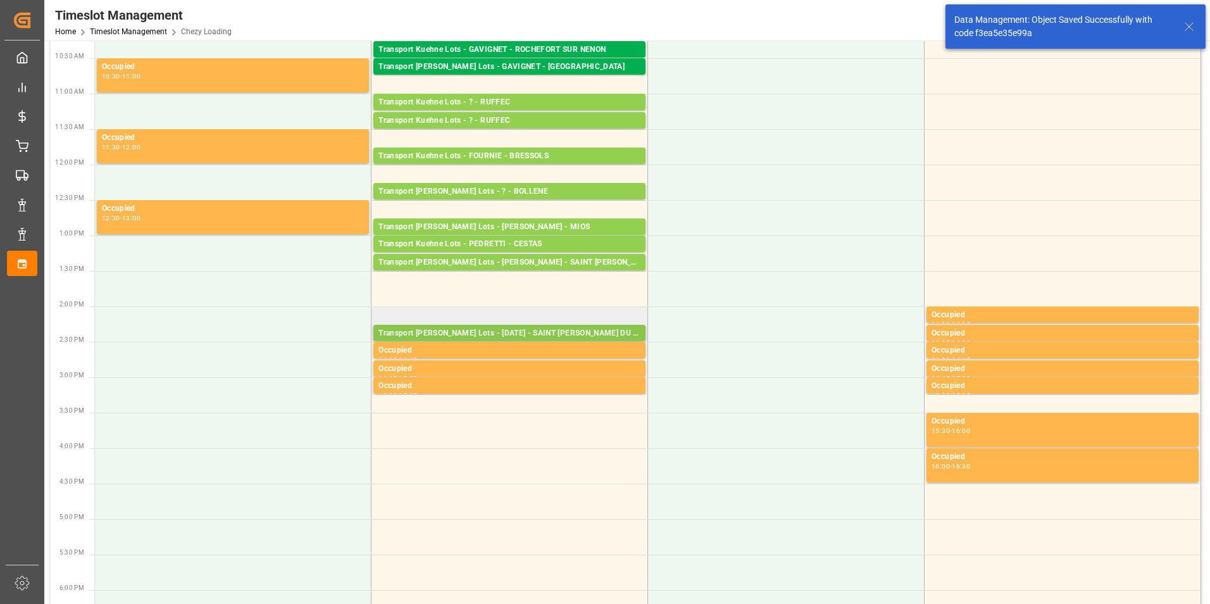
click at [551, 329] on div "Transport [PERSON_NAME] Lots - [DATE] - SAINT [PERSON_NAME] DU CRAU" at bounding box center [510, 333] width 262 height 13
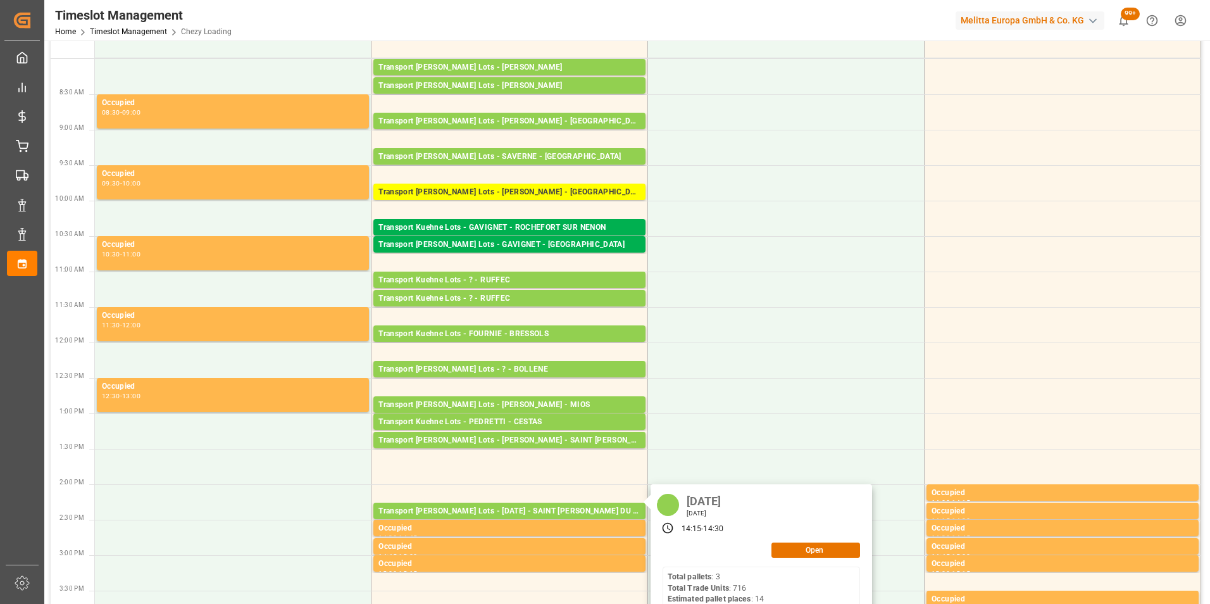
scroll to position [0, 0]
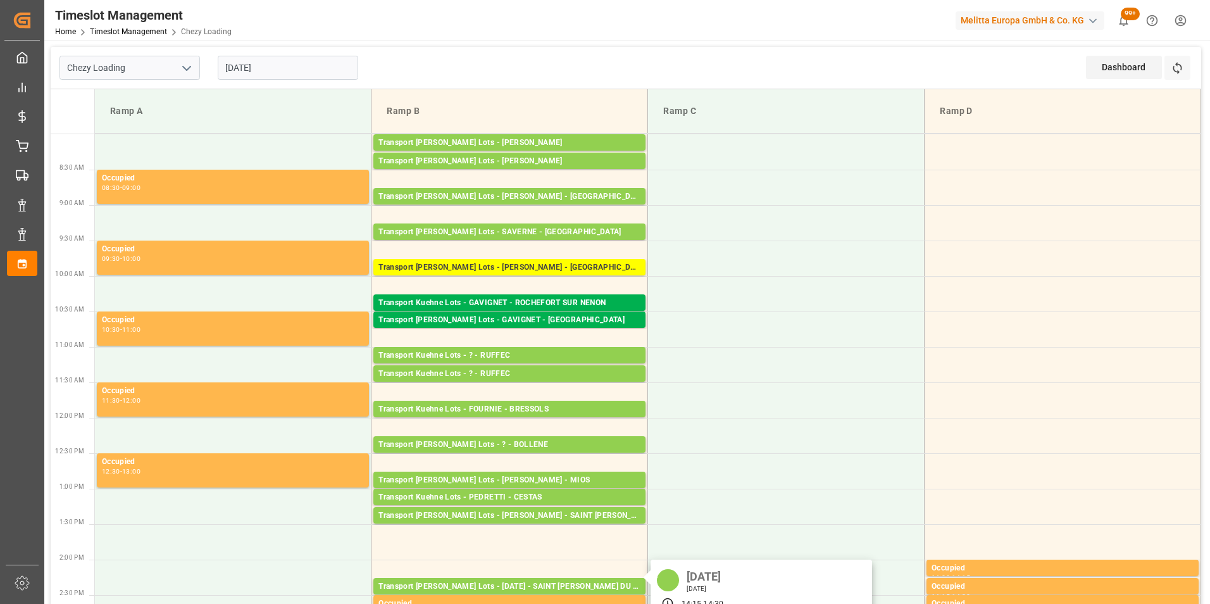
click at [254, 64] on input "[DATE]" at bounding box center [288, 68] width 141 height 24
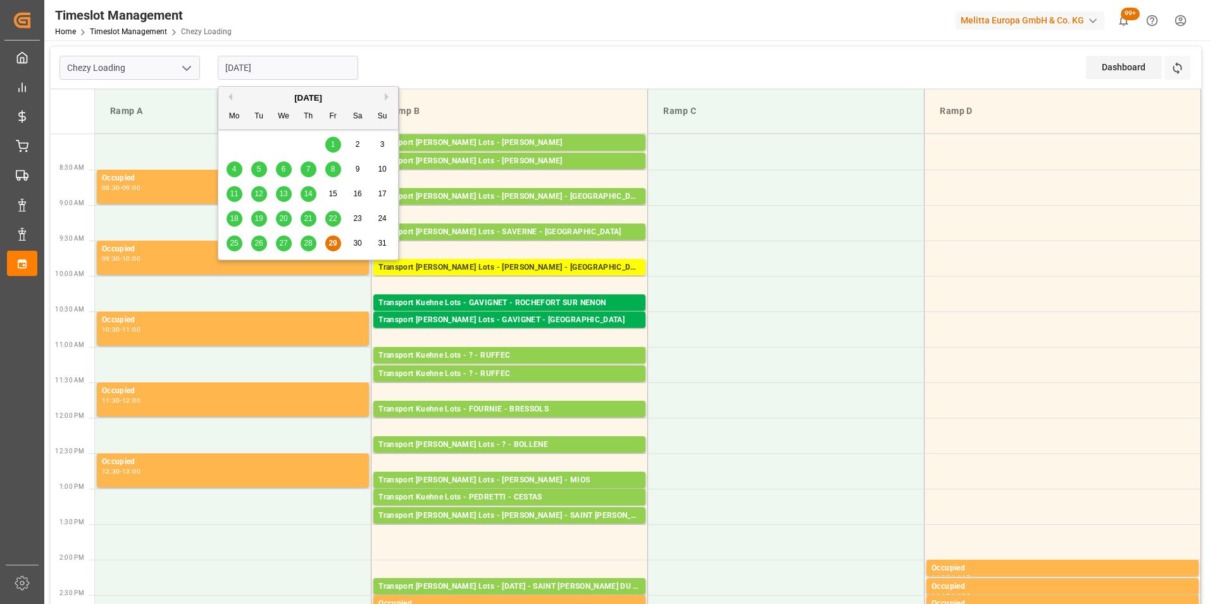
click at [384, 95] on div "[DATE]" at bounding box center [308, 98] width 180 height 13
click at [385, 95] on button "Next Month" at bounding box center [389, 97] width 8 height 8
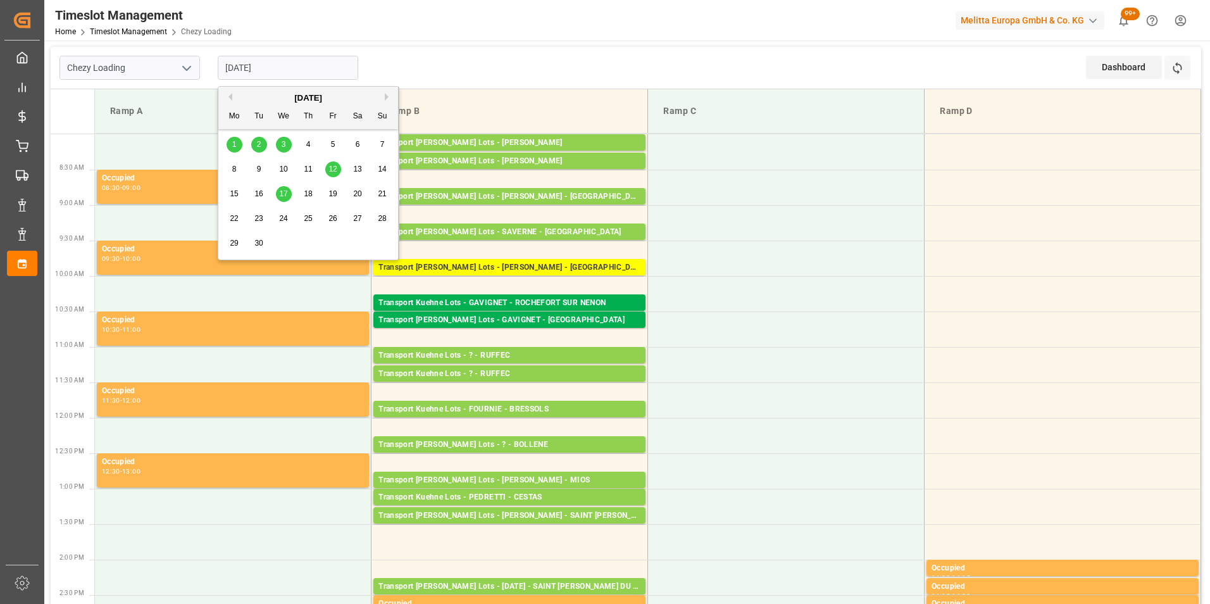
click at [234, 144] on span "1" at bounding box center [234, 144] width 4 height 9
type input "[DATE]"
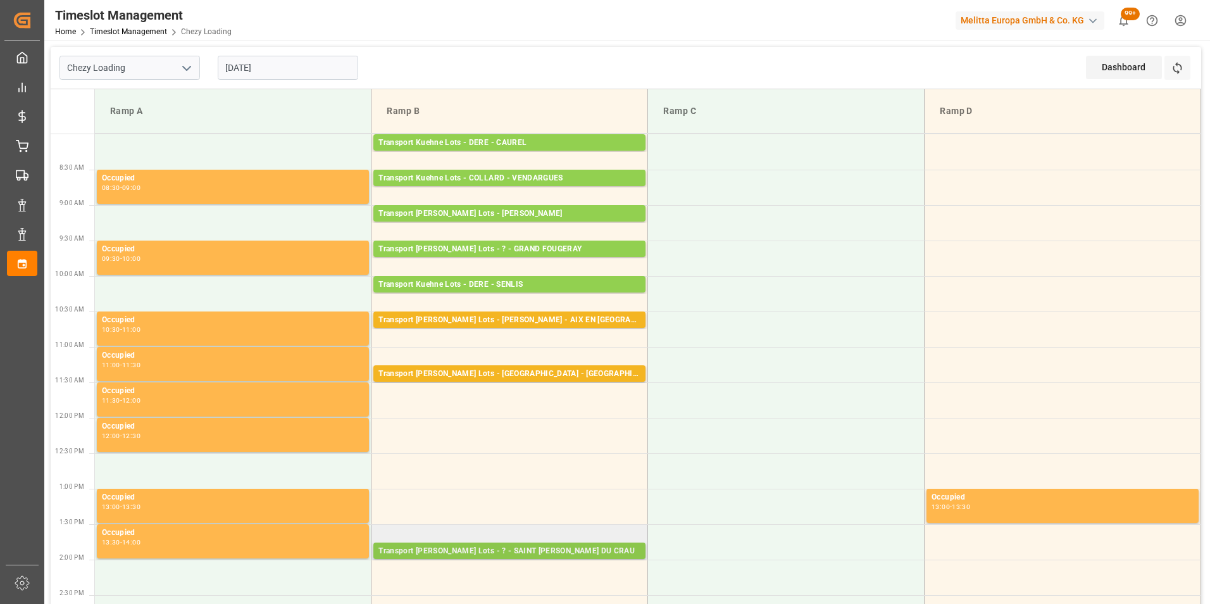
click at [534, 553] on div "Transport [PERSON_NAME] Lots - ? - SAINT [PERSON_NAME] DU CRAU" at bounding box center [510, 551] width 262 height 13
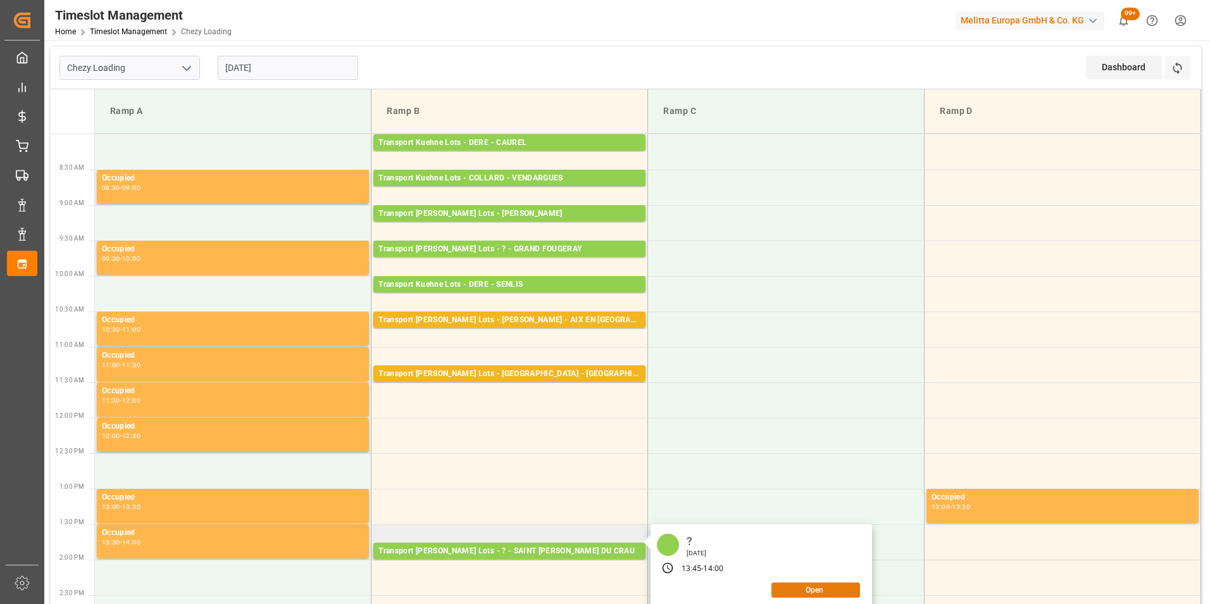
click at [792, 591] on button "Open" at bounding box center [816, 589] width 89 height 15
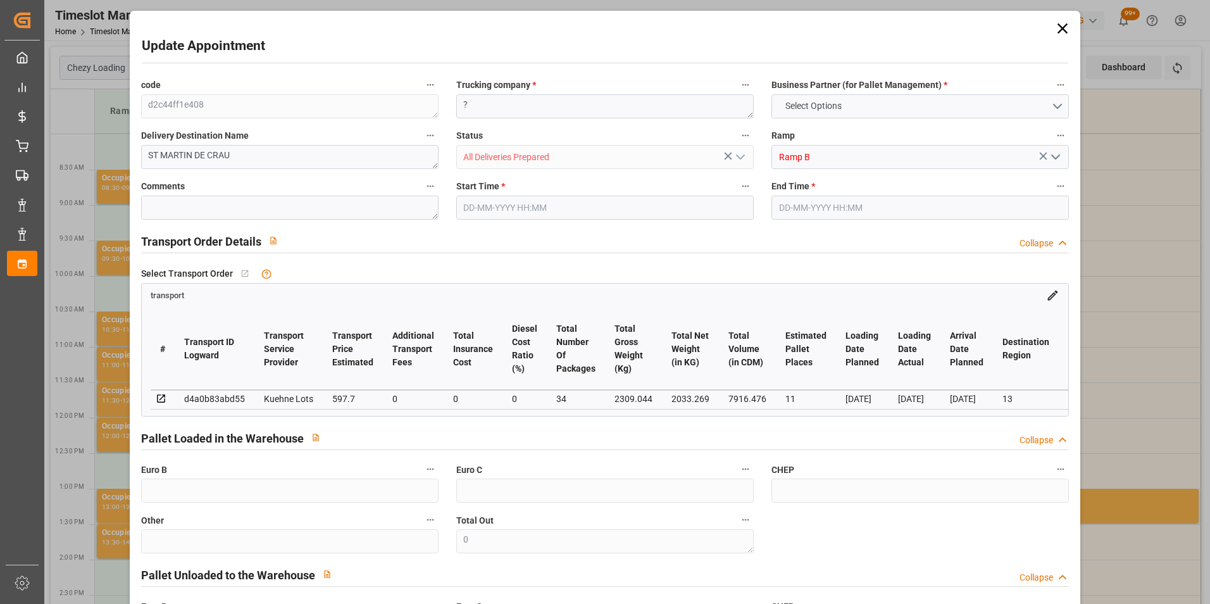
type input "11"
type input "597.7"
type input "0"
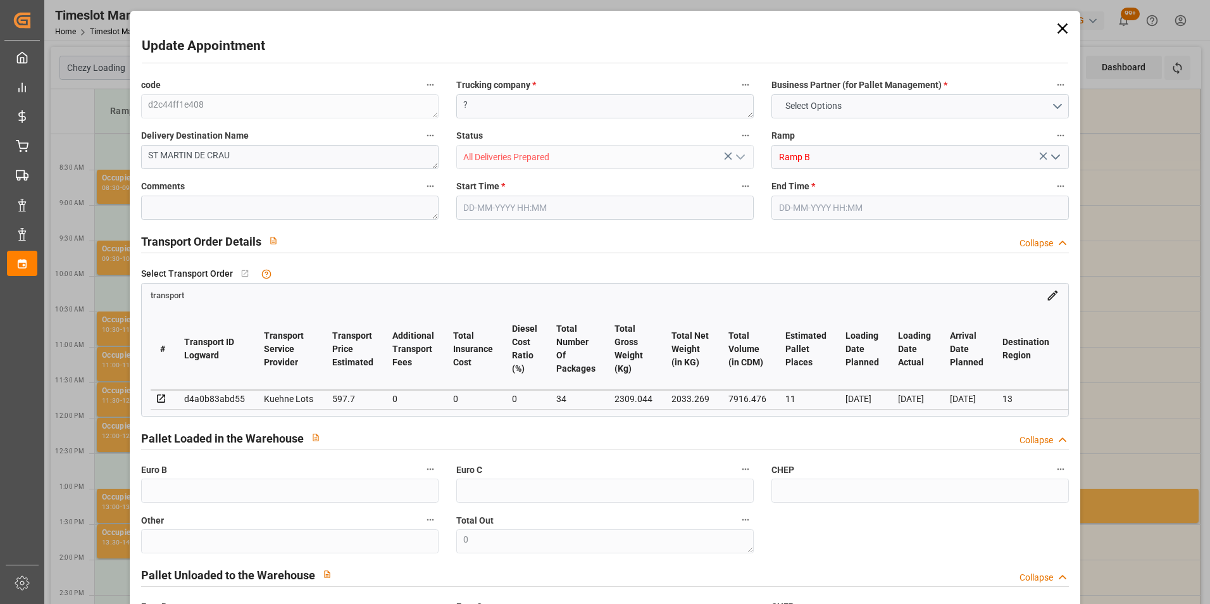
type input "597.7"
type input "0"
type input "34"
type input "2033.269"
type input "3403.876"
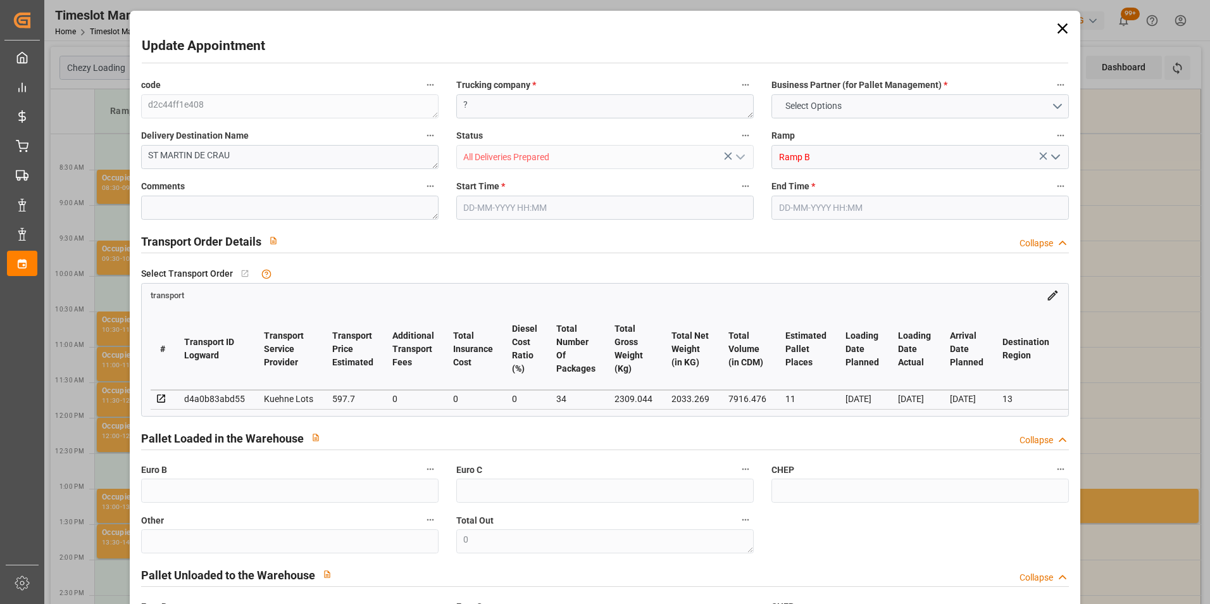
type input "7916.476"
type input "13"
type input "2"
type input "671"
type input "47"
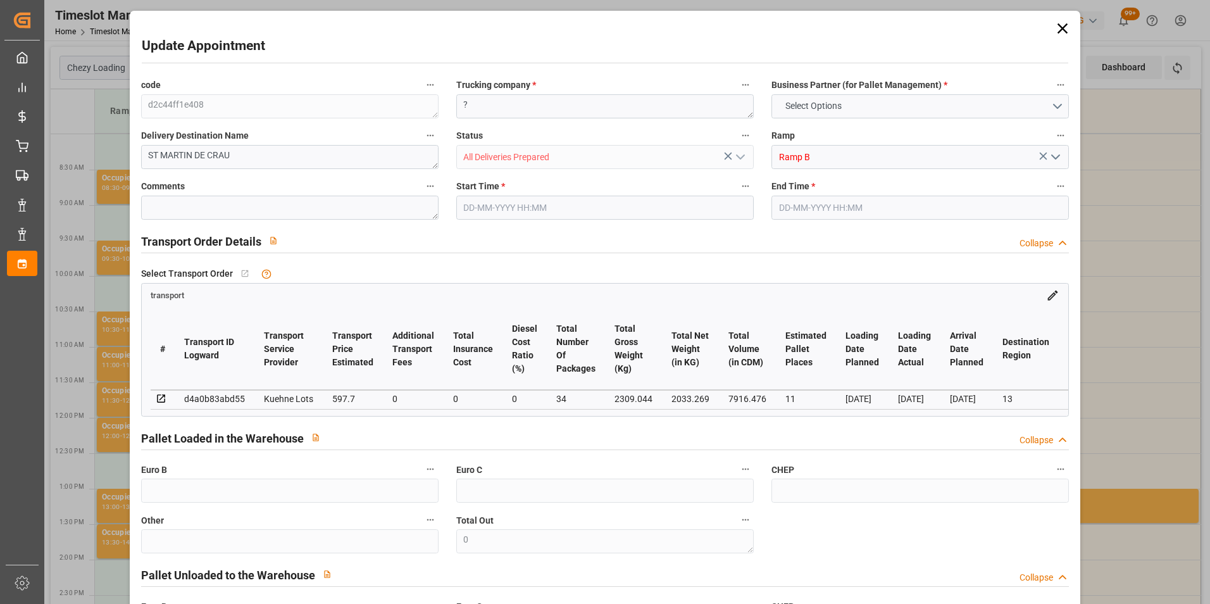
type input "101"
type input "2309.044"
type input "0"
type input "4710.8598"
type input "0"
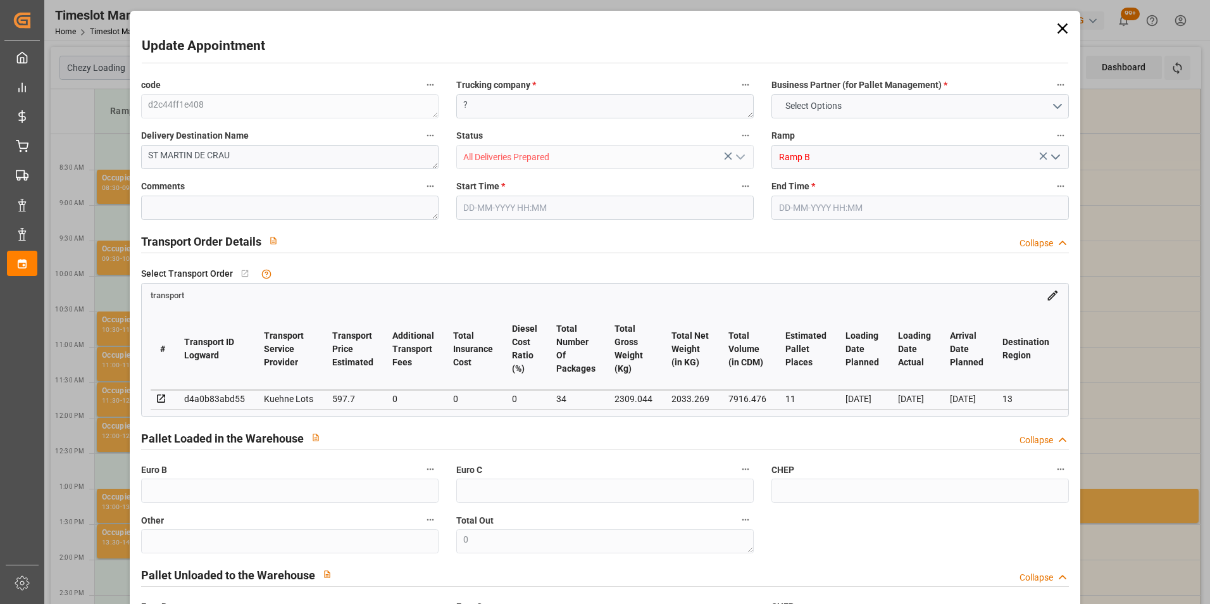
type input "0"
type input "21"
type input "35"
type input "[DATE] 13:45"
type input "[DATE] 14:00"
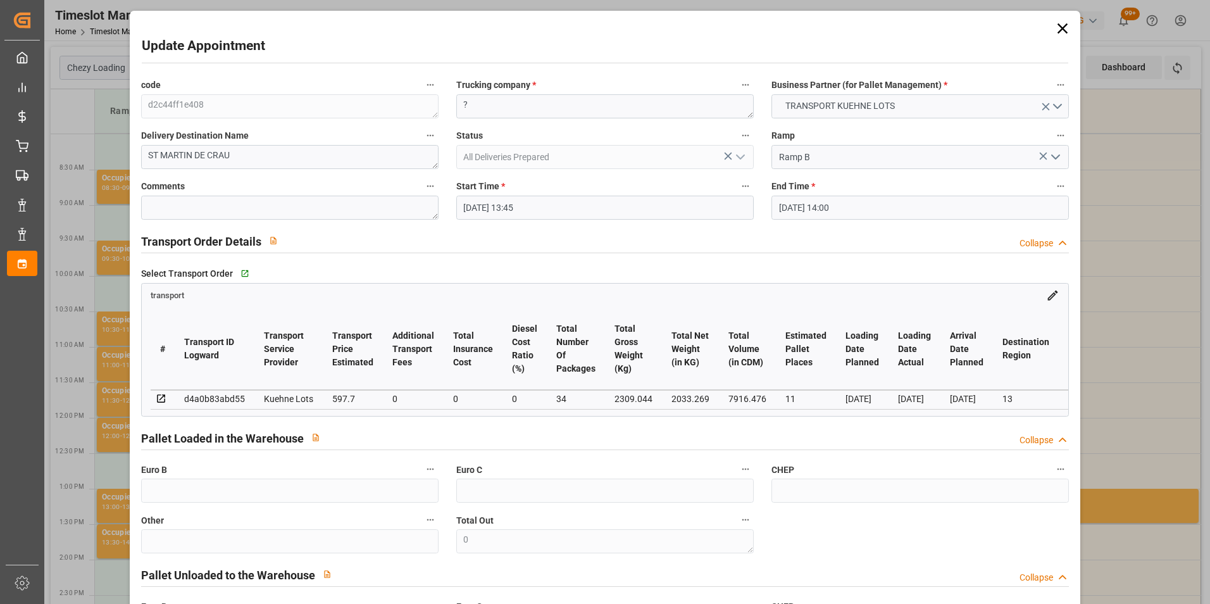
type input "[DATE] 15:06"
type input "[DATE] 12:19"
type input "[DATE]"
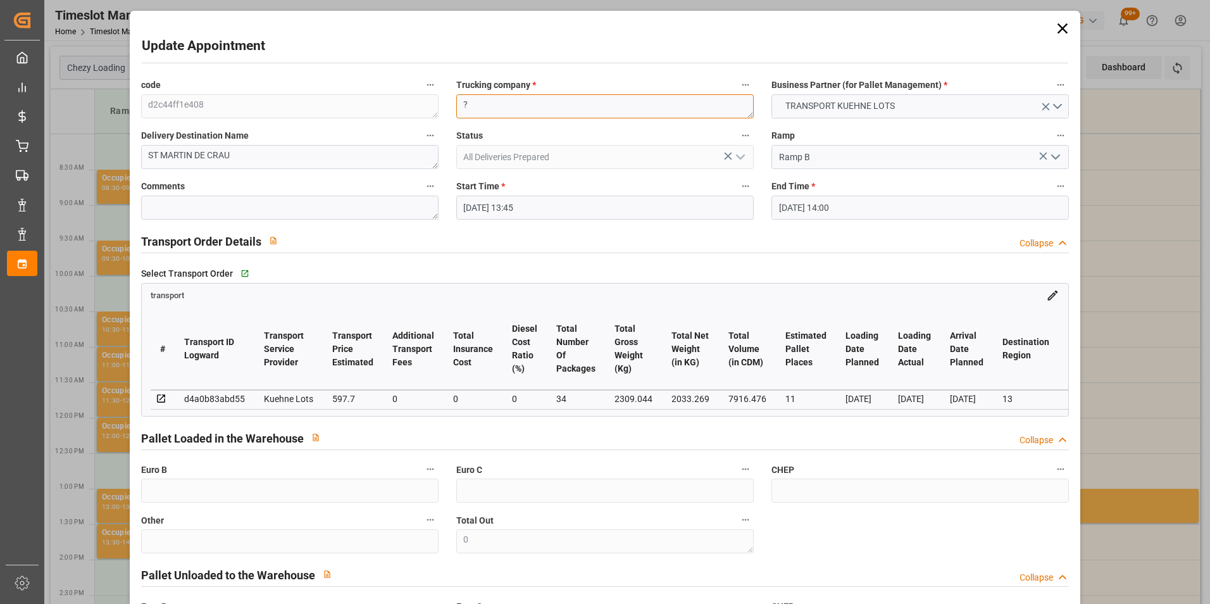
click at [395, 114] on div "code d2c44ff1e408 Trucking company * ? Business Partner (for Pallet Management)…" at bounding box center [605, 383] width 946 height 623
type textarea "[DATE]"
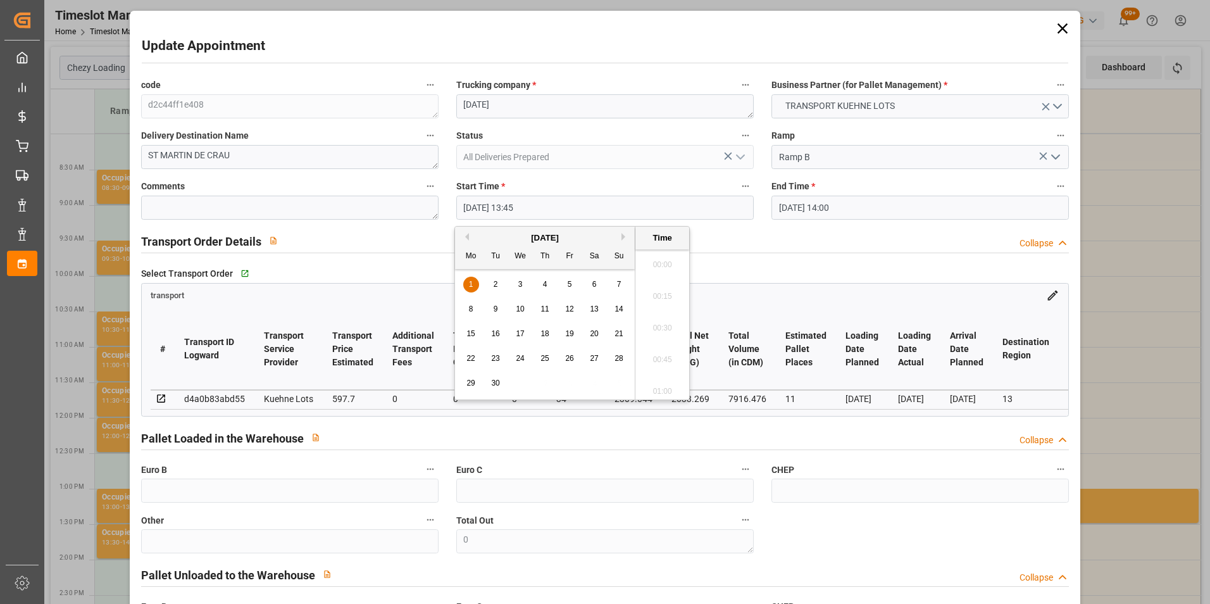
click at [474, 211] on input "[DATE] 13:45" at bounding box center [604, 208] width 297 height 24
click at [470, 243] on div "[DATE]" at bounding box center [545, 238] width 180 height 13
click at [470, 237] on div "[DATE]" at bounding box center [545, 238] width 180 height 13
click at [466, 234] on button "Previous Month" at bounding box center [465, 237] width 8 height 8
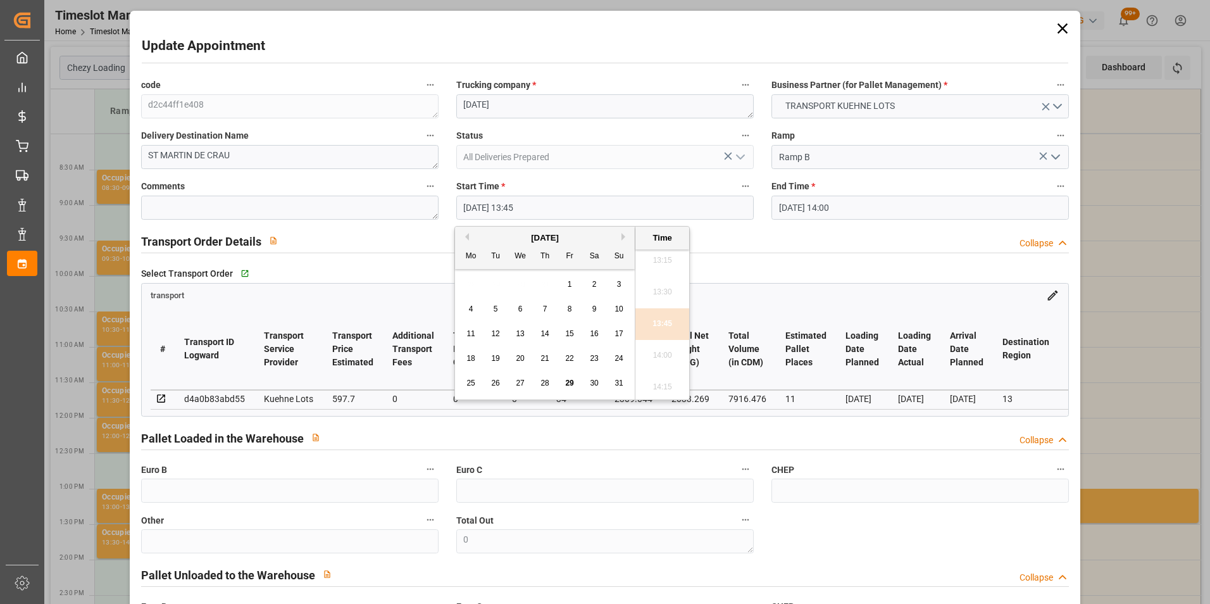
click at [573, 384] on span "29" at bounding box center [569, 383] width 8 height 9
click at [652, 353] on li "14:00" at bounding box center [662, 356] width 54 height 32
type input "[DATE] 14:00"
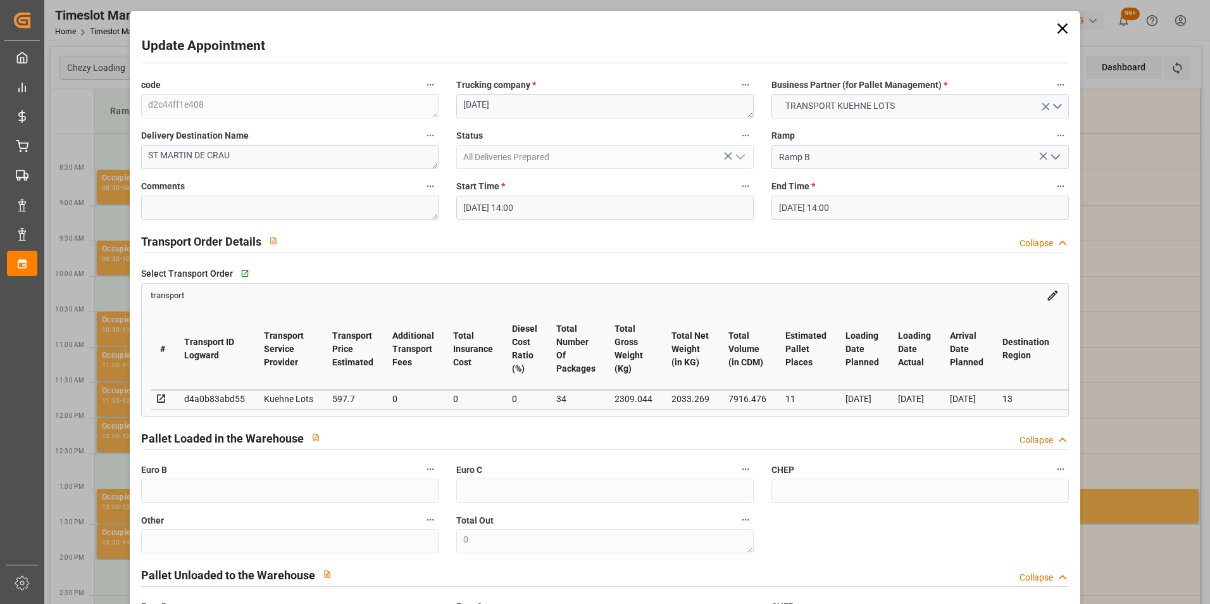
click at [811, 202] on input "[DATE] 14:00" at bounding box center [920, 208] width 297 height 24
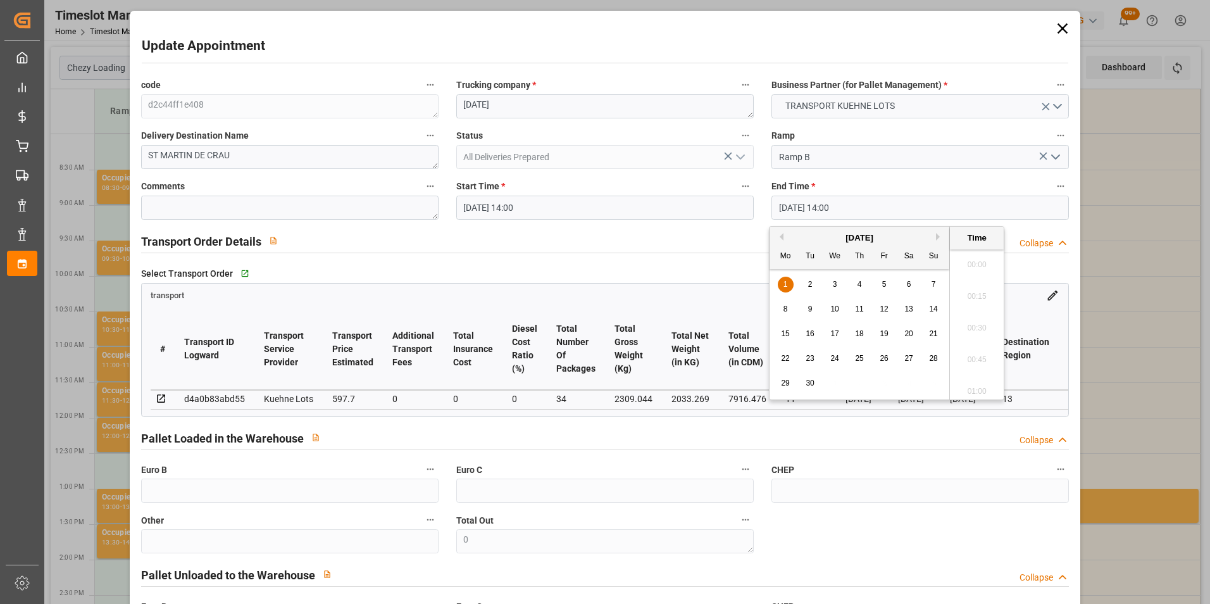
scroll to position [1713, 0]
click at [780, 235] on button "Previous Month" at bounding box center [780, 237] width 8 height 8
click at [883, 389] on div "29" at bounding box center [885, 383] width 16 height 15
click at [969, 354] on li "14:15" at bounding box center [977, 356] width 54 height 32
type input "[DATE] 14:15"
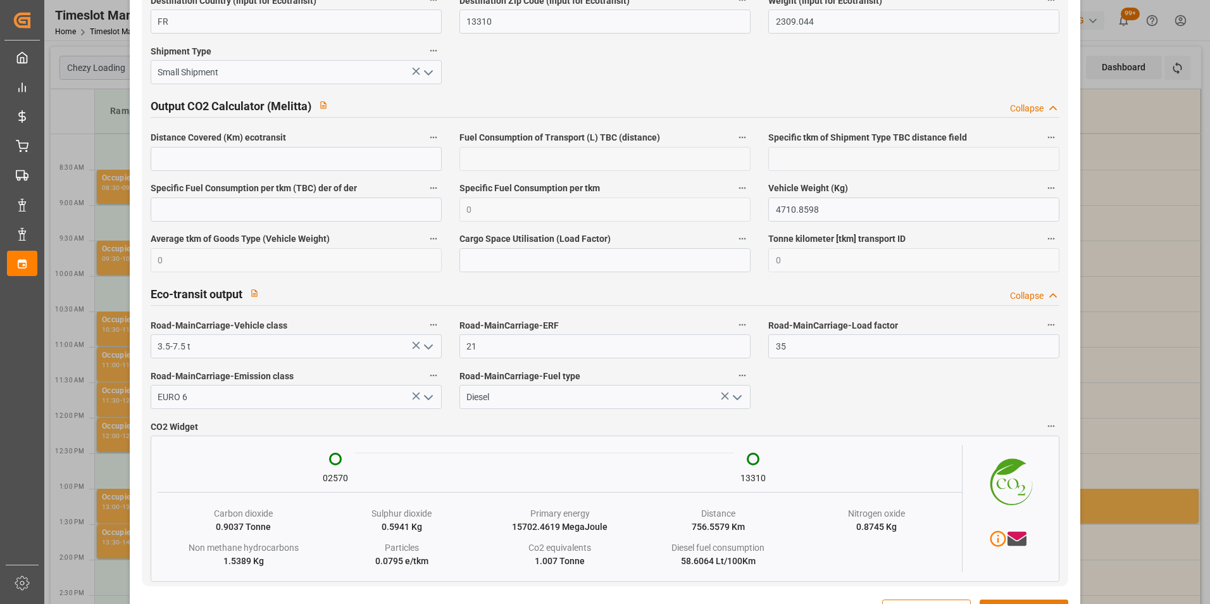
scroll to position [2084, 0]
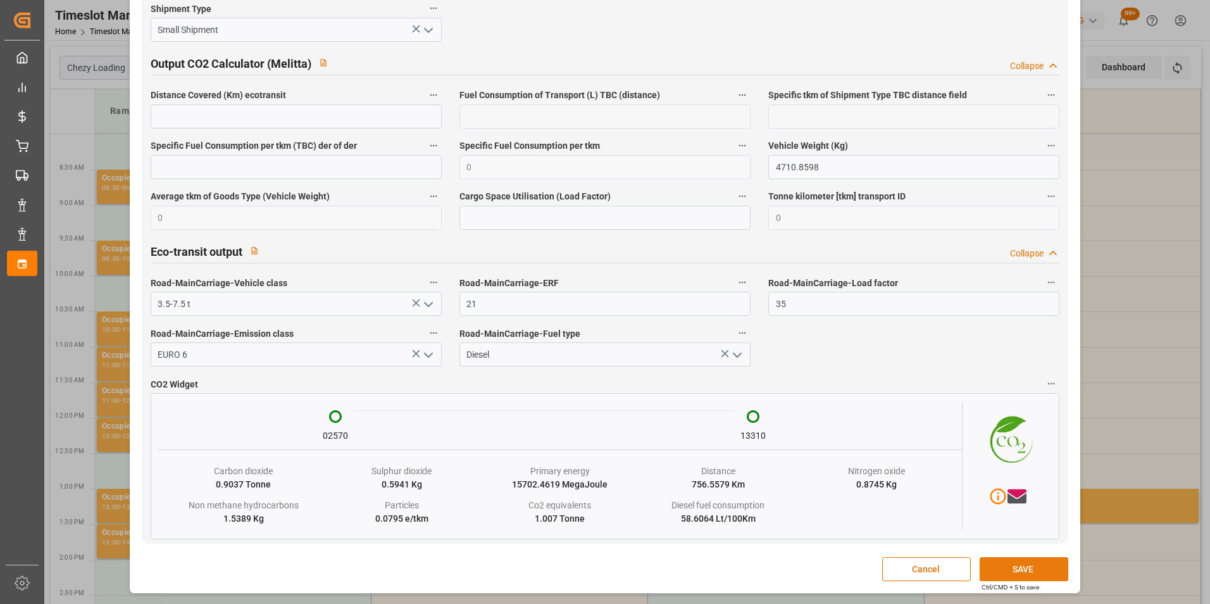
click at [1013, 561] on button "SAVE" at bounding box center [1024, 569] width 89 height 24
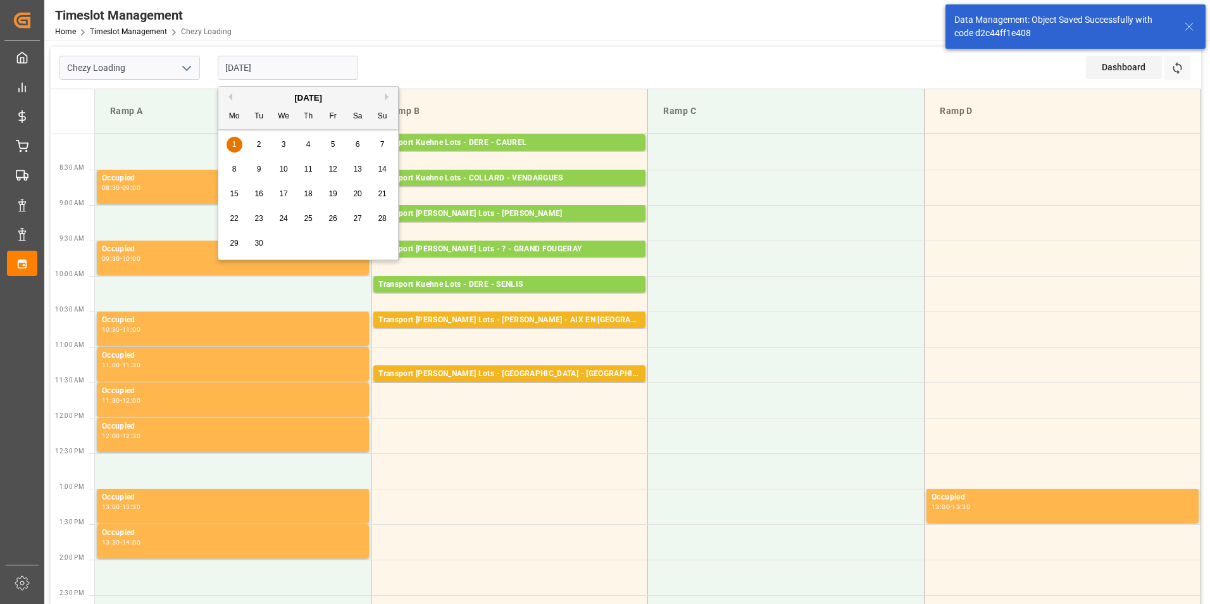
click at [253, 65] on input "[DATE]" at bounding box center [288, 68] width 141 height 24
click at [231, 96] on button "Previous Month" at bounding box center [229, 97] width 8 height 8
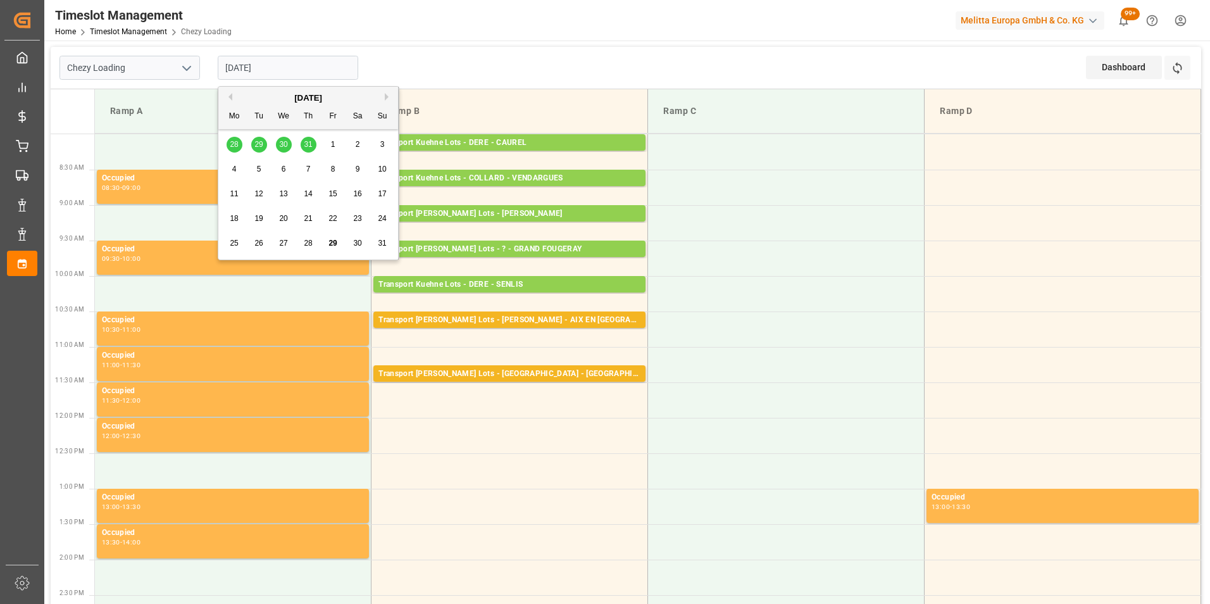
click at [335, 241] on span "29" at bounding box center [333, 243] width 8 height 9
type input "[DATE]"
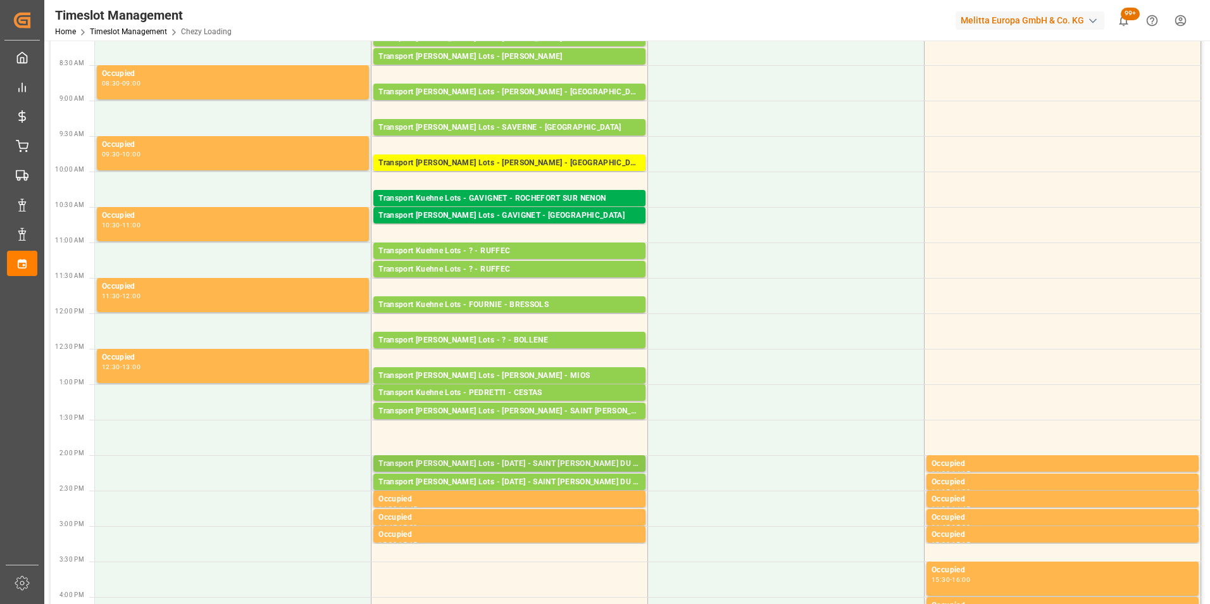
scroll to position [127, 0]
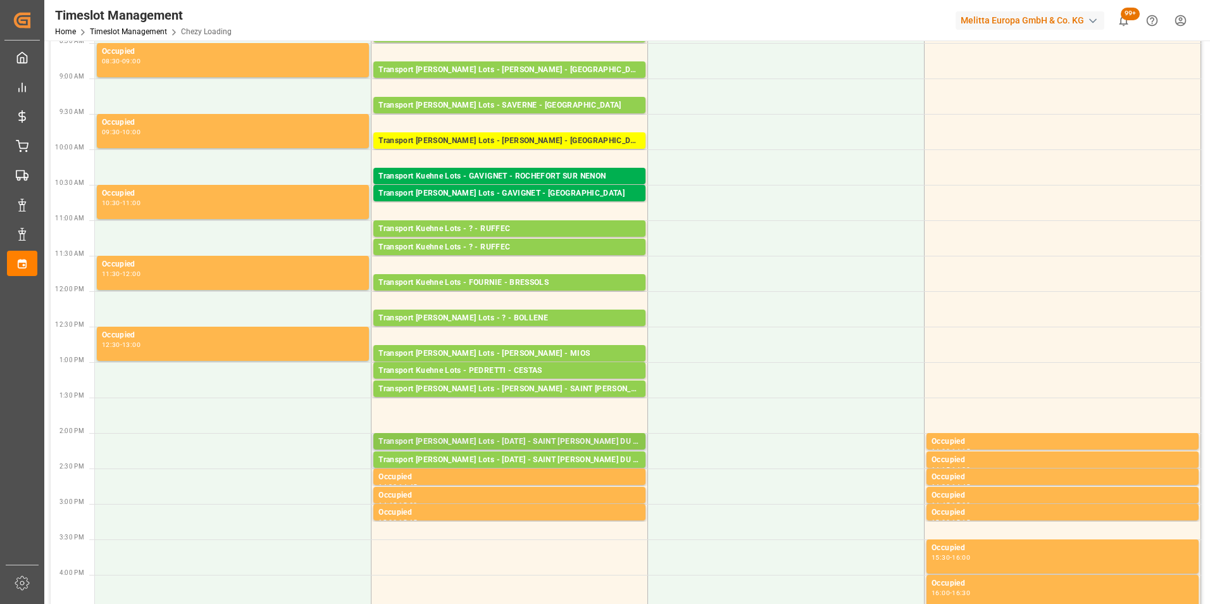
click at [573, 442] on div "Transport [PERSON_NAME] Lots - [DATE] - SAINT [PERSON_NAME] DU CRAU" at bounding box center [510, 441] width 262 height 13
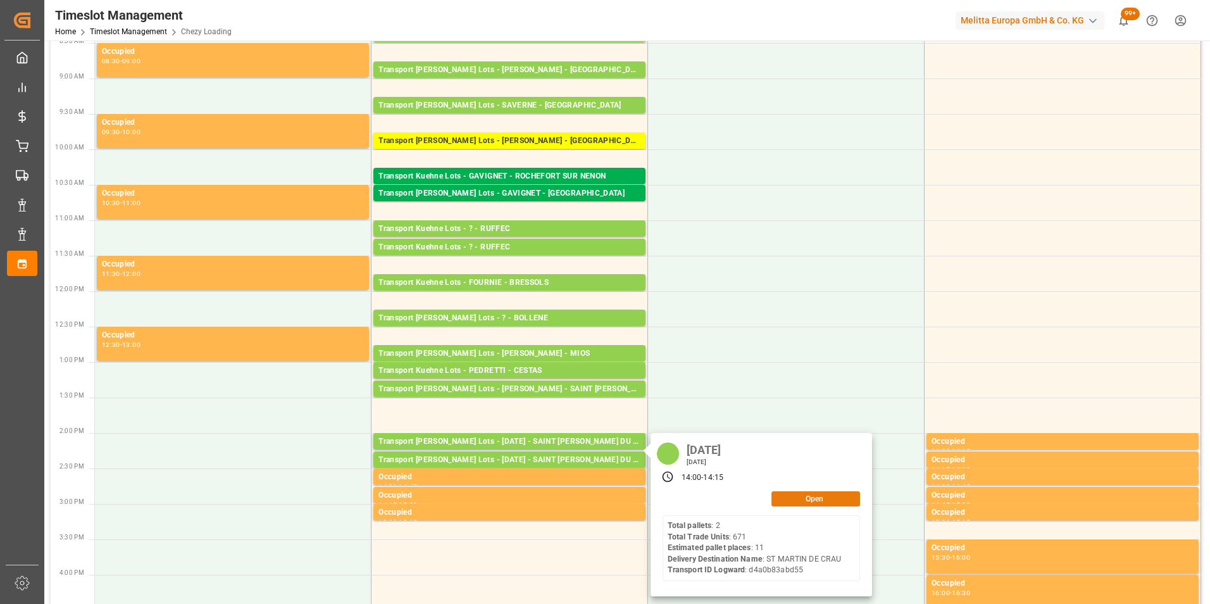
click at [796, 500] on button "Open" at bounding box center [816, 498] width 89 height 15
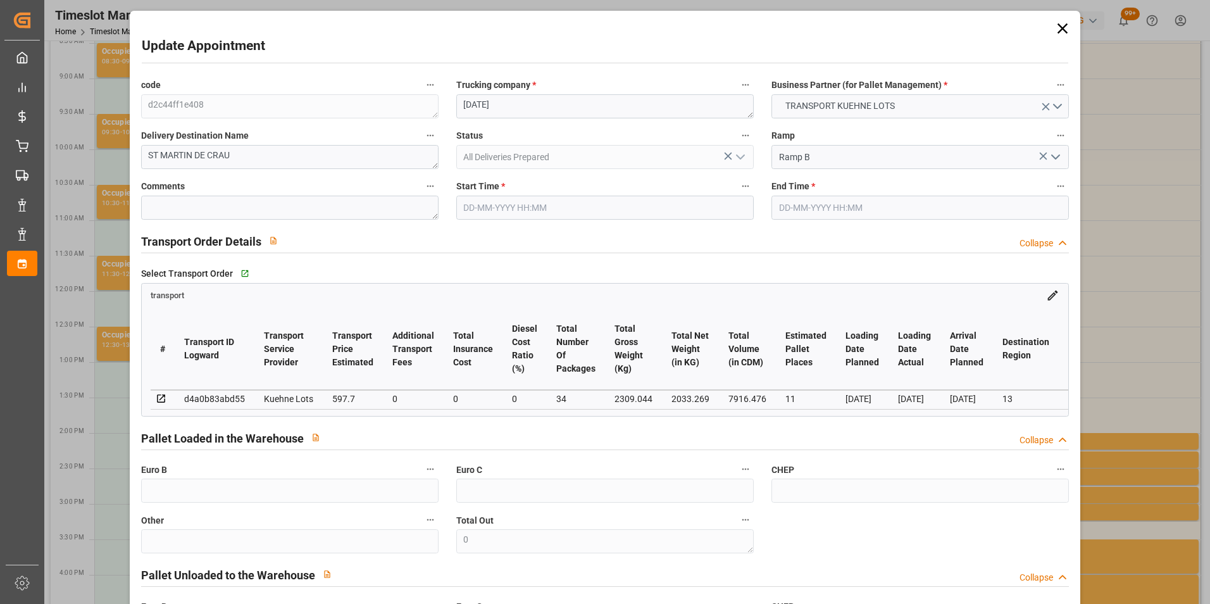
type input "[DATE] 14:00"
type input "[DATE] 14:15"
type input "[DATE] 15:06"
type input "[DATE] 12:19"
type input "[DATE]"
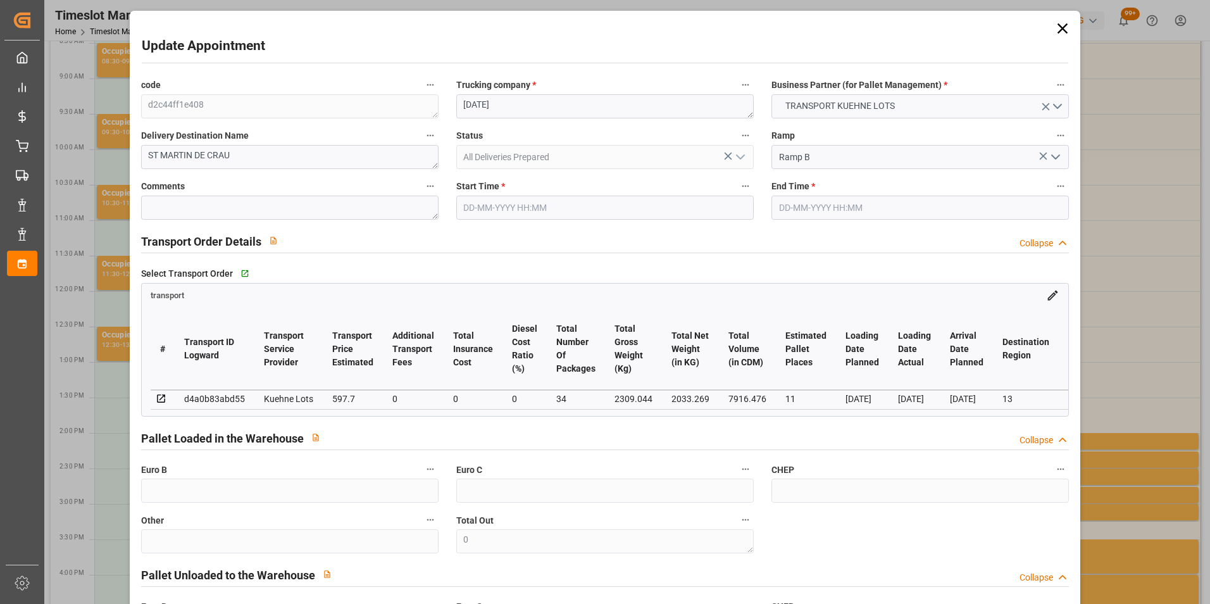
type input "[DATE]"
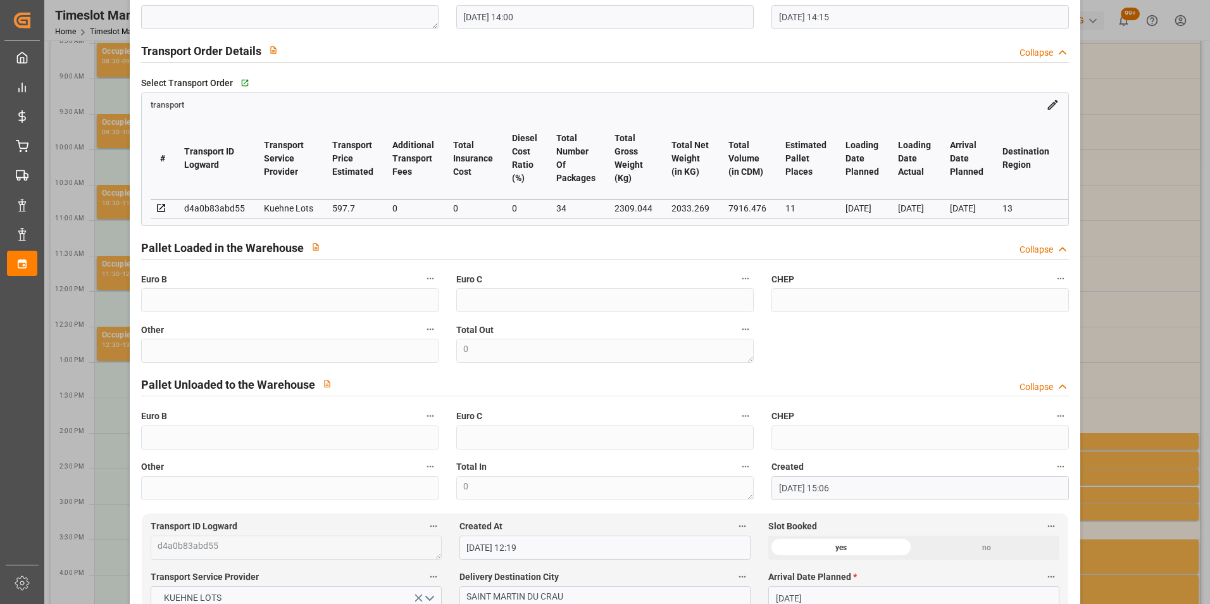
scroll to position [190, 0]
